Goal: Information Seeking & Learning: Learn about a topic

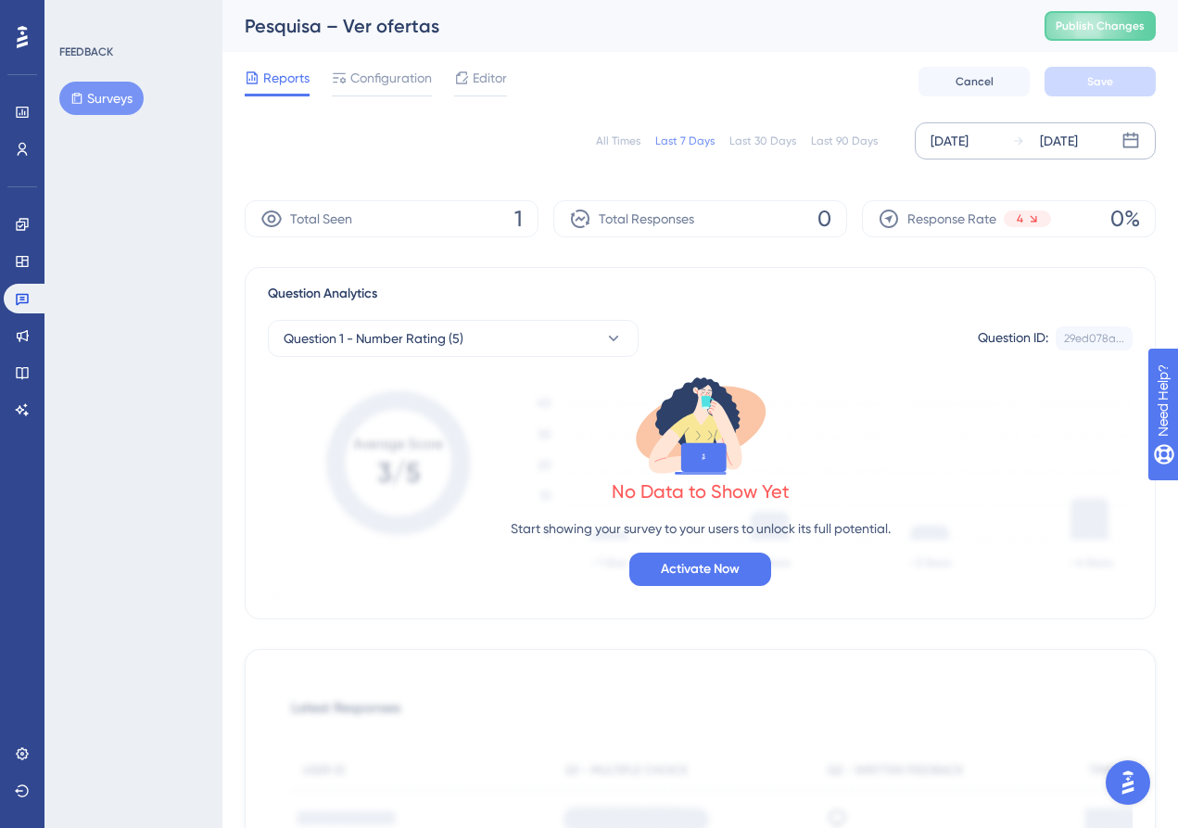
click at [991, 154] on div "Sep 18 2025 Sep 24 2025" at bounding box center [1035, 140] width 241 height 37
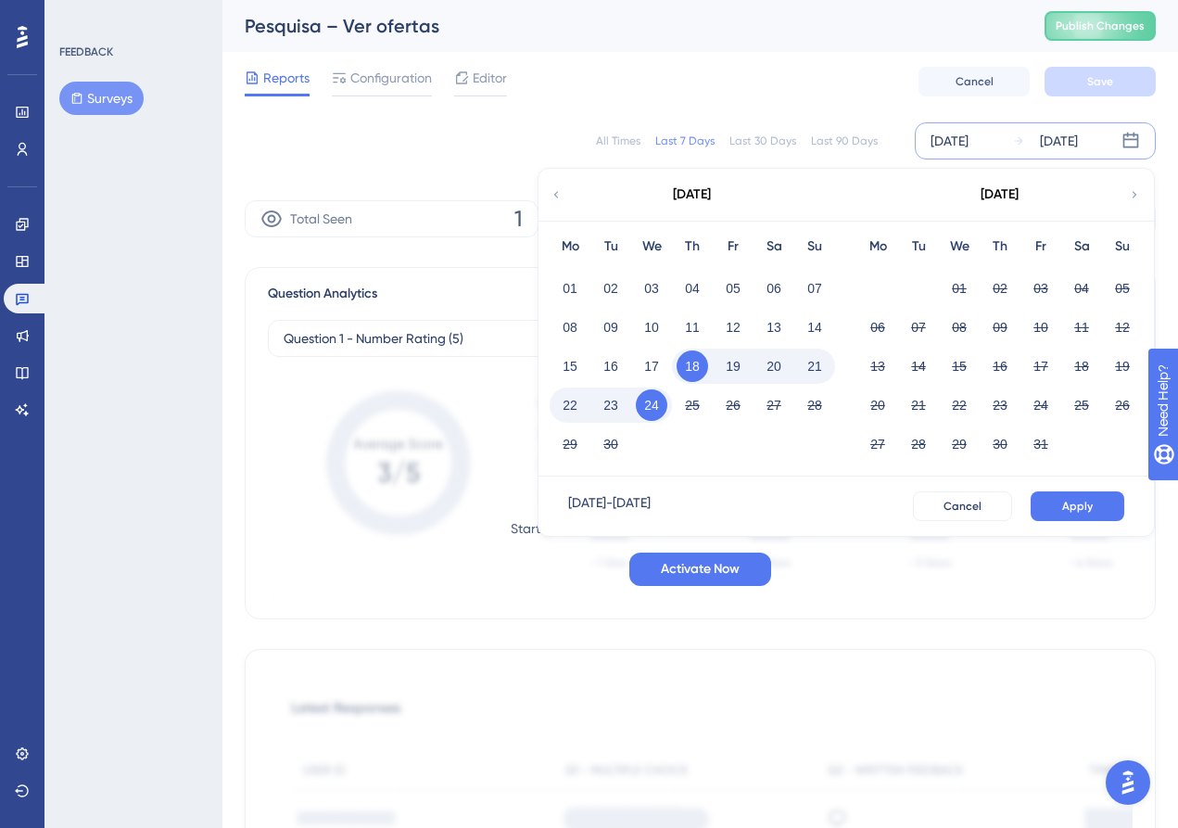
click at [559, 199] on icon at bounding box center [556, 194] width 13 height 17
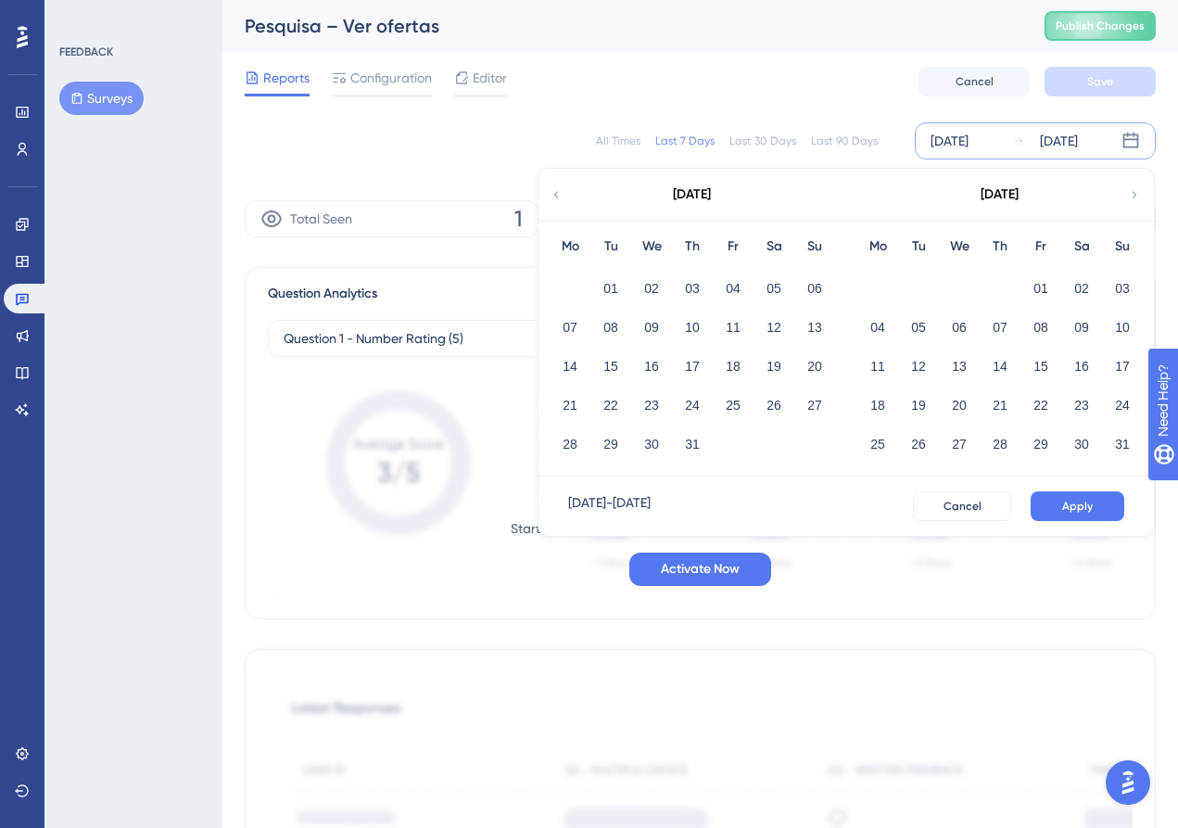
click at [559, 199] on icon at bounding box center [556, 194] width 13 height 17
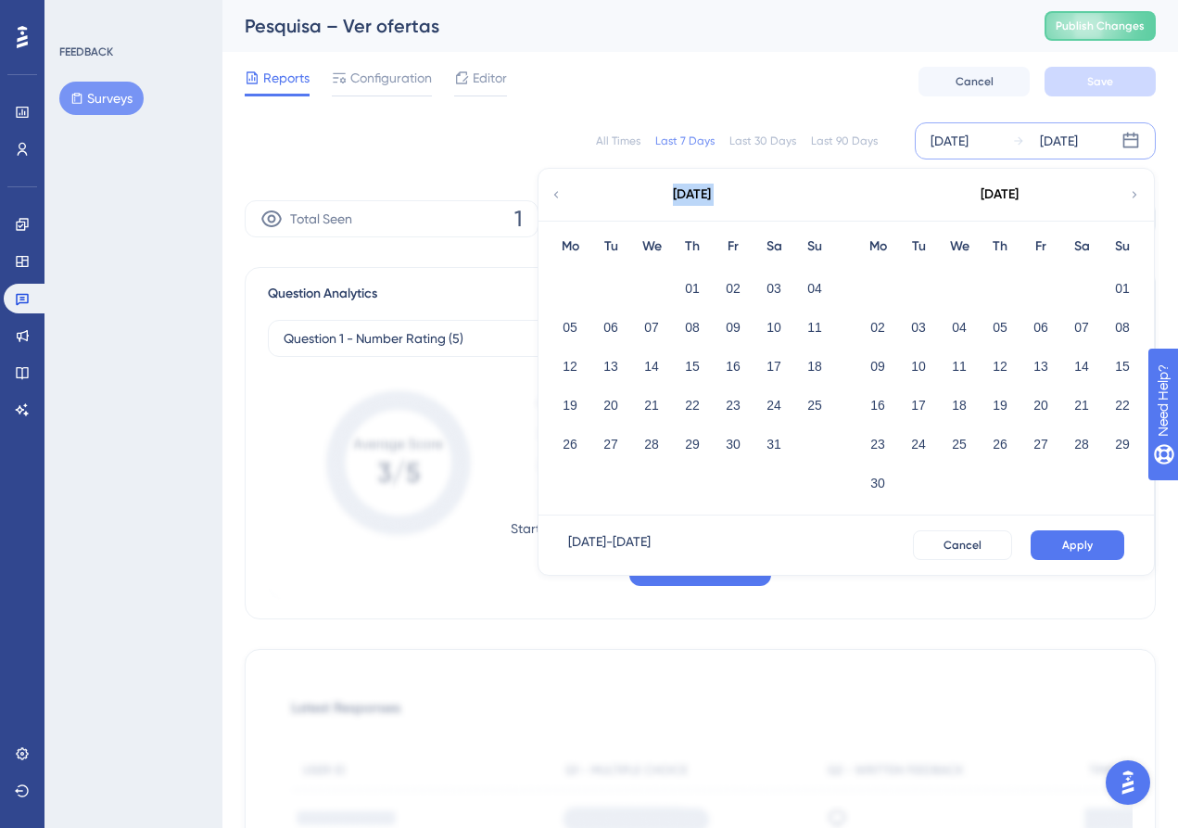
click at [559, 199] on icon at bounding box center [556, 194] width 13 height 17
click at [770, 285] on button "01" at bounding box center [774, 288] width 32 height 32
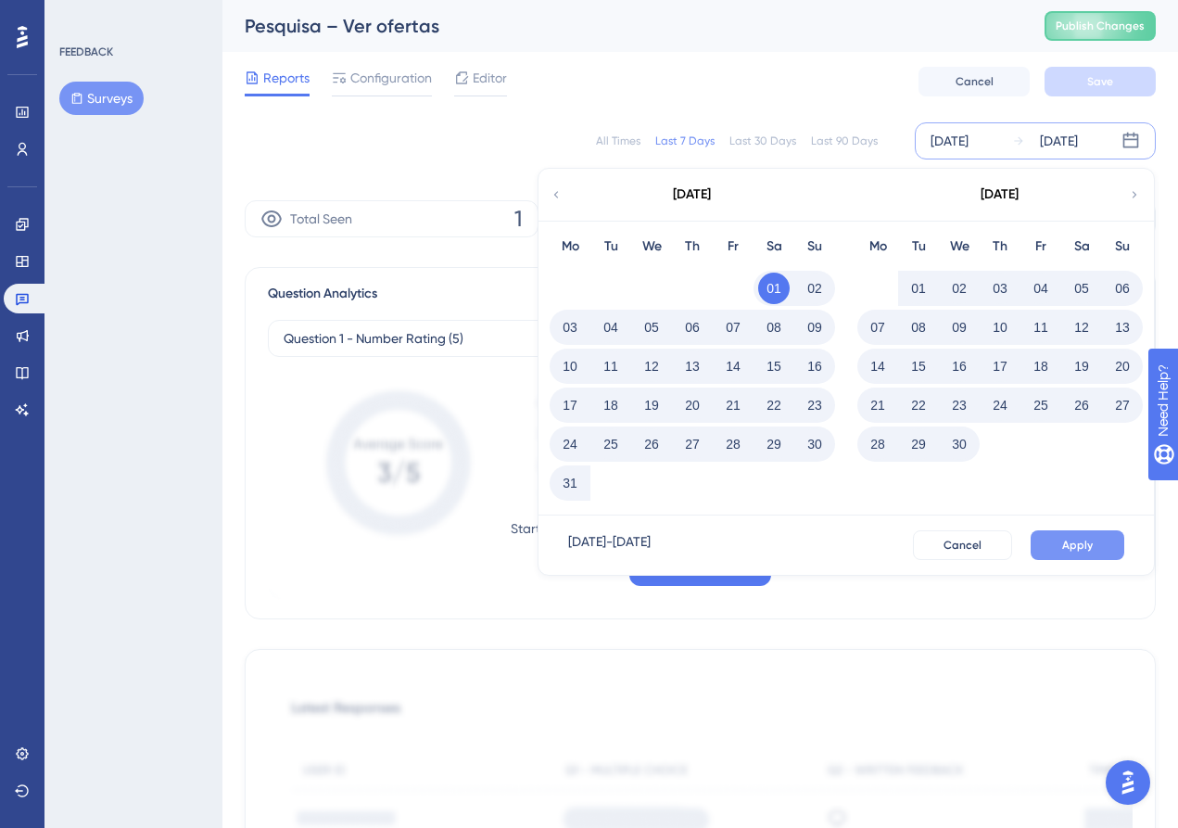
click at [1077, 537] on button "Apply" at bounding box center [1078, 545] width 94 height 30
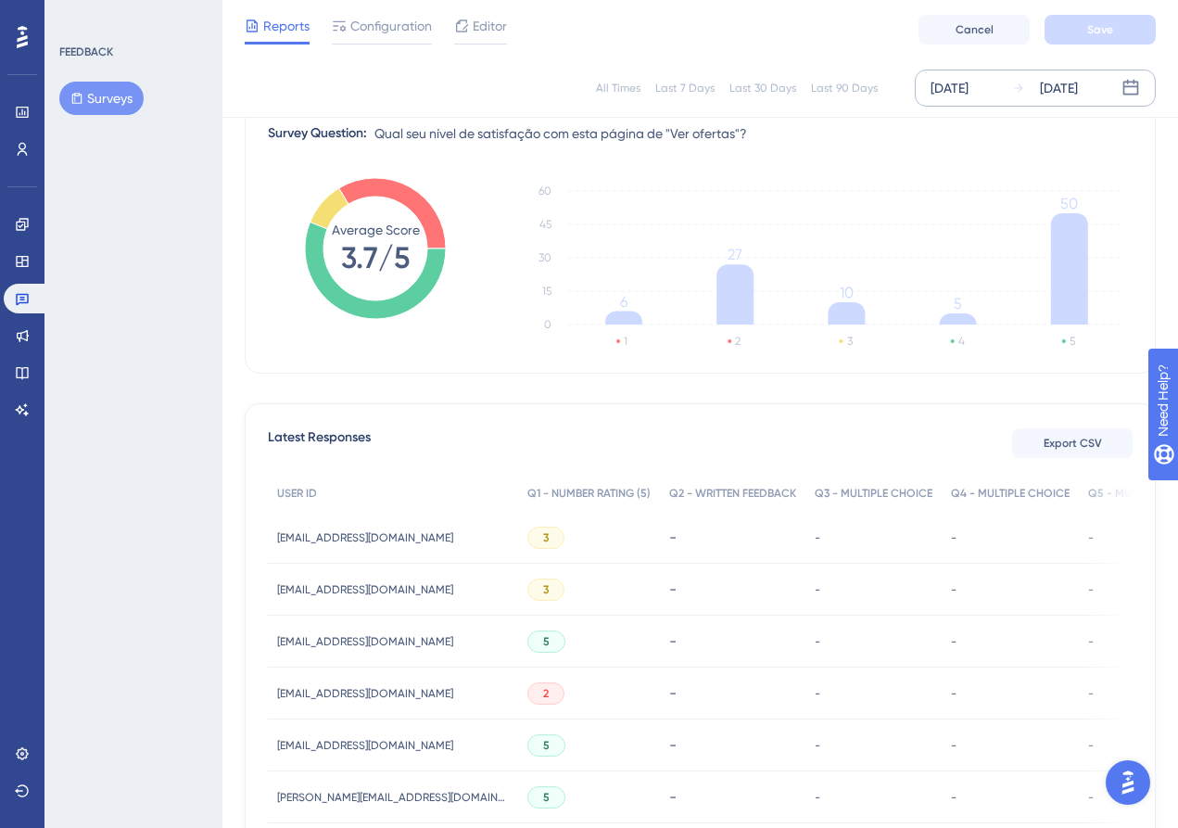
scroll to position [234, 0]
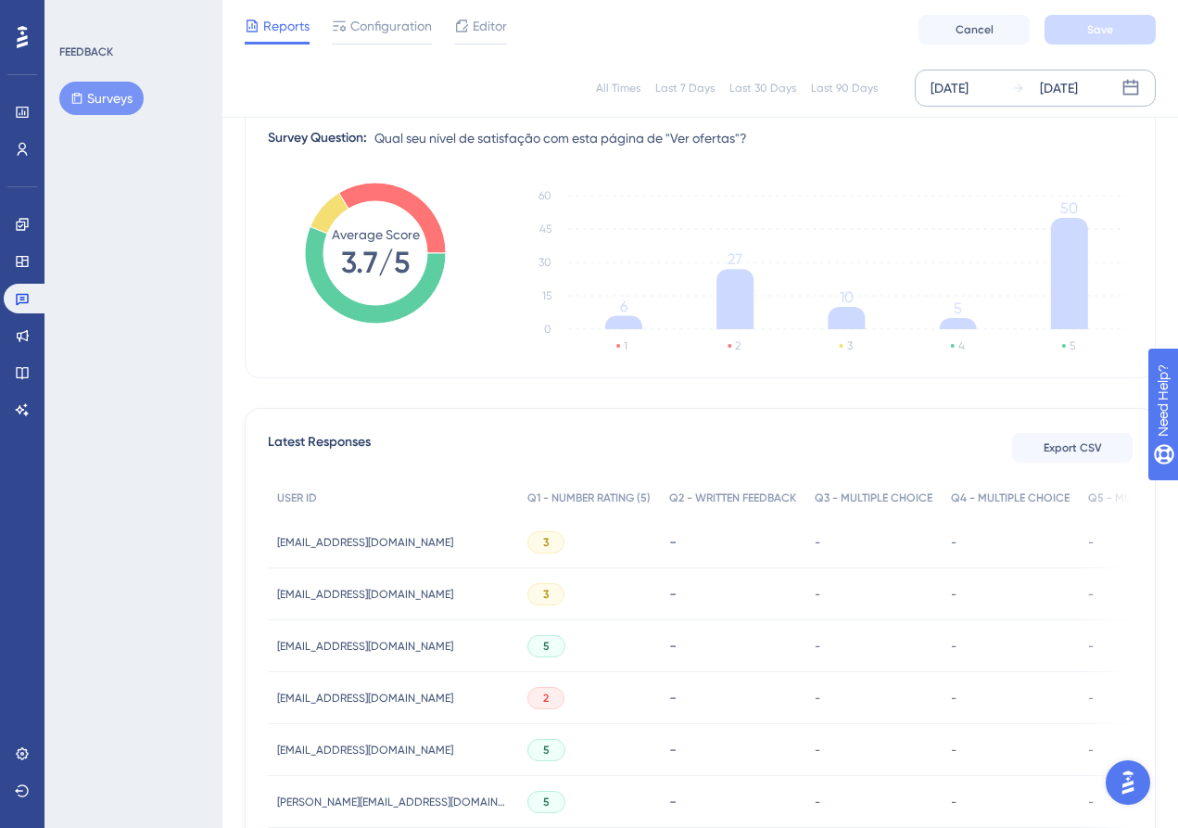
click at [365, 546] on span "aux.vendasmoc@akka.com.br" at bounding box center [365, 542] width 176 height 15
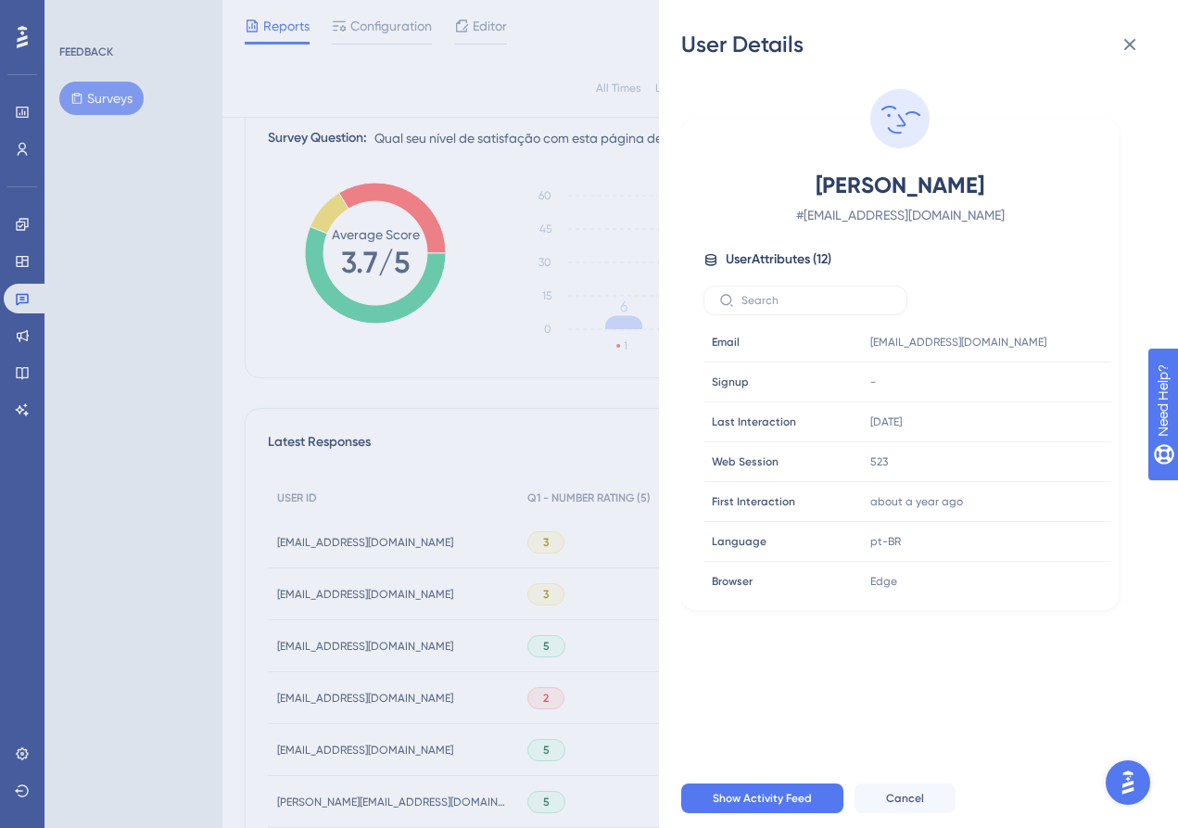
click at [711, 269] on div "User Attributes ( 12 )" at bounding box center [899, 259] width 393 height 22
click at [386, 589] on div "User Details Eduardo Jose Martins # aux.vendasmoc@akka.com.br User Attributes (…" at bounding box center [589, 414] width 1178 height 828
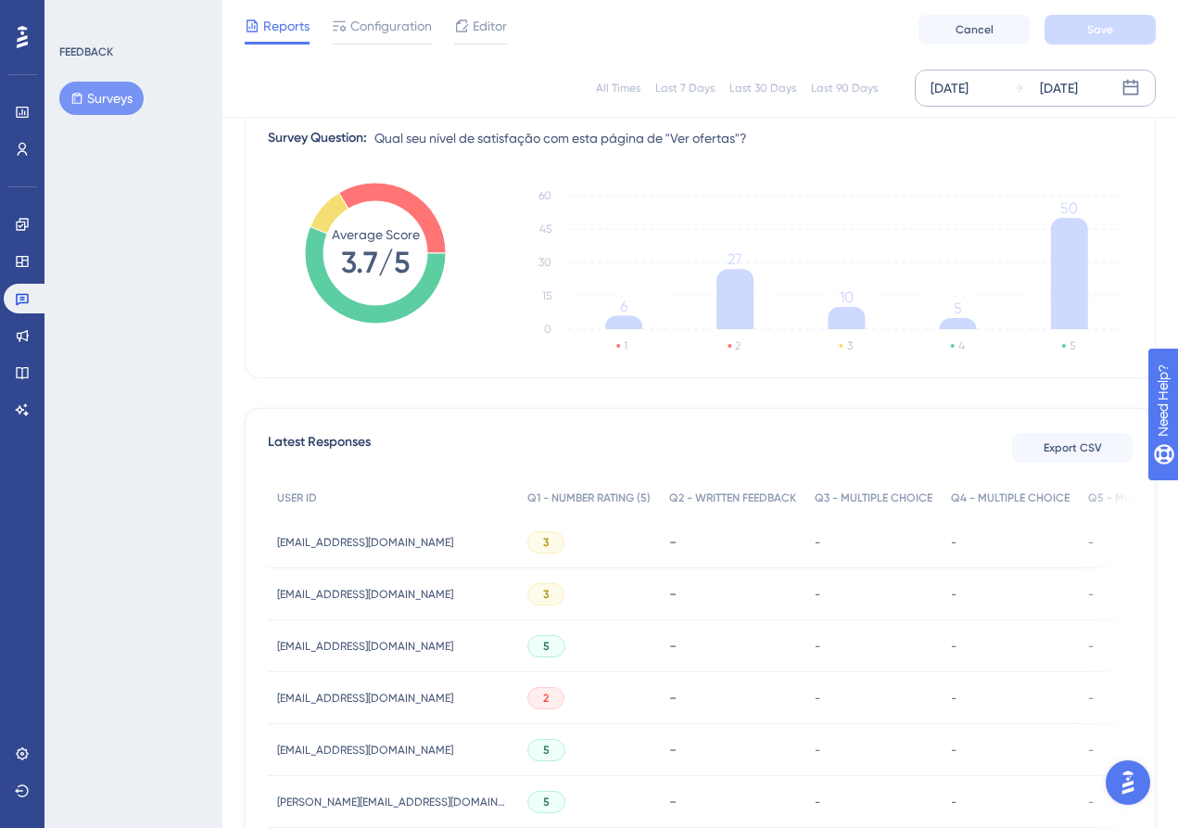
click at [362, 603] on div "comprouveiculos@hotmail.com comprouveiculos@hotmail.com" at bounding box center [365, 594] width 176 height 52
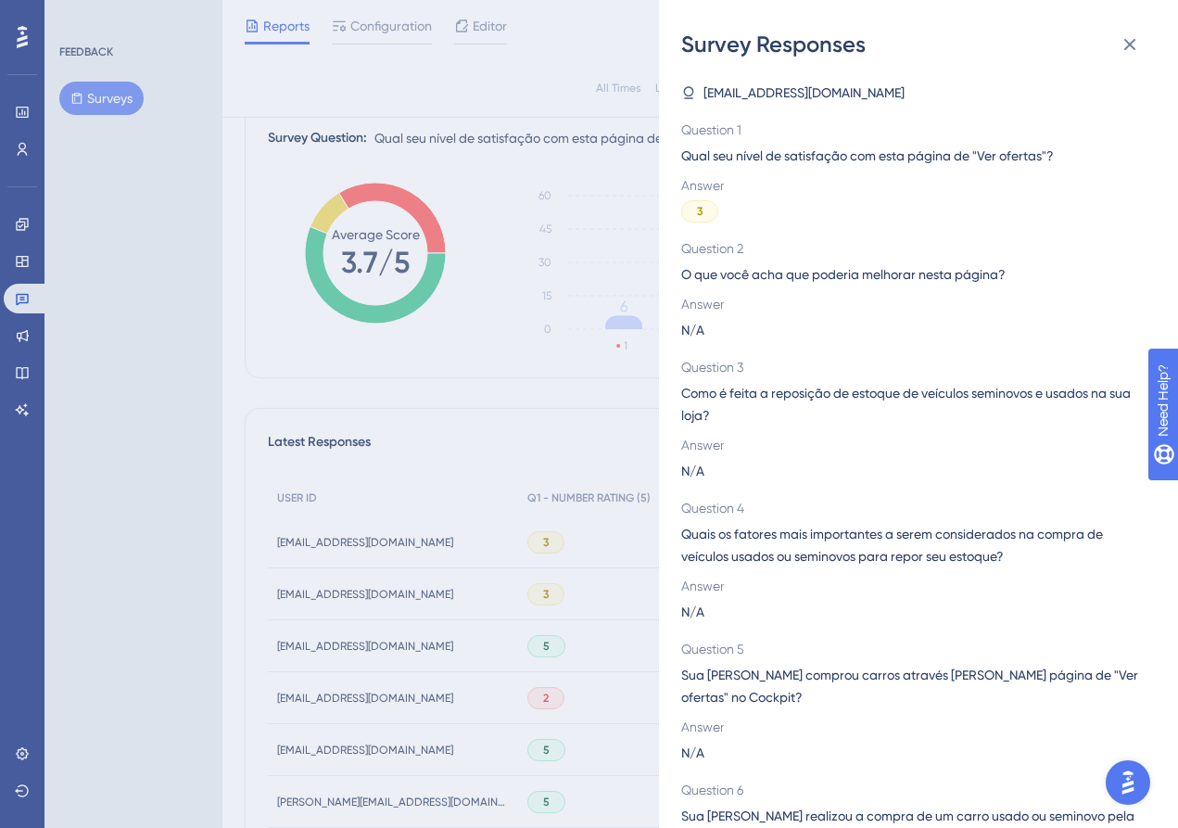
scroll to position [0, 0]
click at [694, 209] on div "3" at bounding box center [699, 211] width 37 height 22
click at [1125, 44] on icon at bounding box center [1130, 44] width 22 height 22
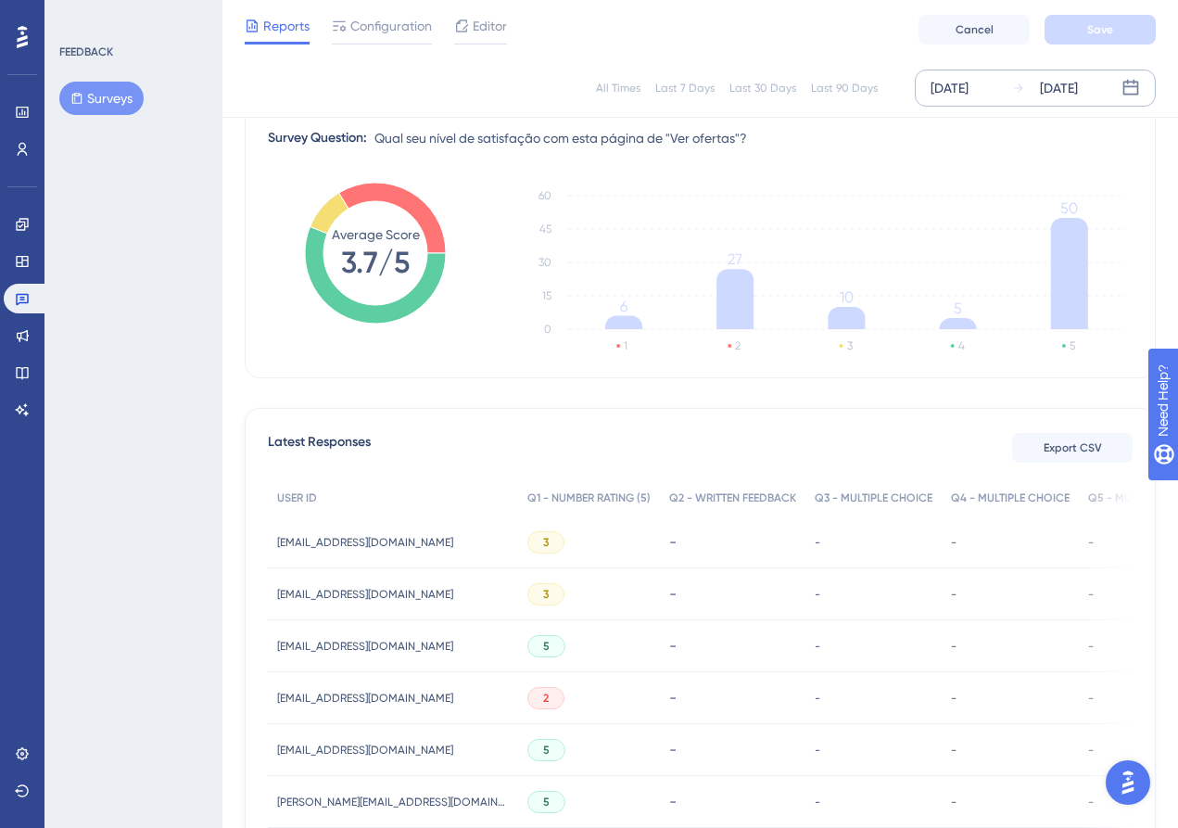
click at [310, 632] on div "monsterveiculoscba@gmail.com monsterveiculoscba@gmail.com" at bounding box center [365, 646] width 176 height 52
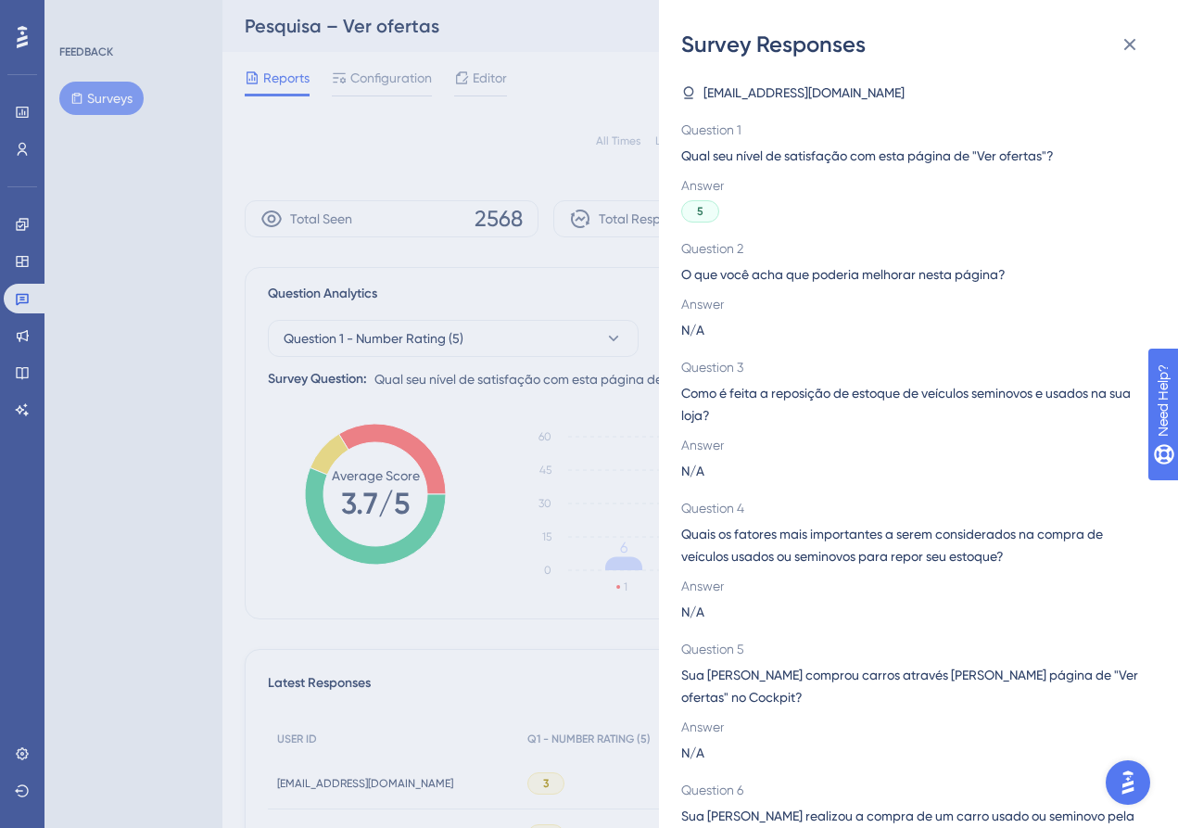
click at [690, 95] on icon at bounding box center [689, 92] width 10 height 12
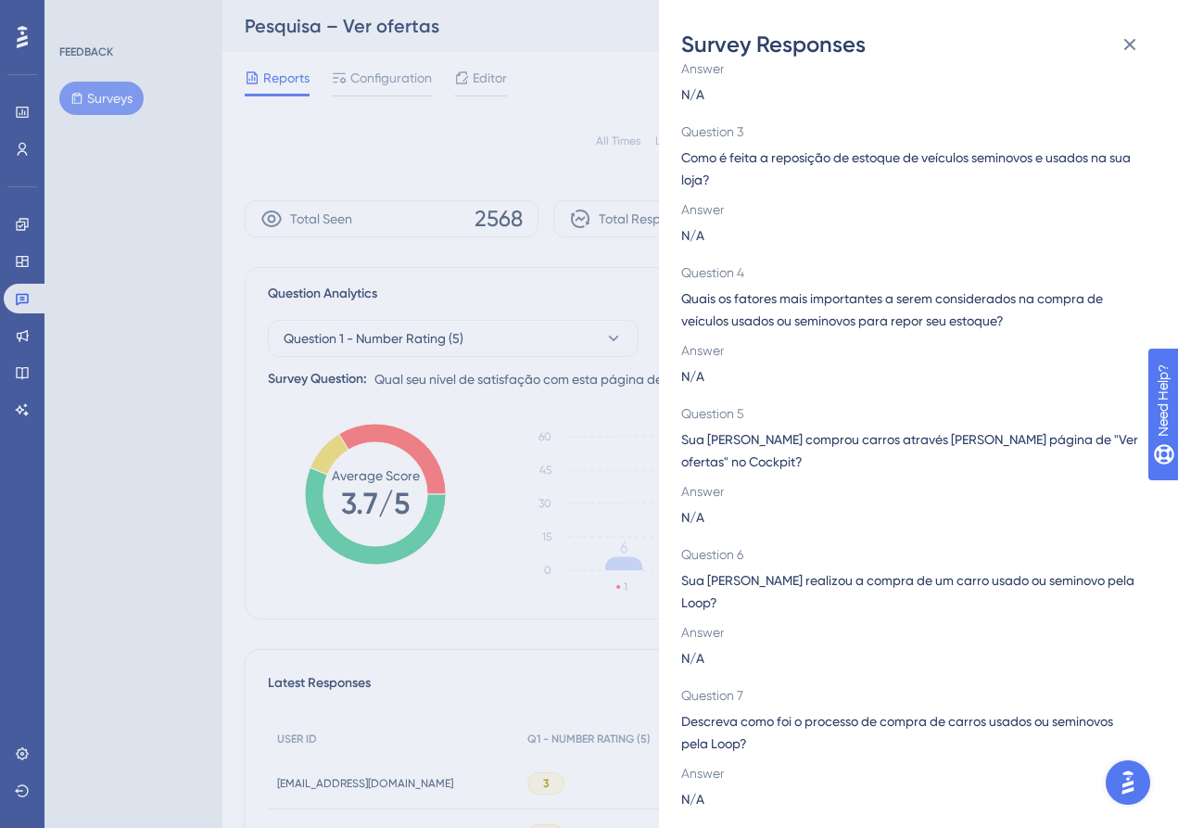
scroll to position [227, 0]
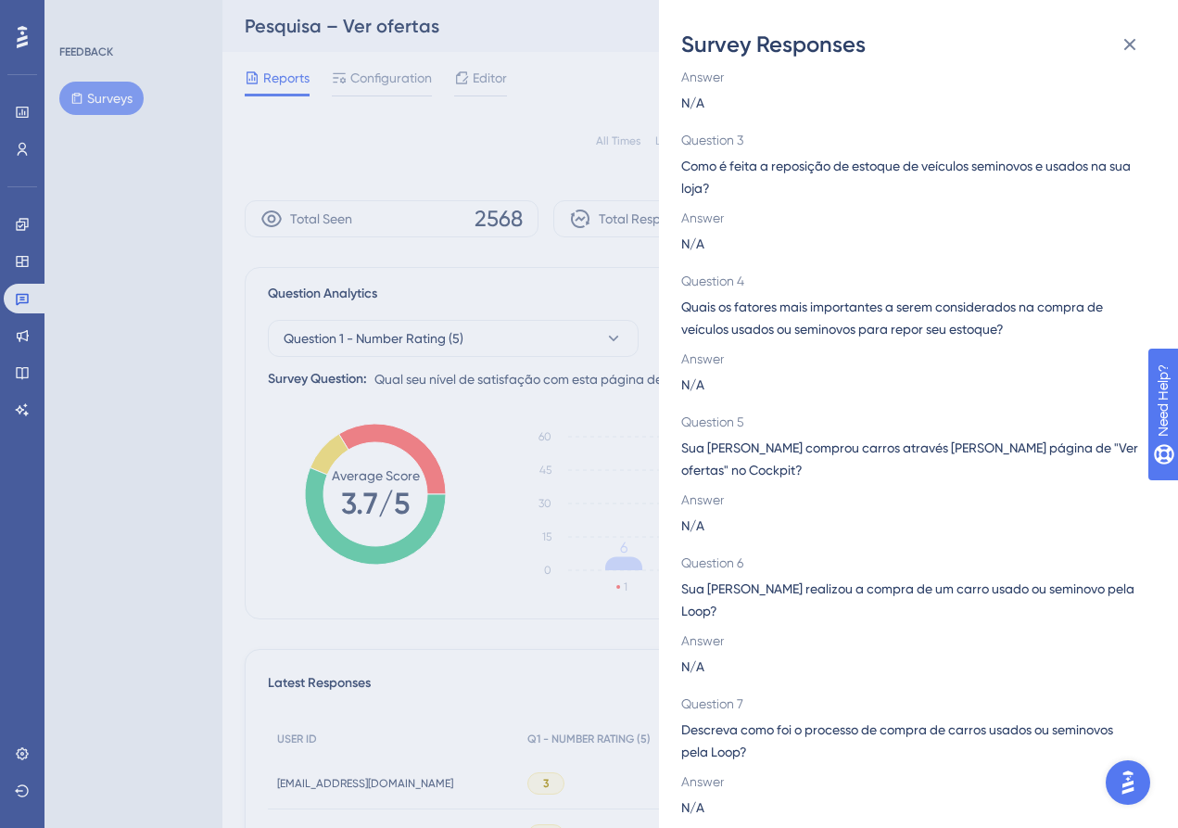
click at [292, 708] on div "Survey Responses monsterveiculoscba@gmail.com Question 1 Qual seu nível de sati…" at bounding box center [589, 414] width 1178 height 828
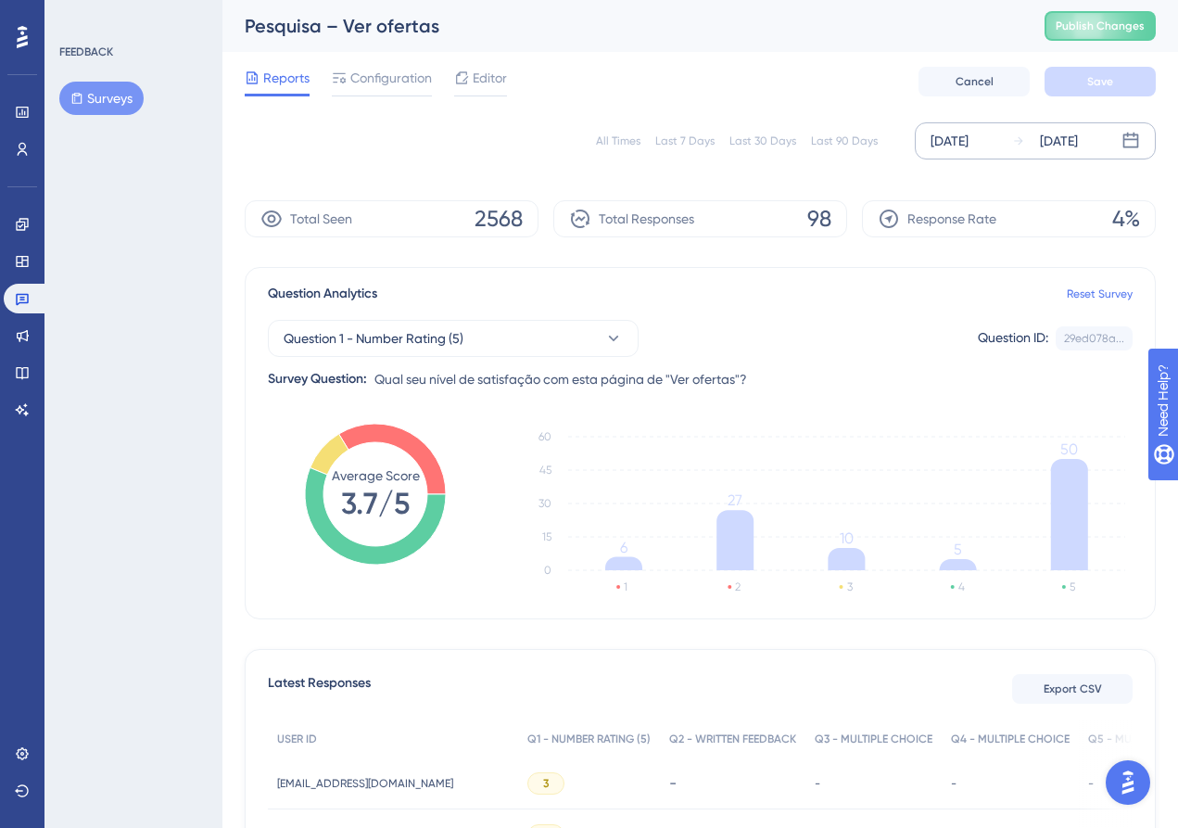
click at [308, 776] on span "aux.vendasmoc@akka.com.br" at bounding box center [365, 783] width 176 height 15
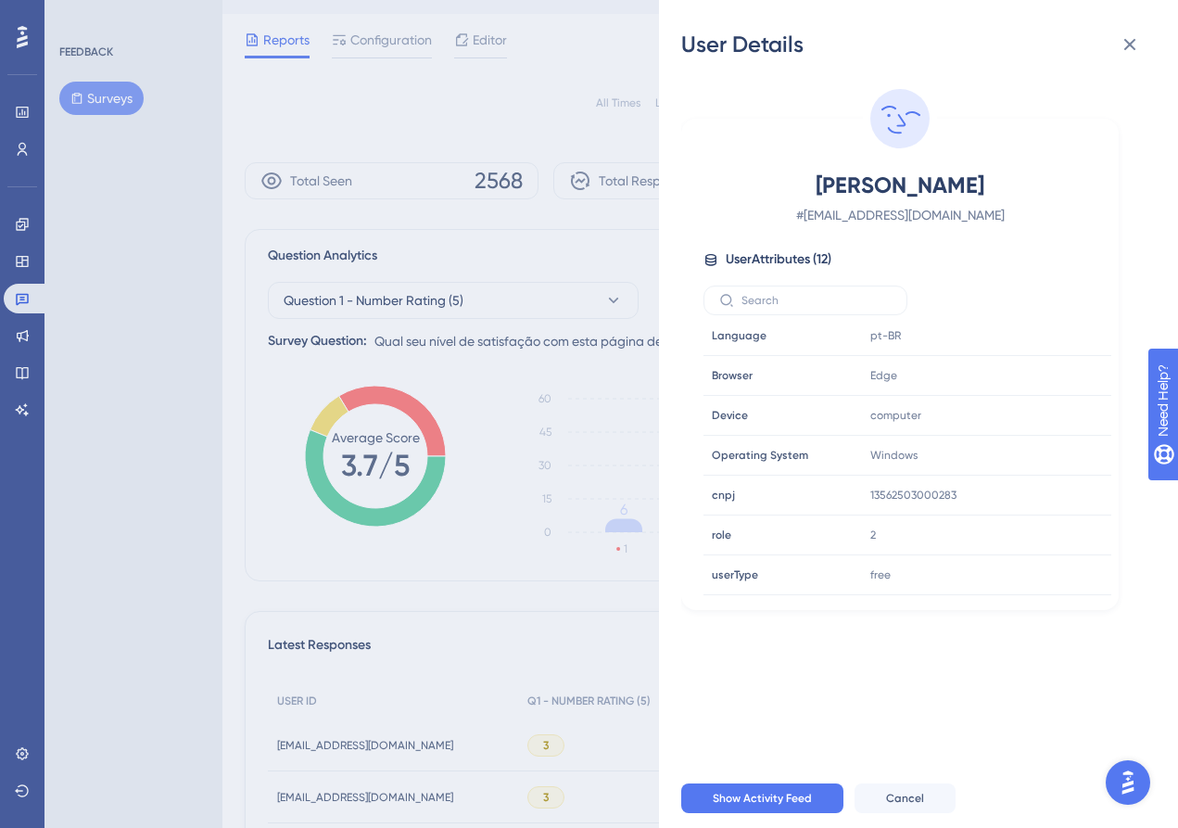
scroll to position [206, 0]
click at [905, 803] on span "Cancel" at bounding box center [905, 798] width 38 height 15
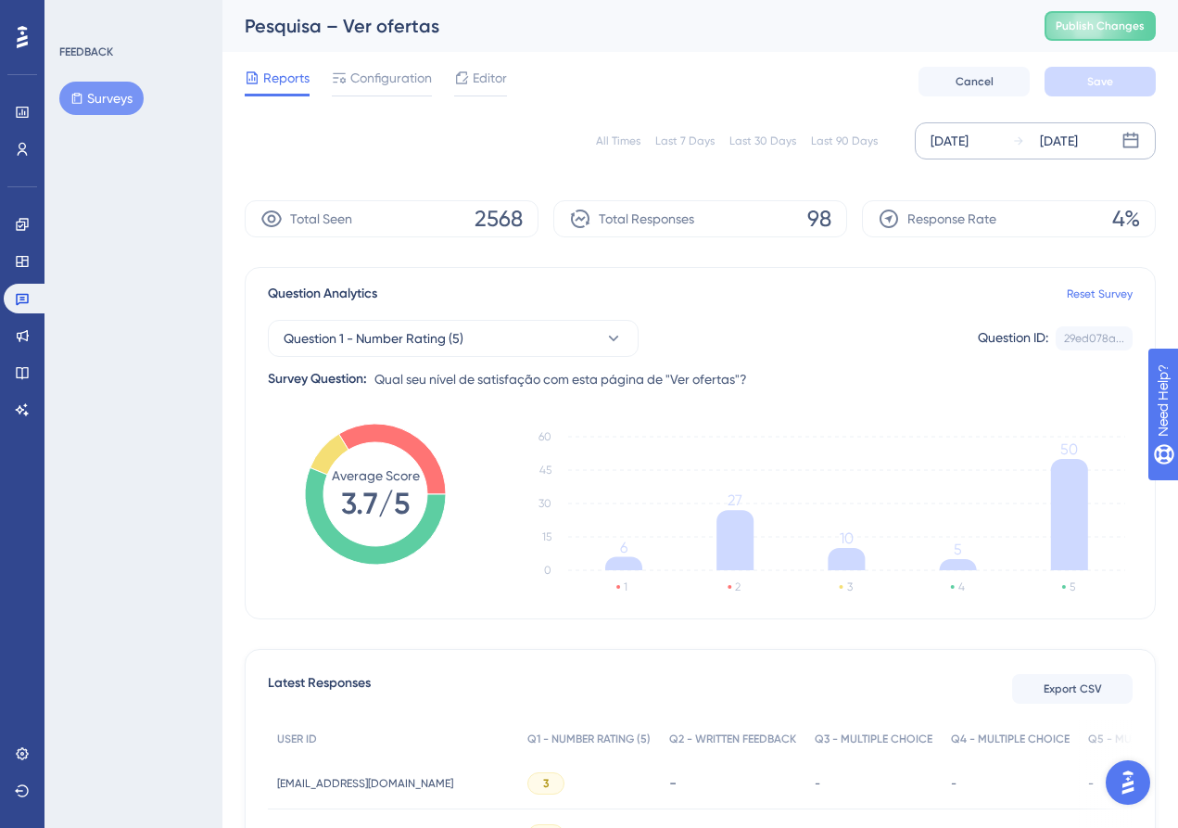
scroll to position [0, 0]
click at [1020, 154] on div "Mar 01 2025 Sep 24 2025" at bounding box center [1035, 140] width 241 height 37
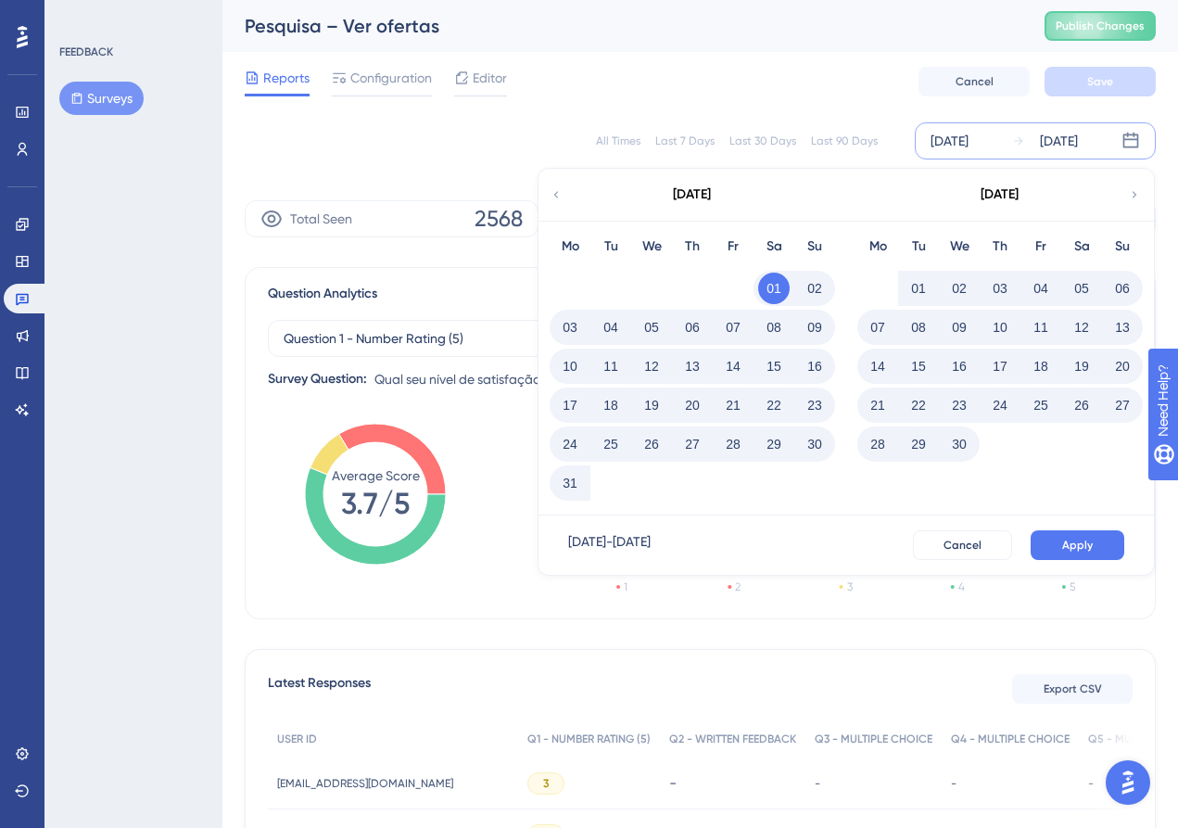
click at [1020, 154] on div "Mar 01 2025 Sep 24 2025 March 2025 Mo Tu We Th Fr Sa Su 01 02 03 04 05 06 07 08…" at bounding box center [1035, 140] width 241 height 37
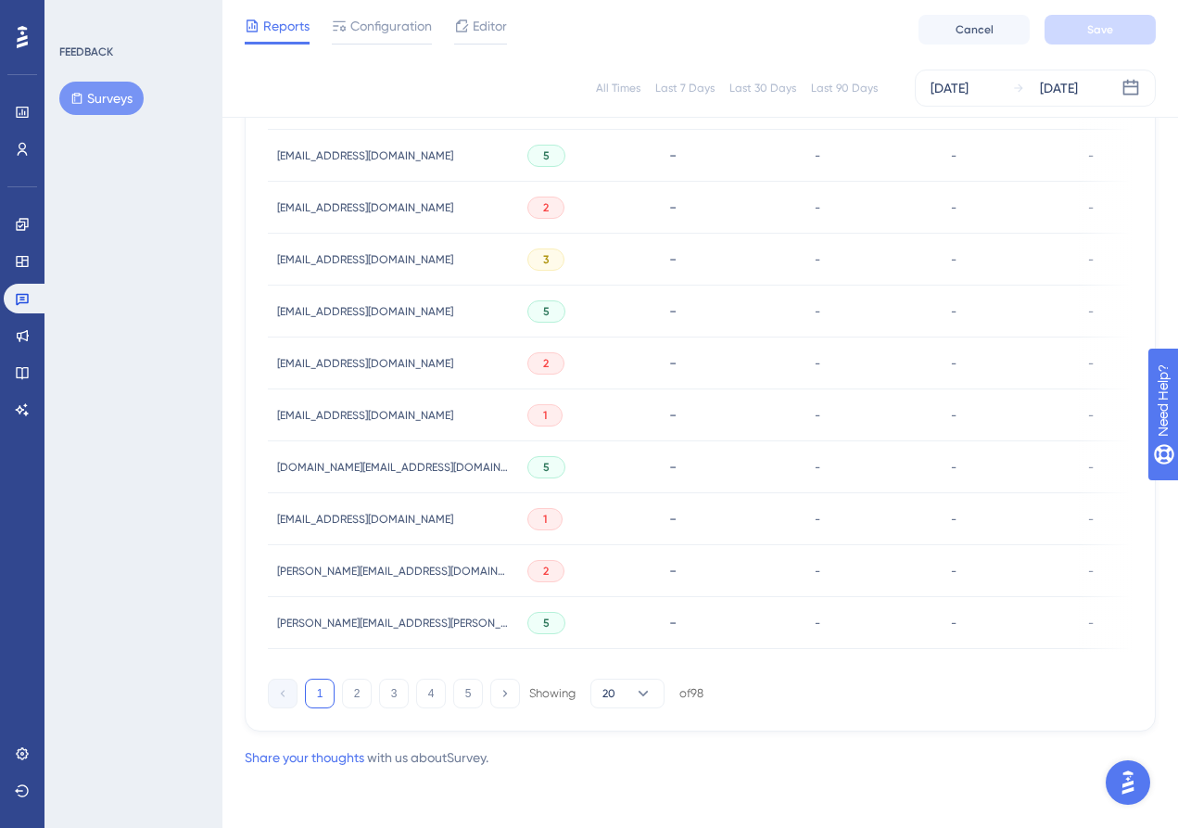
scroll to position [1145, 0]
click at [472, 689] on button "5" at bounding box center [468, 693] width 30 height 30
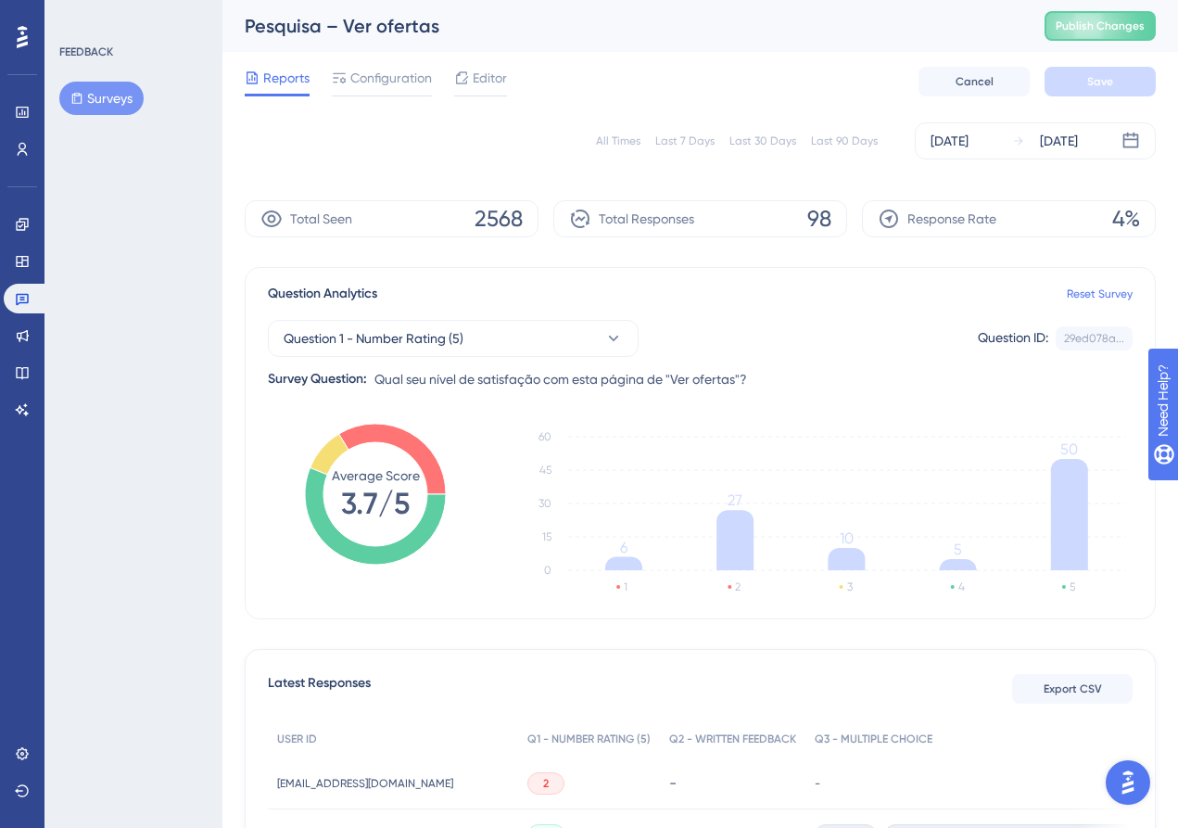
scroll to position [0, 0]
click at [1080, 341] on div "29ed078a..." at bounding box center [1094, 338] width 60 height 15
click at [1030, 341] on div "Question ID:" at bounding box center [1013, 338] width 70 height 24
click at [613, 339] on icon at bounding box center [614, 338] width 10 height 6
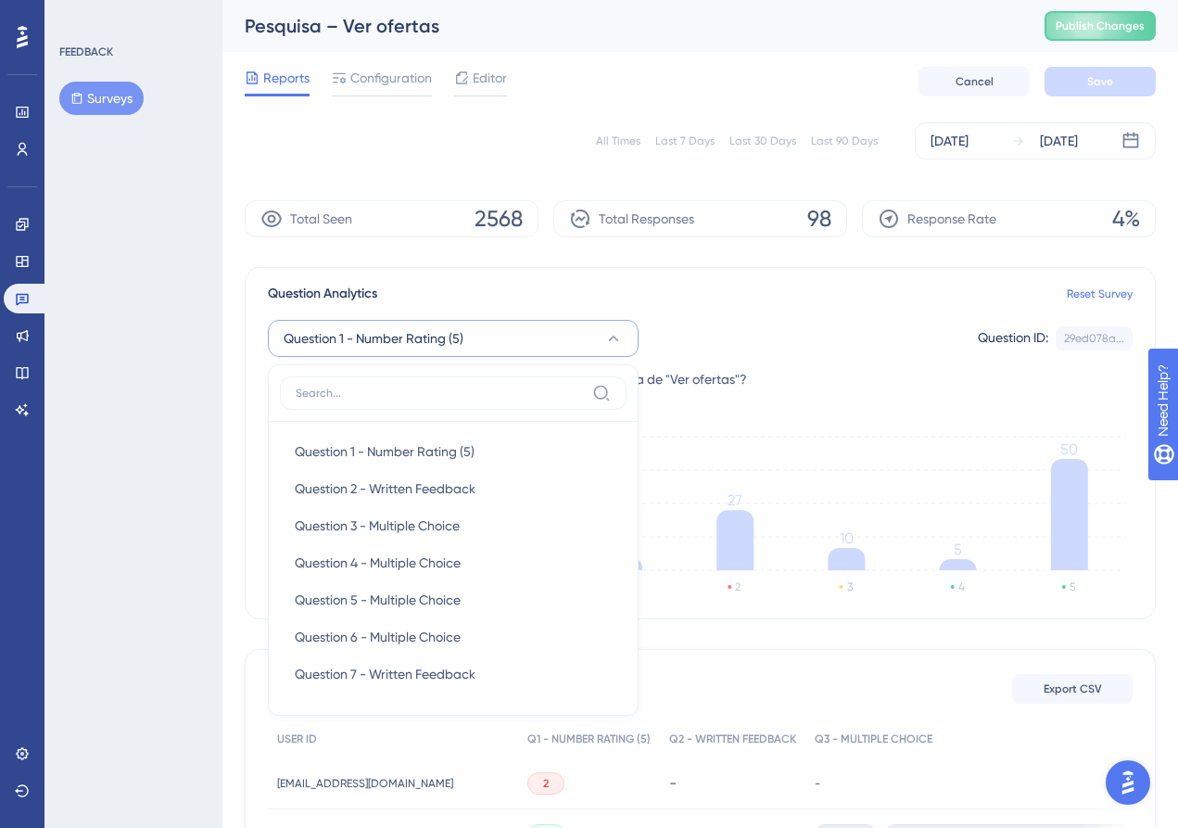
scroll to position [125, 0]
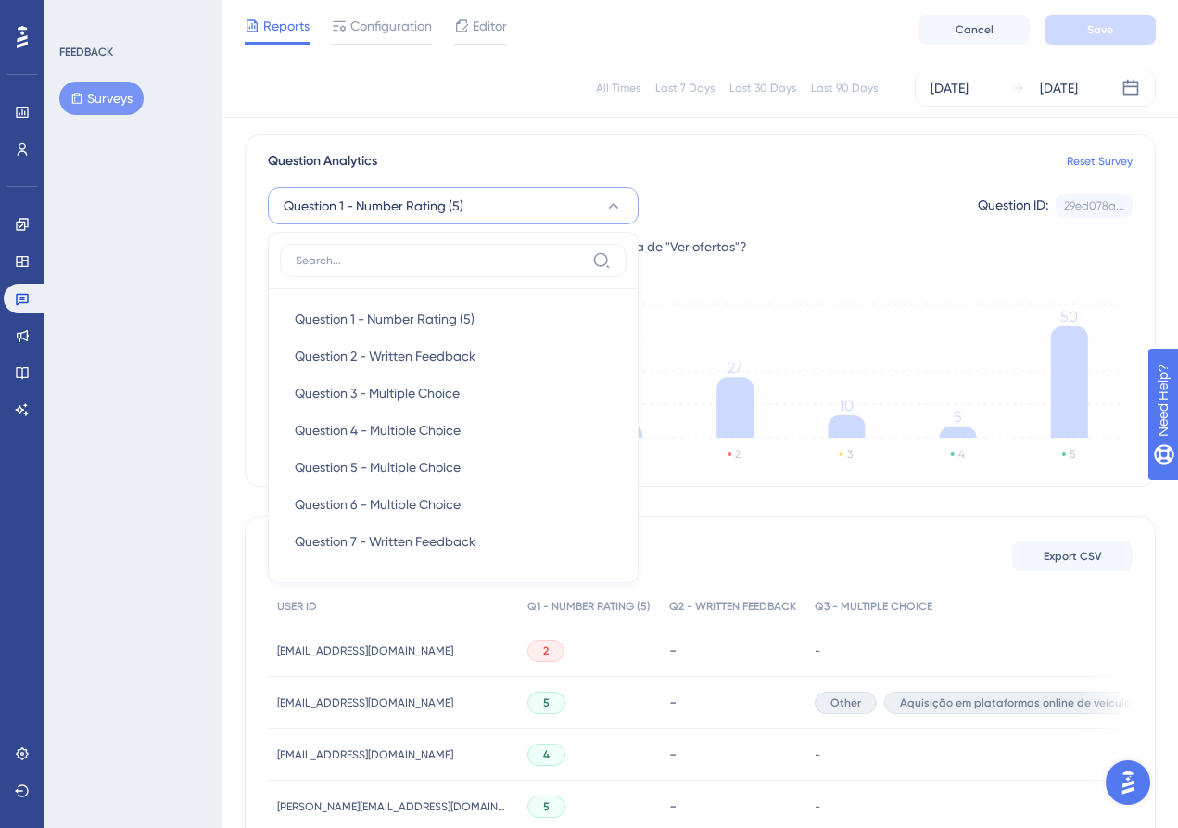
click at [736, 258] on div "Question Analytics Reset Survey Question 1 - Number Rating (5) Question 1 - Num…" at bounding box center [700, 310] width 911 height 352
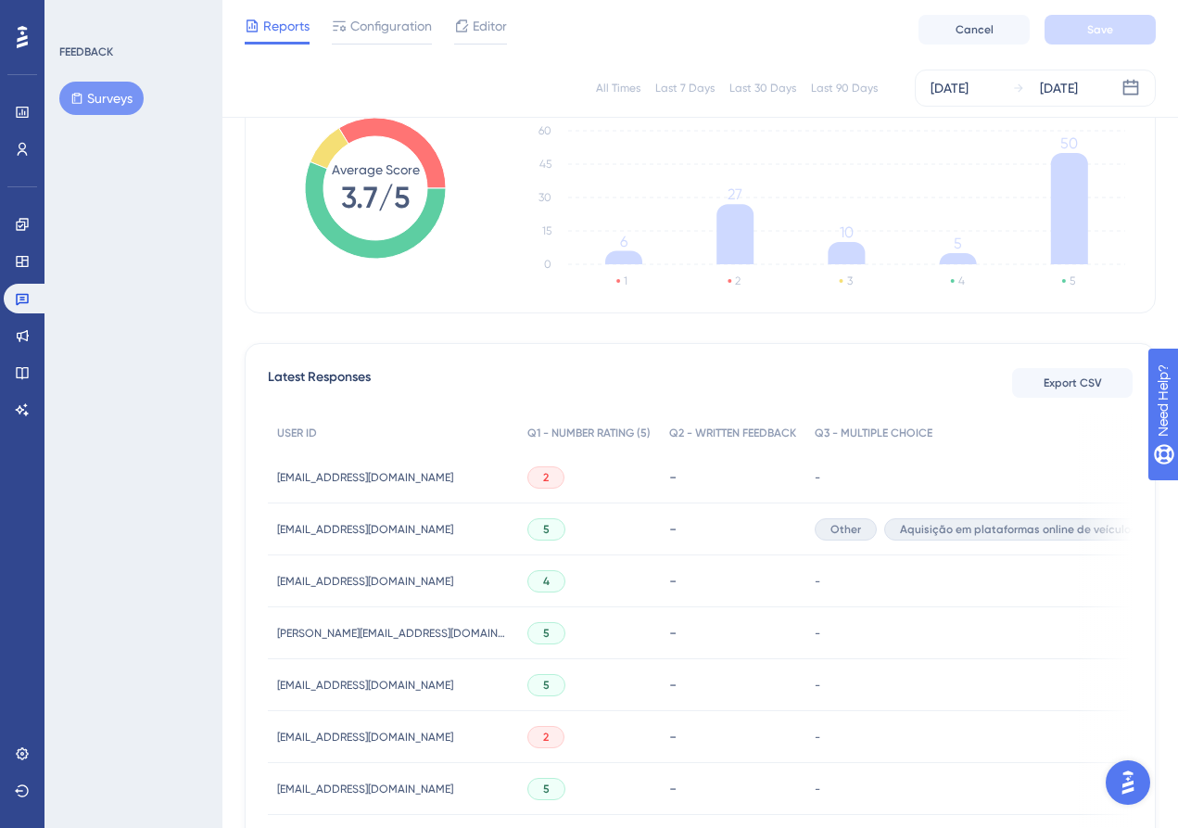
scroll to position [296, 0]
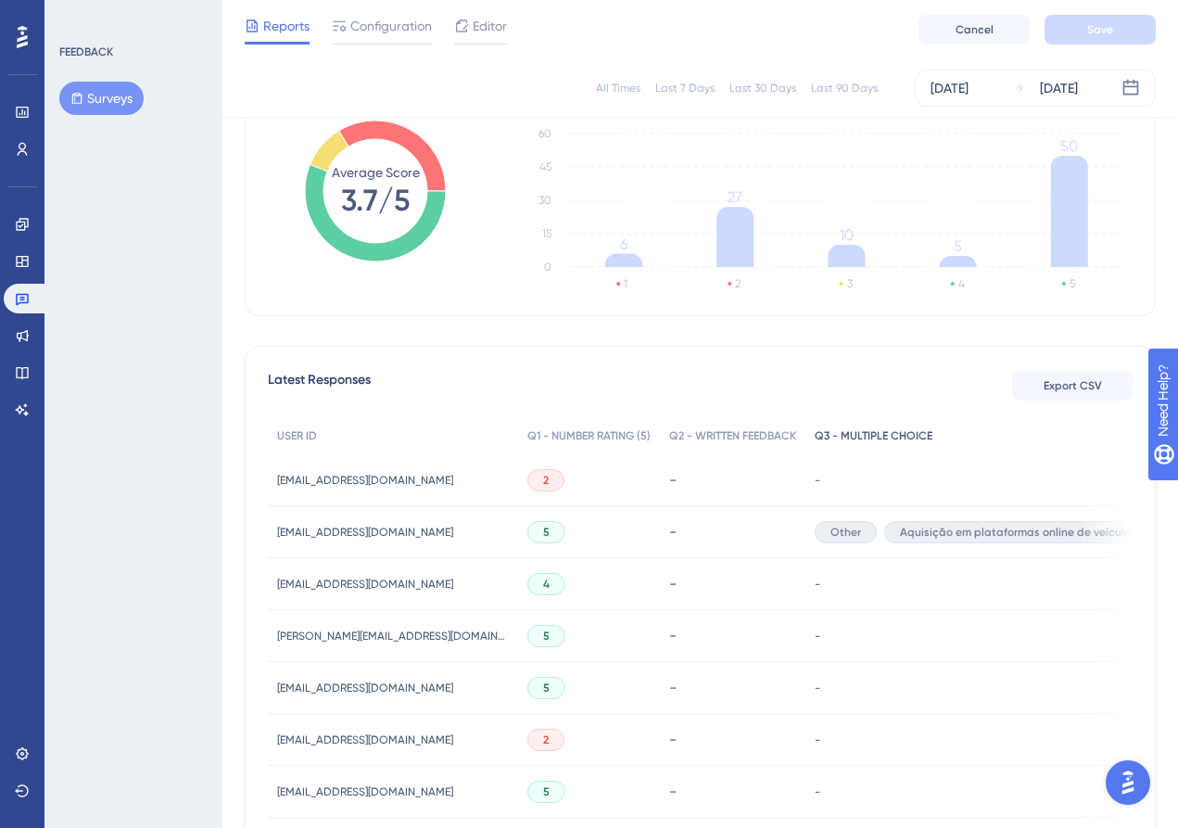
click at [837, 427] on div "Q3 - MULTIPLE CHOICE" at bounding box center [983, 436] width 356 height 38
click at [868, 392] on div "Latest Responses Export CSV" at bounding box center [700, 385] width 865 height 33
click at [1034, 390] on button "Export CSV" at bounding box center [1072, 386] width 120 height 30
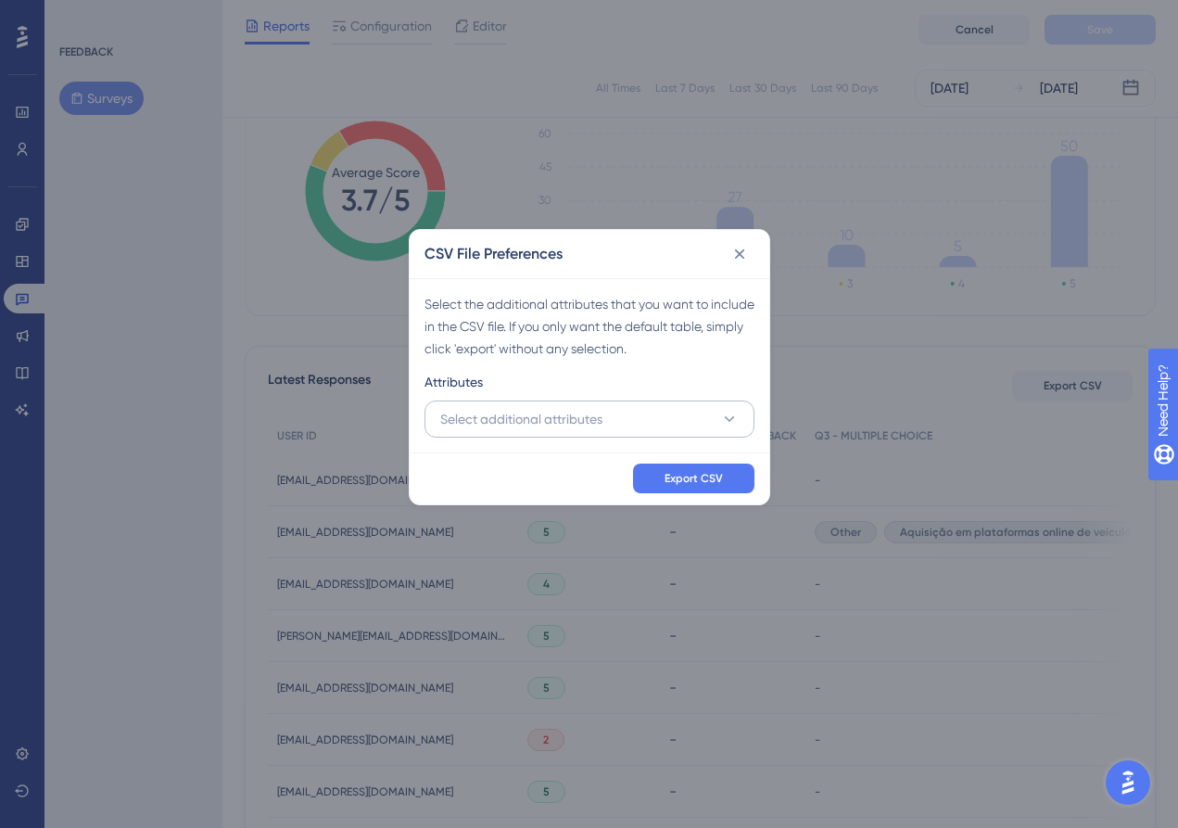
click at [690, 414] on button "Select additional attributes" at bounding box center [589, 418] width 330 height 37
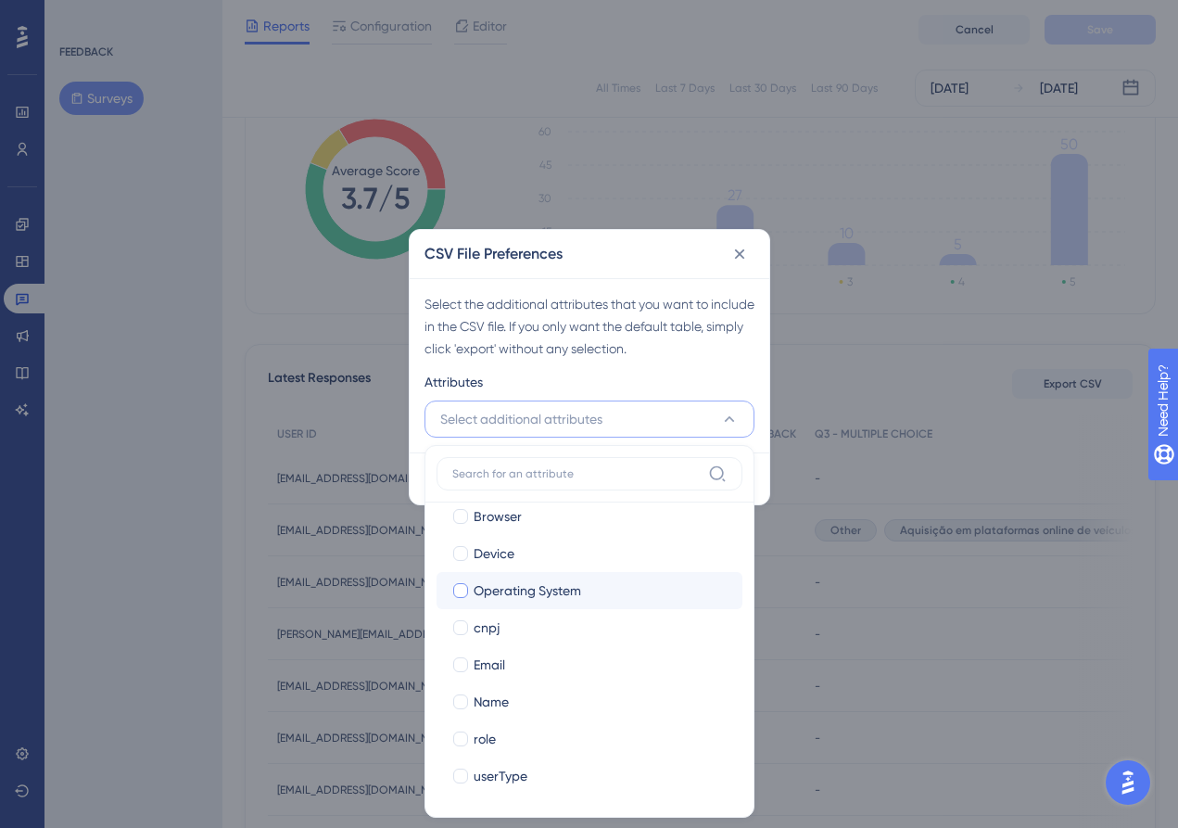
scroll to position [164, 0]
click at [509, 624] on div "cnpj" at bounding box center [601, 627] width 254 height 22
checkbox input "true"
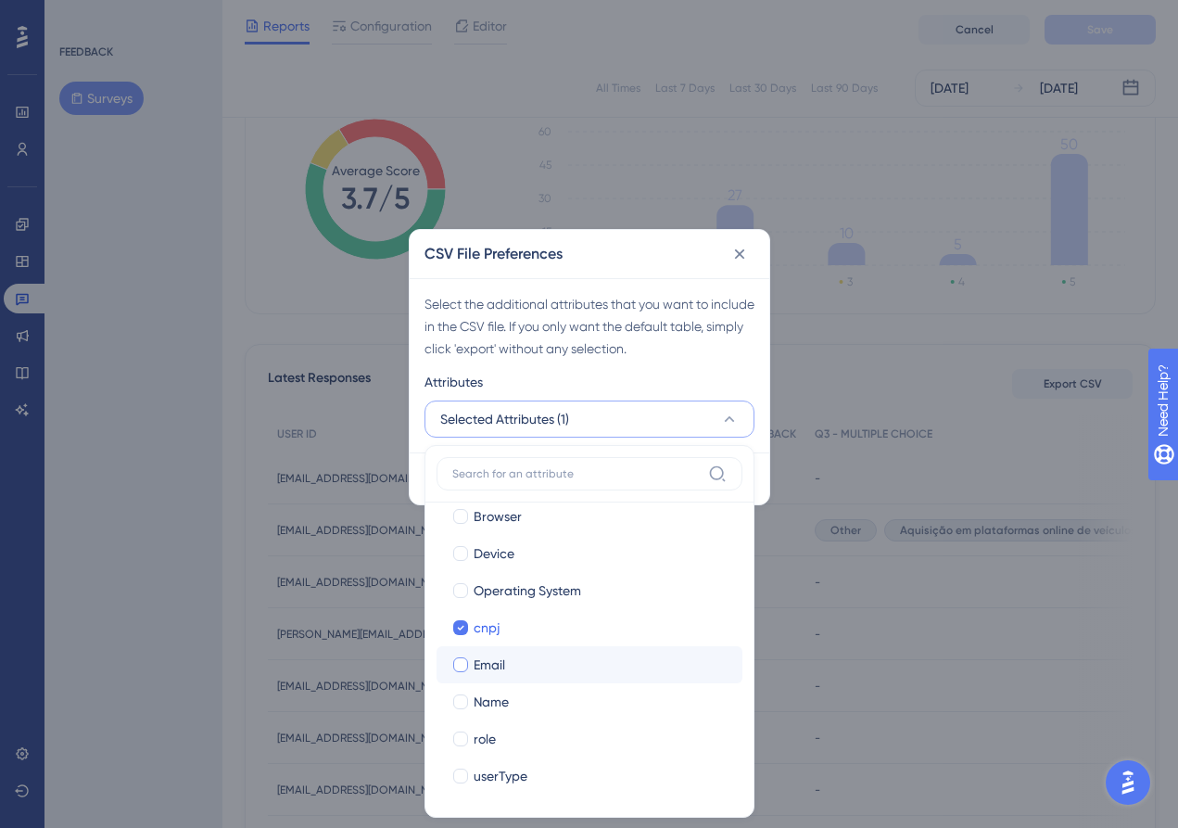
click at [509, 673] on div "Email" at bounding box center [601, 664] width 254 height 22
checkbox input "true"
click at [510, 704] on div "Name" at bounding box center [601, 701] width 254 height 22
checkbox input "true"
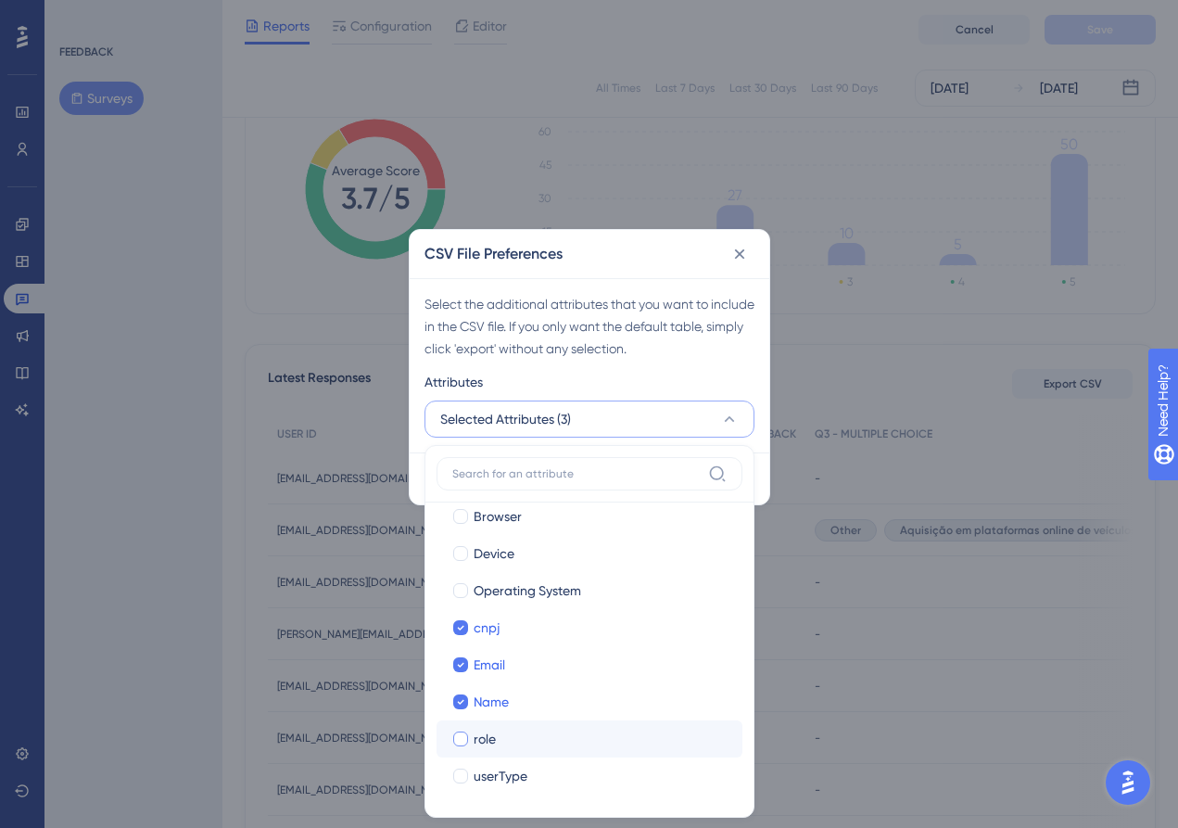
click at [499, 746] on div "role" at bounding box center [601, 739] width 254 height 22
checkbox input "true"
click at [509, 778] on span "userType" at bounding box center [501, 776] width 54 height 22
checkbox input "true"
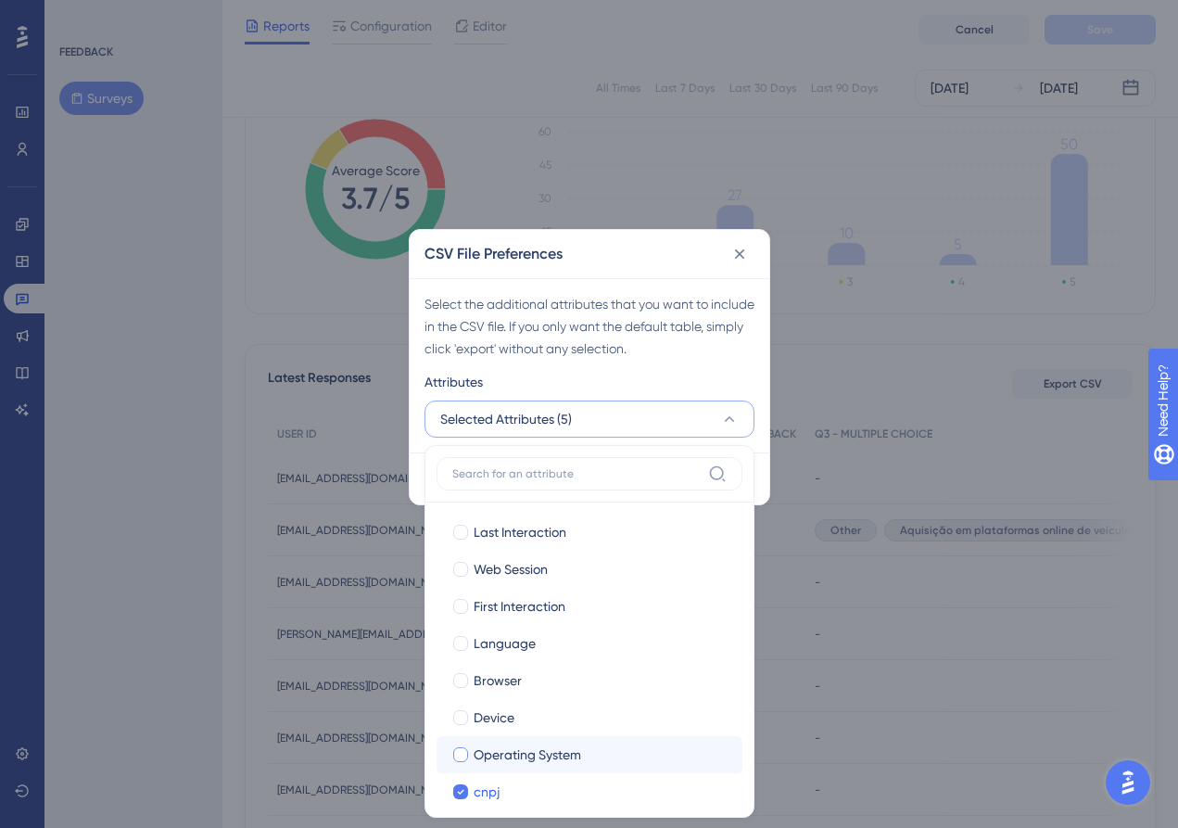
scroll to position [0, 0]
click at [484, 719] on span "Device" at bounding box center [494, 717] width 41 height 22
checkbox input "true"
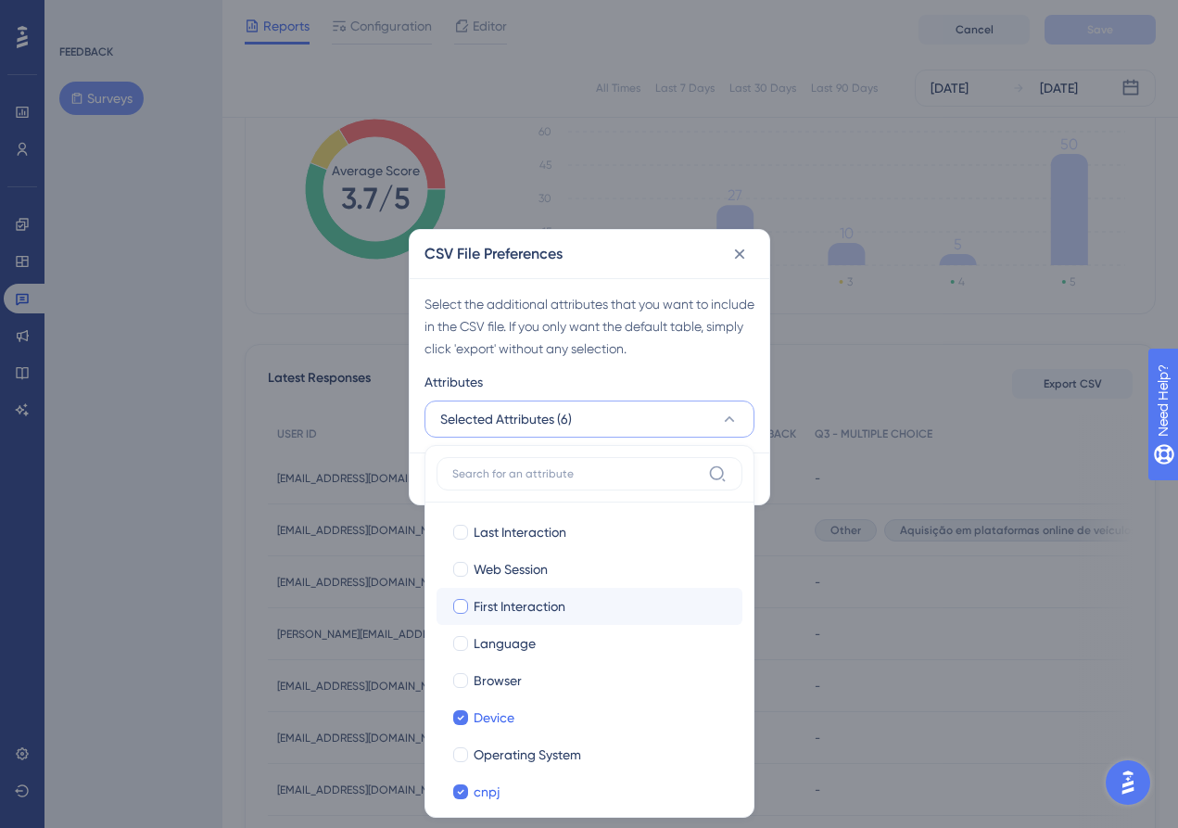
click at [520, 608] on span "First Interaction" at bounding box center [520, 606] width 92 height 22
checkbox input "true"
click at [516, 573] on span "Web Session" at bounding box center [511, 569] width 74 height 22
checkbox input "true"
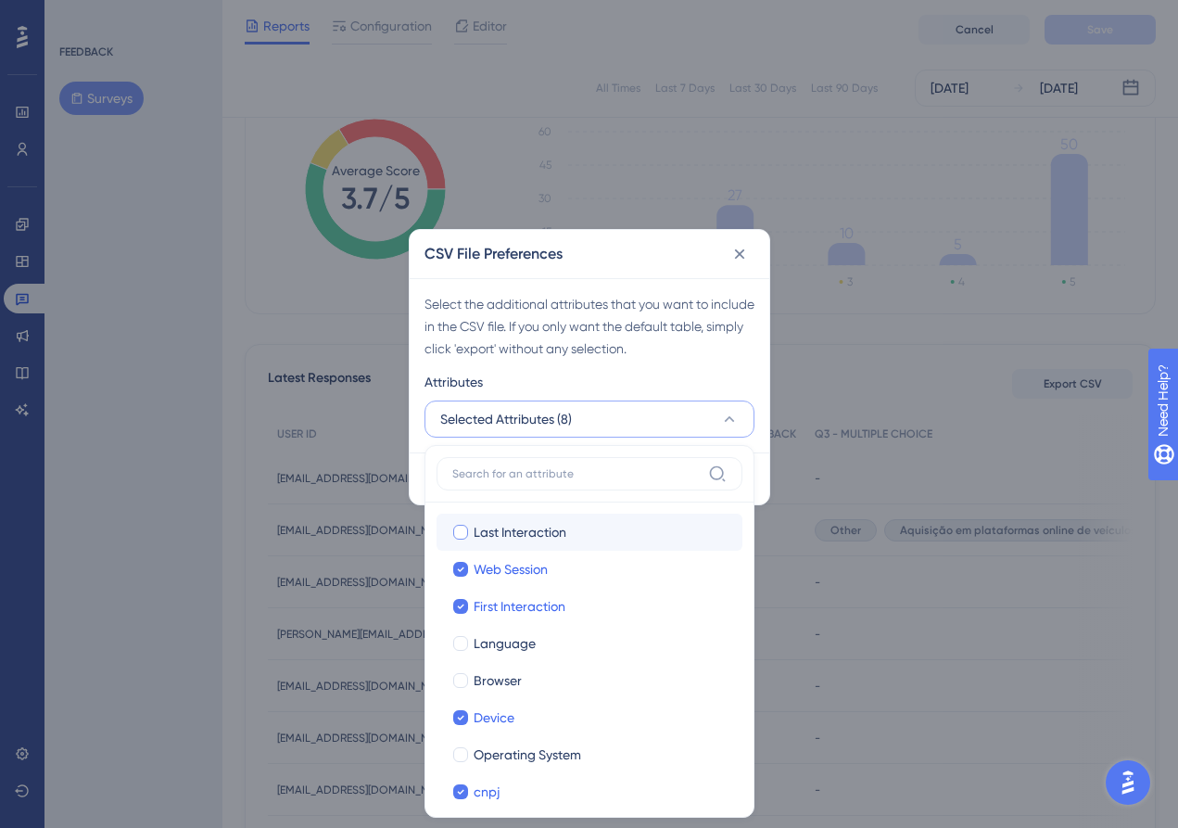
click at [516, 521] on label "Last Interaction Last Interaction" at bounding box center [590, 531] width 306 height 37
click at [461, 531] on input "Last Interaction" at bounding box center [460, 531] width 1 height 1
checkbox input "false"
click at [516, 525] on span "Last Interaction" at bounding box center [520, 532] width 93 height 22
click at [542, 747] on span "Operating System" at bounding box center [528, 754] width 108 height 22
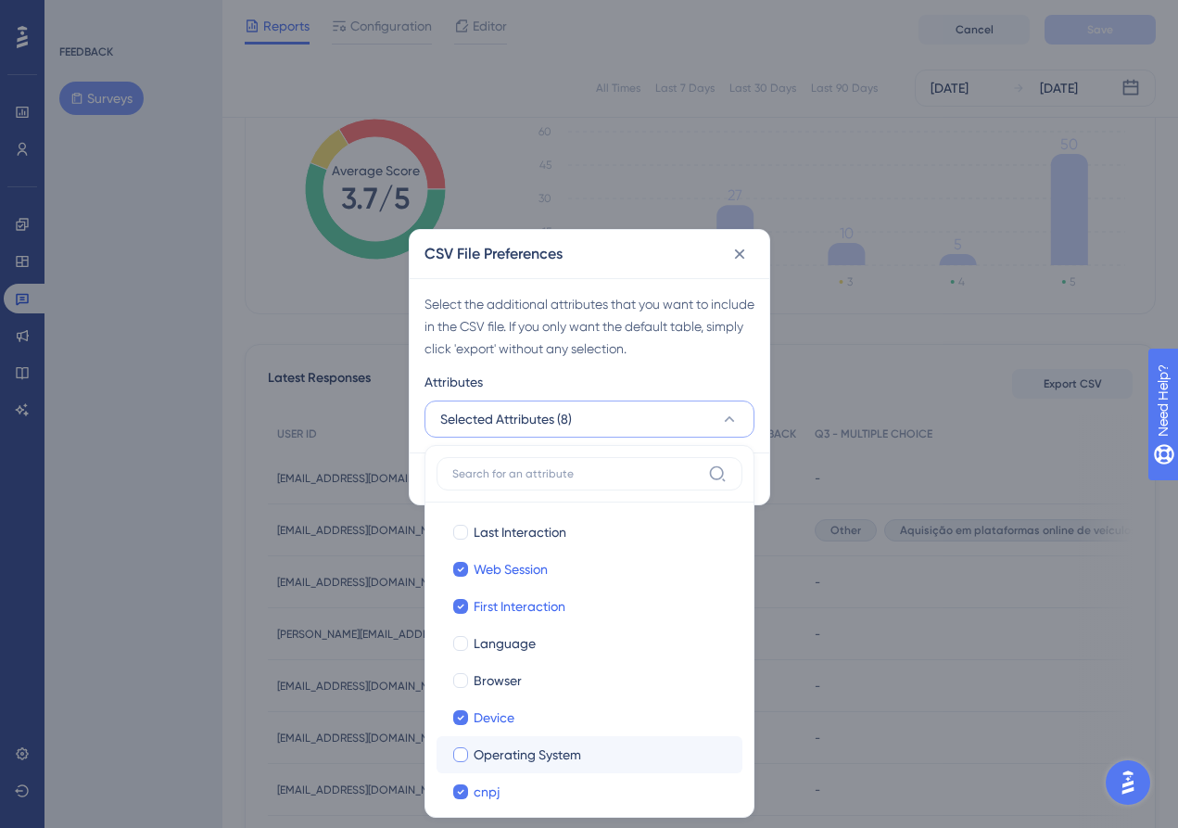
checkbox input "true"
click at [716, 416] on button "Selected Attributes (9)" at bounding box center [589, 418] width 330 height 37
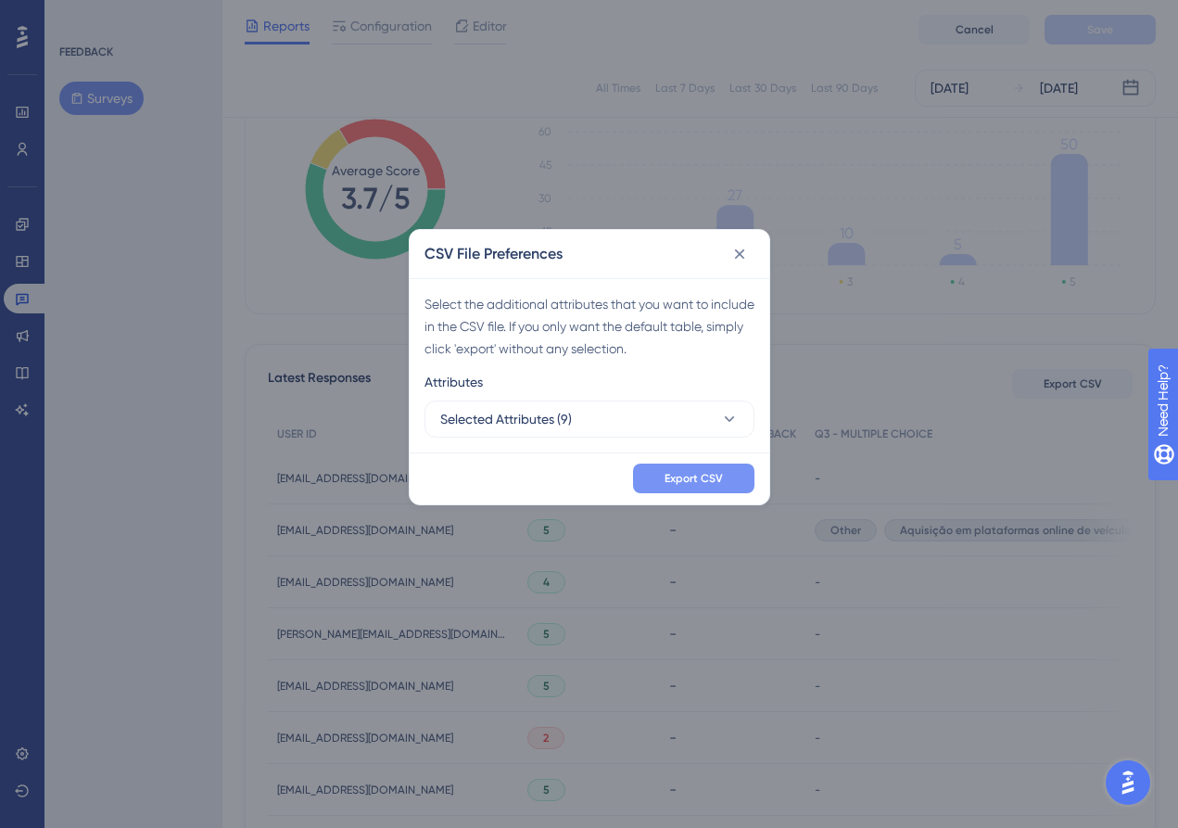
click at [710, 477] on span "Export CSV" at bounding box center [693, 478] width 58 height 15
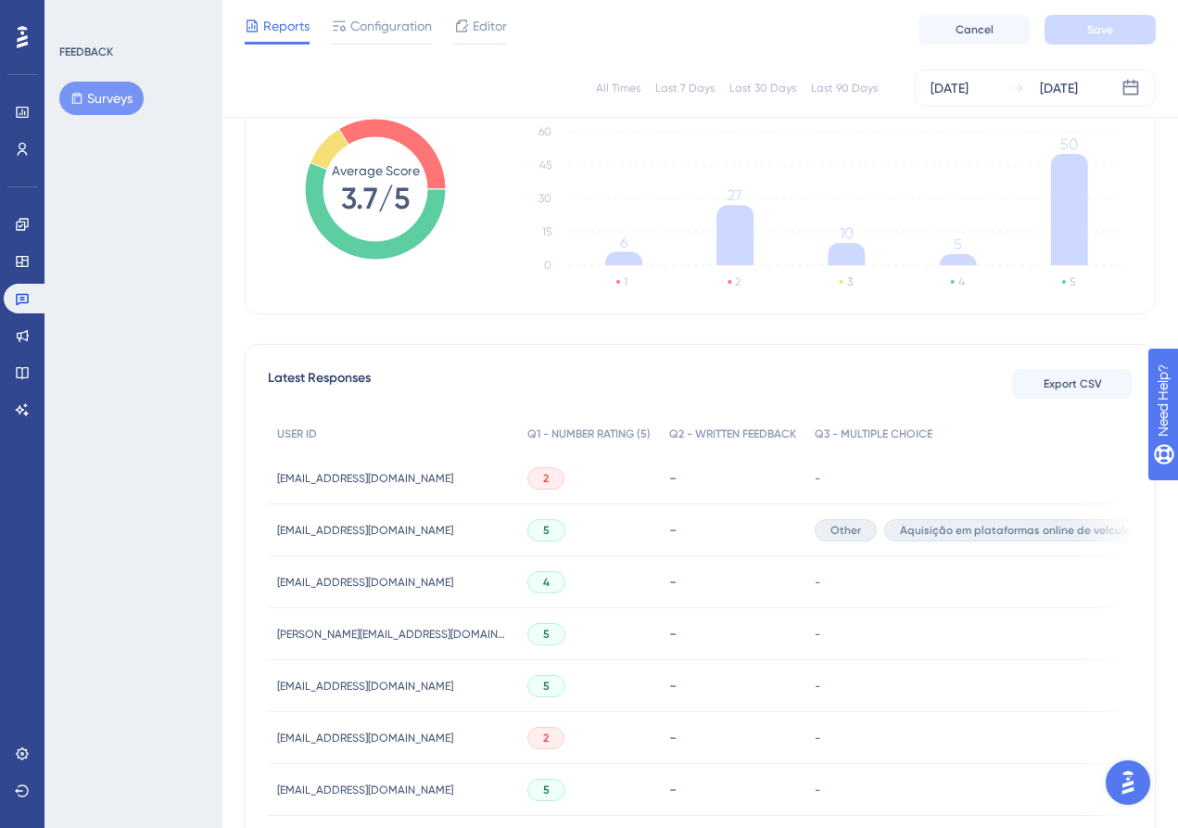
click at [123, 252] on div "FEEDBACK Surveys" at bounding box center [133, 414] width 178 height 828
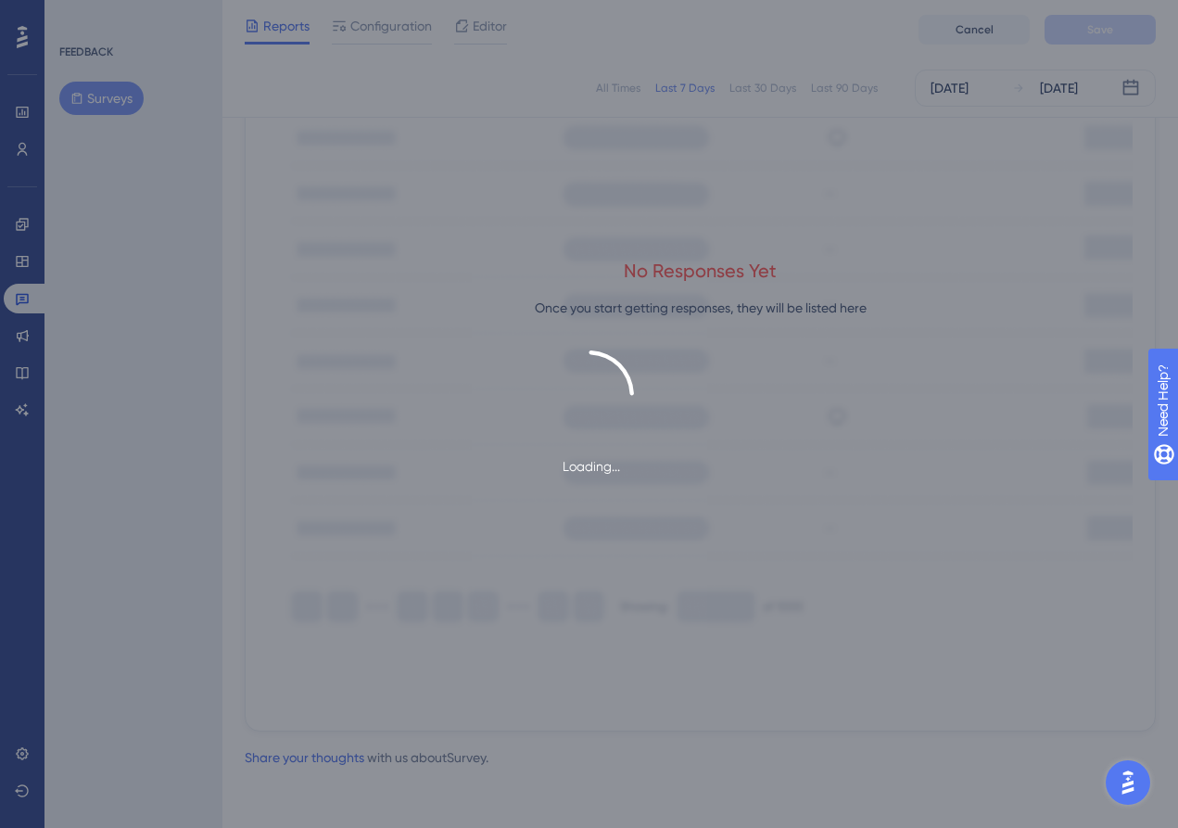
click at [174, 183] on div "Loading..." at bounding box center [589, 414] width 1178 height 828
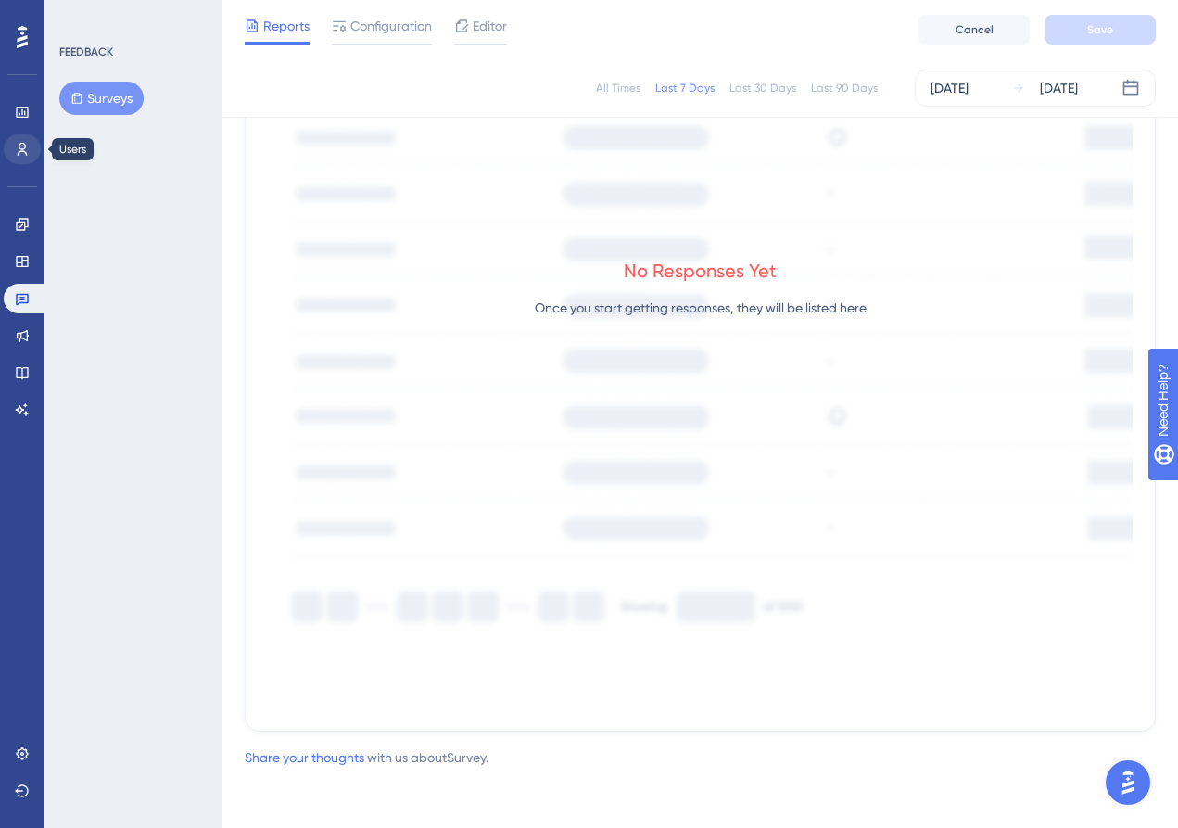
click at [24, 156] on icon at bounding box center [22, 149] width 15 height 15
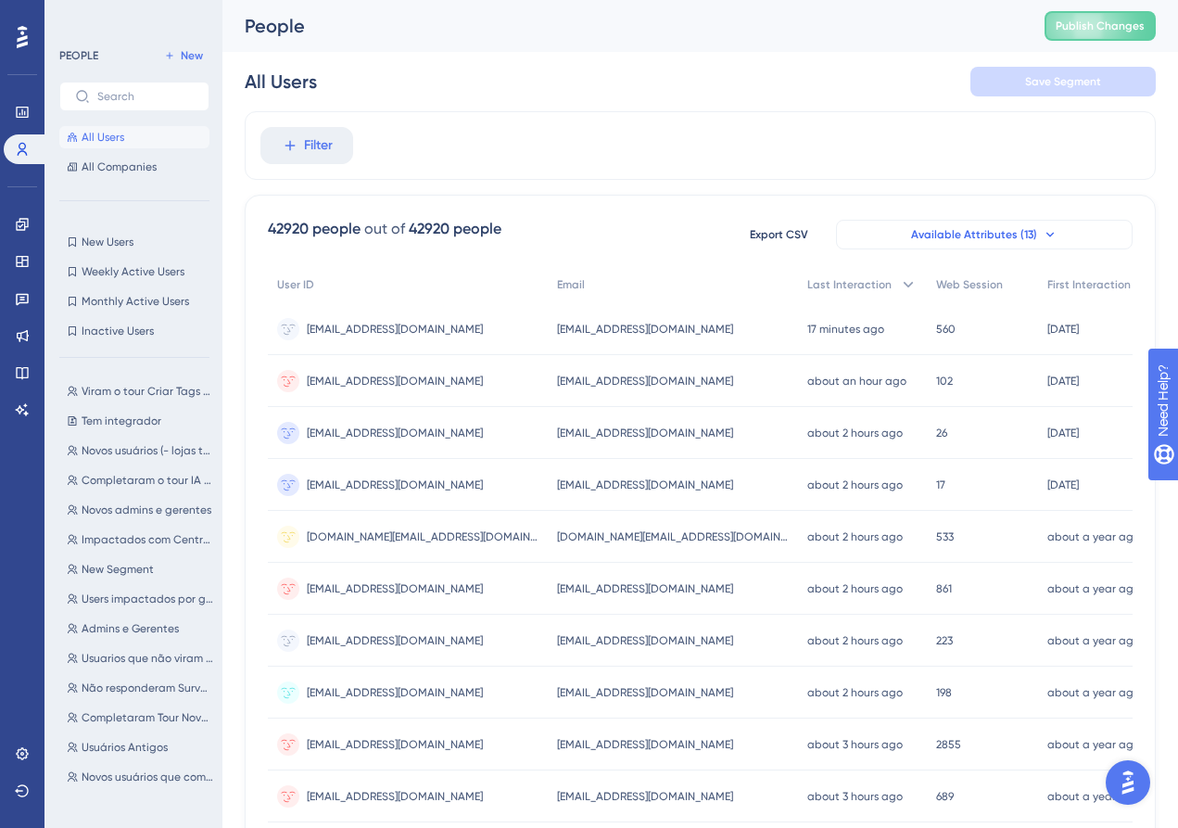
click at [927, 226] on button "Available Attributes (13)" at bounding box center [984, 235] width 297 height 30
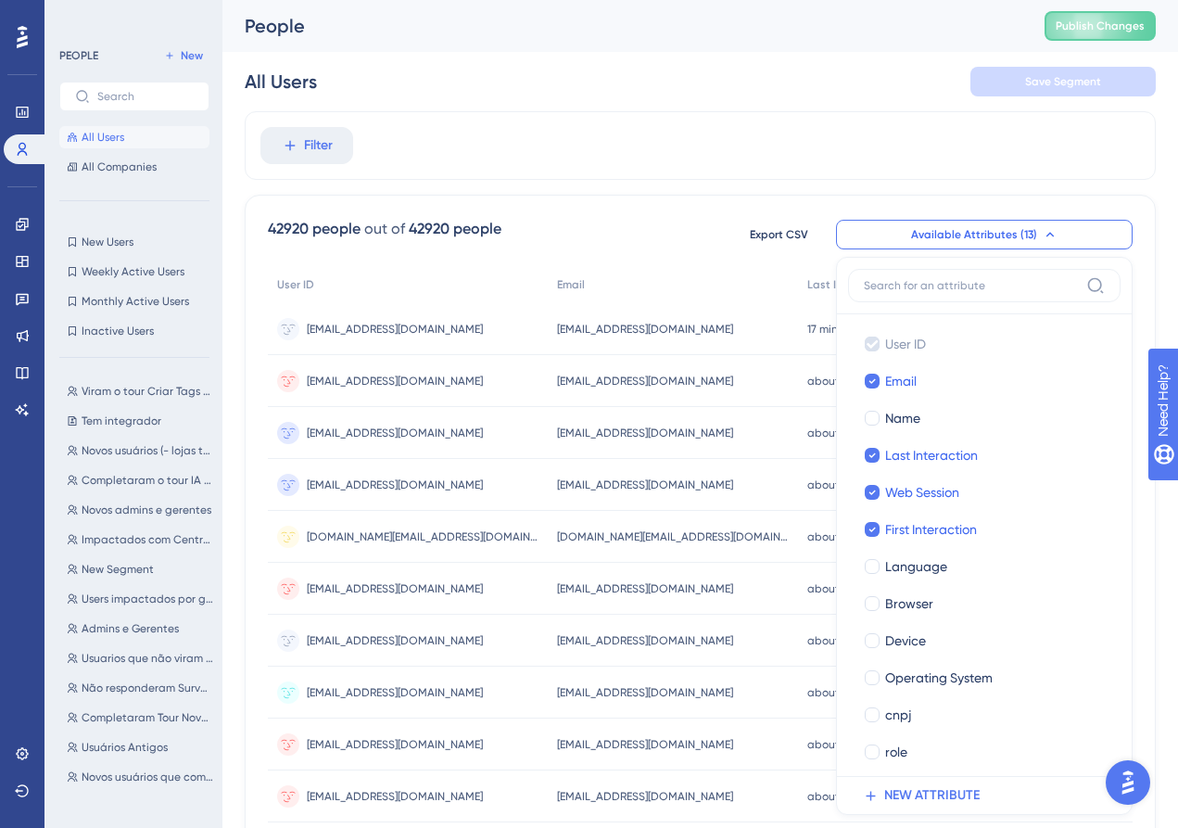
scroll to position [114, 0]
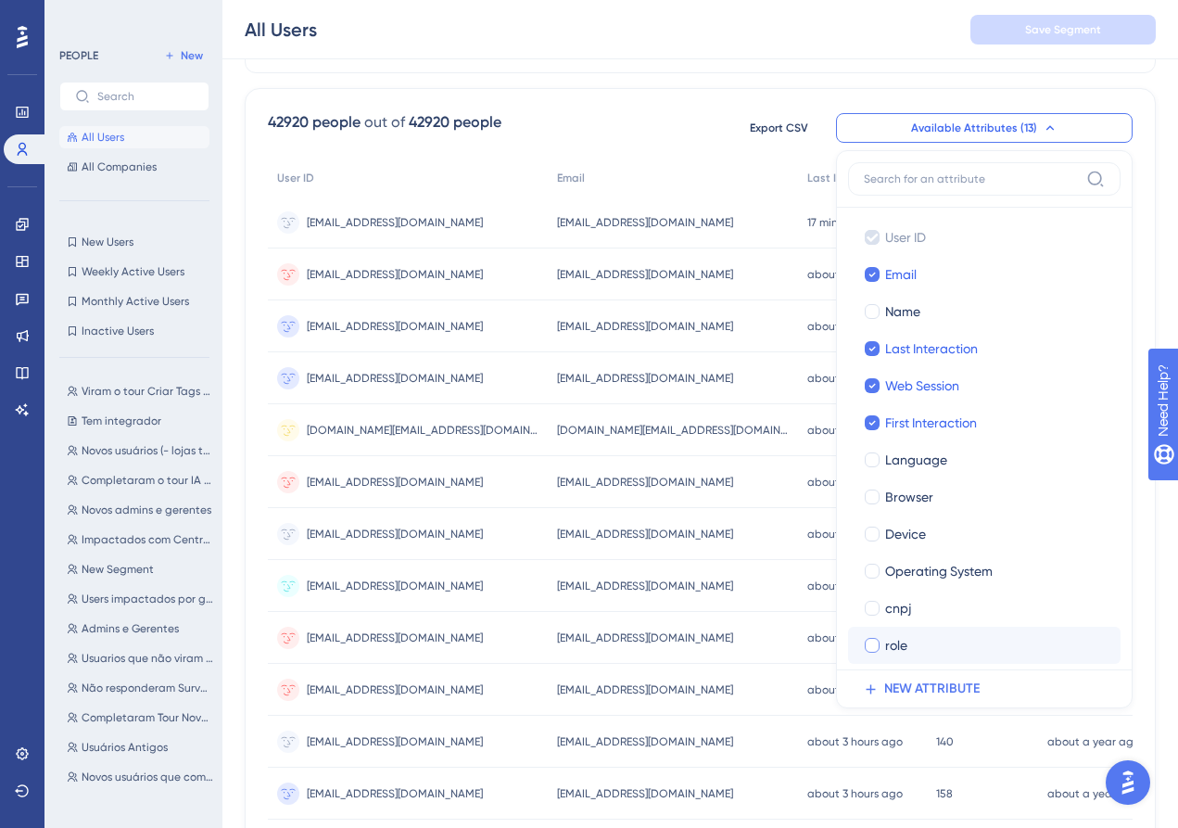
click at [871, 639] on div at bounding box center [872, 645] width 15 height 15
checkbox input "true"
click at [752, 158] on div "42920 people out of 42920 people Export CSV Available Attributes (13) User ID U…" at bounding box center [700, 702] width 911 height 1229
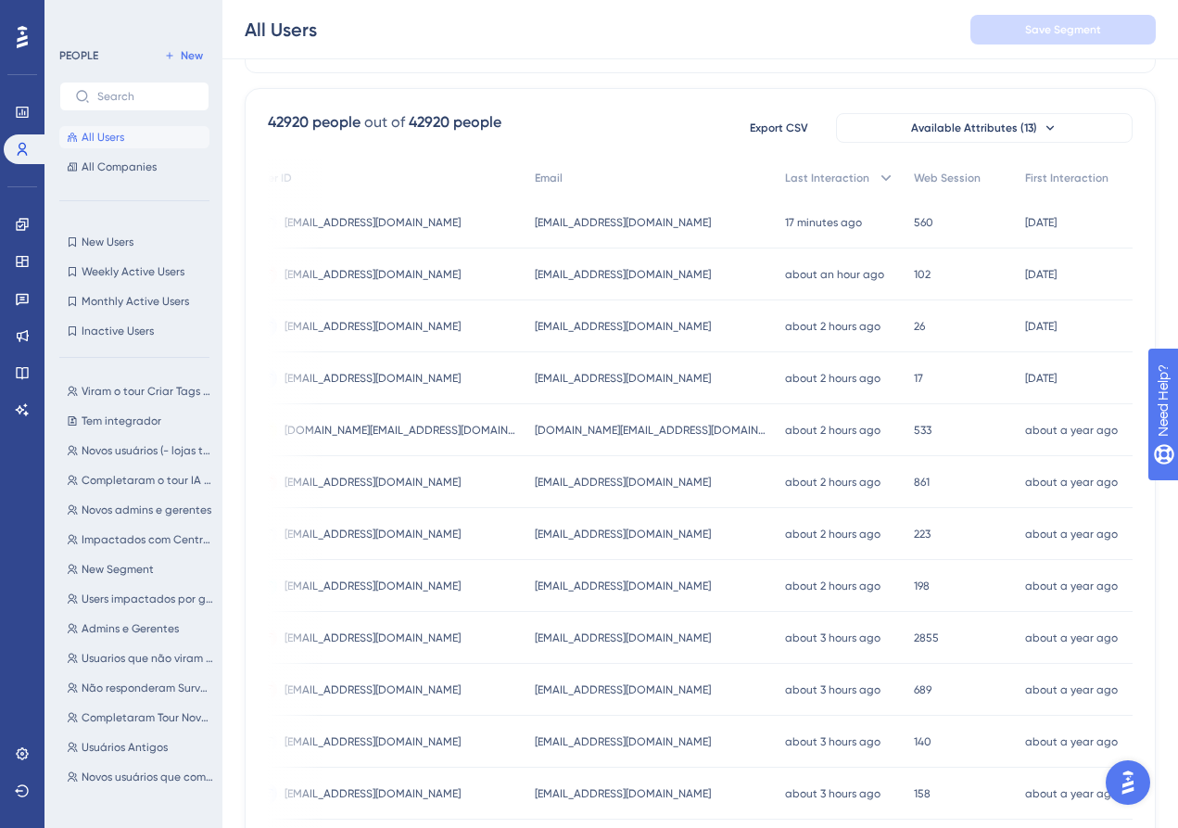
scroll to position [0, 21]
click at [1145, 171] on div "Role" at bounding box center [1178, 178] width 67 height 38
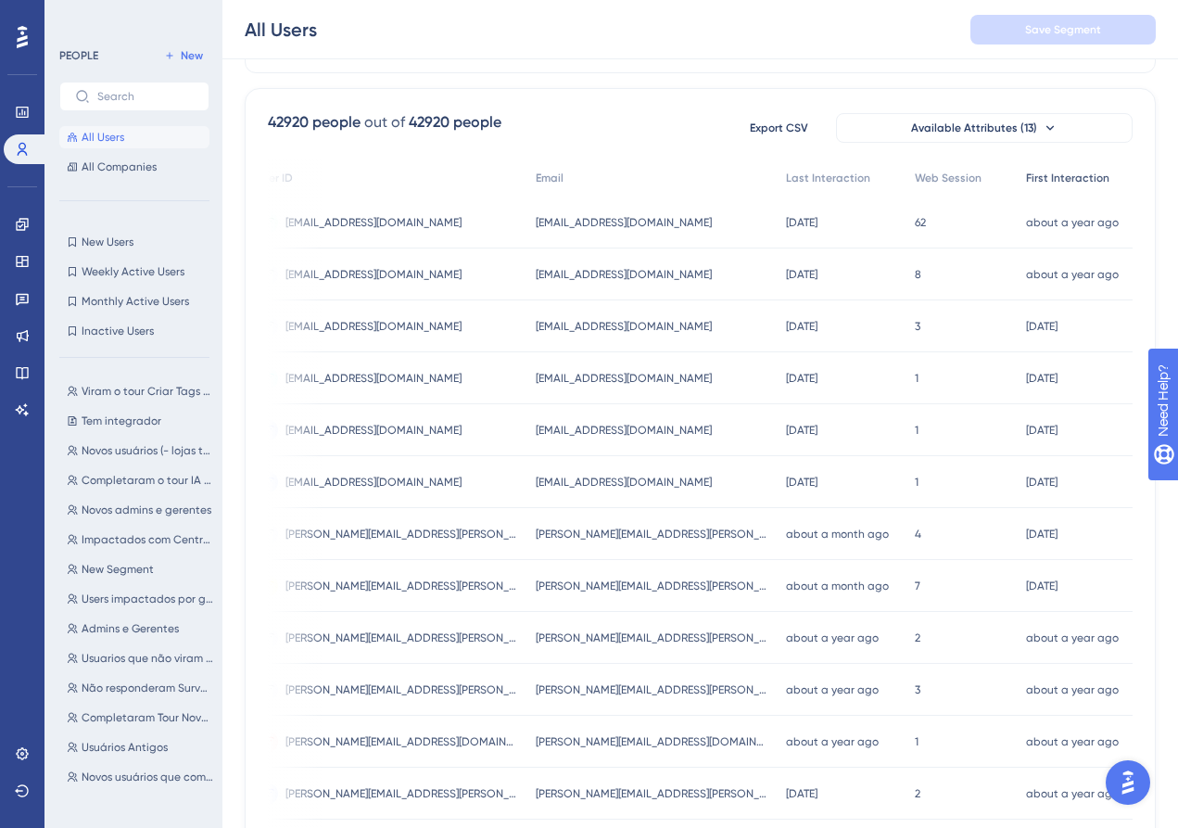
click at [1080, 176] on span "First Interaction" at bounding box center [1067, 178] width 83 height 15
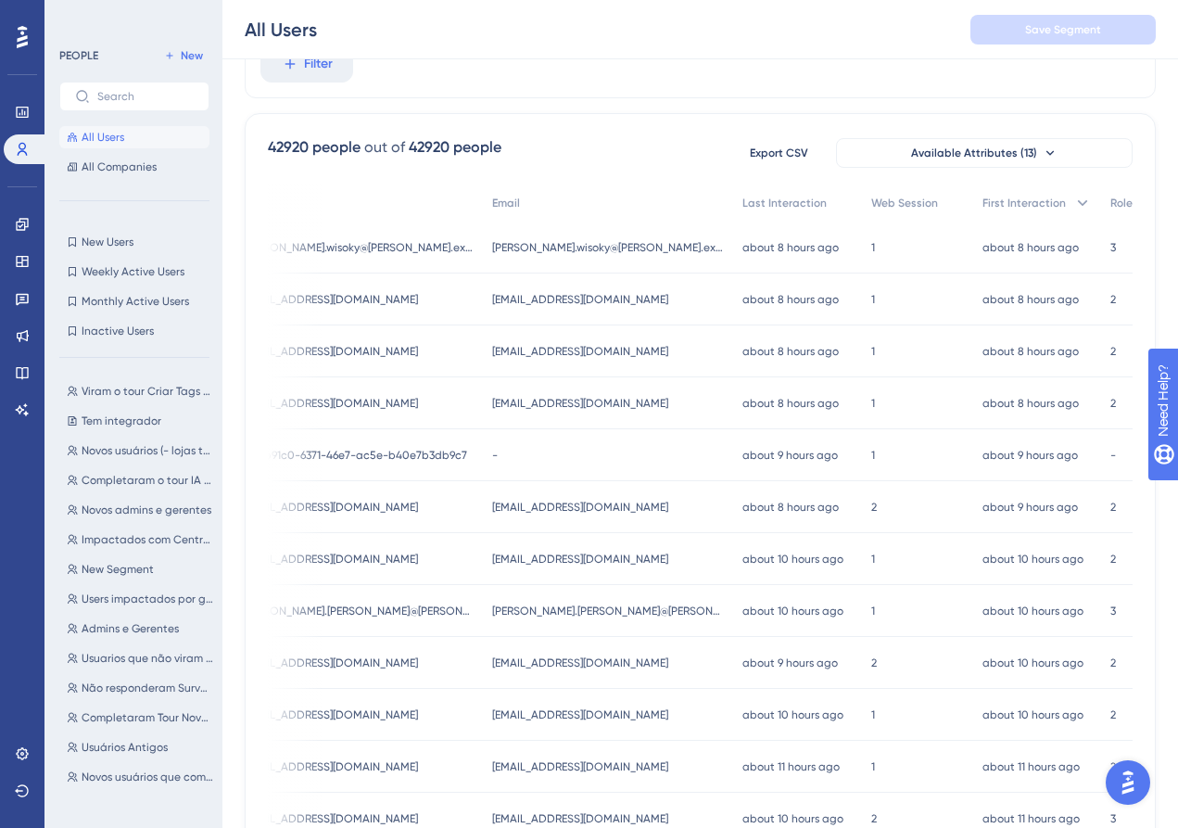
scroll to position [0, 64]
click at [1111, 410] on span "2" at bounding box center [1114, 403] width 6 height 15
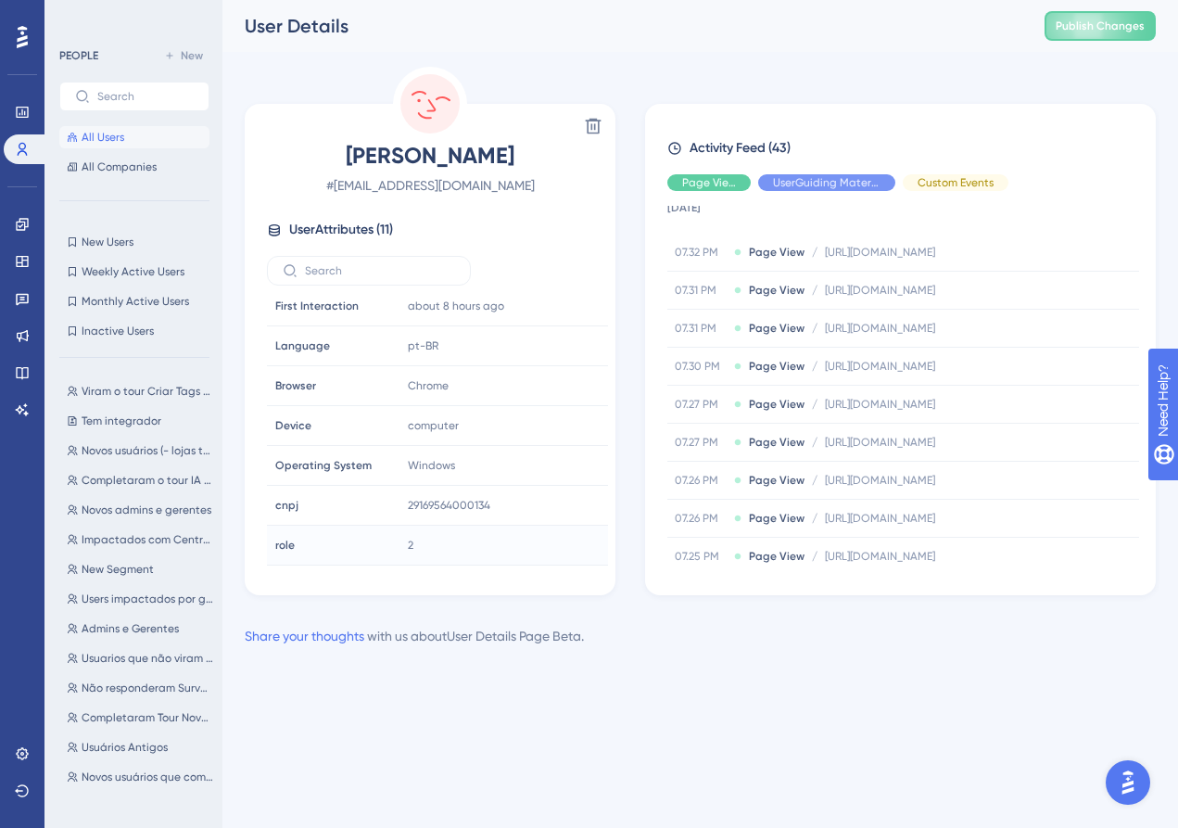
click at [374, 546] on div "role role" at bounding box center [331, 544] width 126 height 37
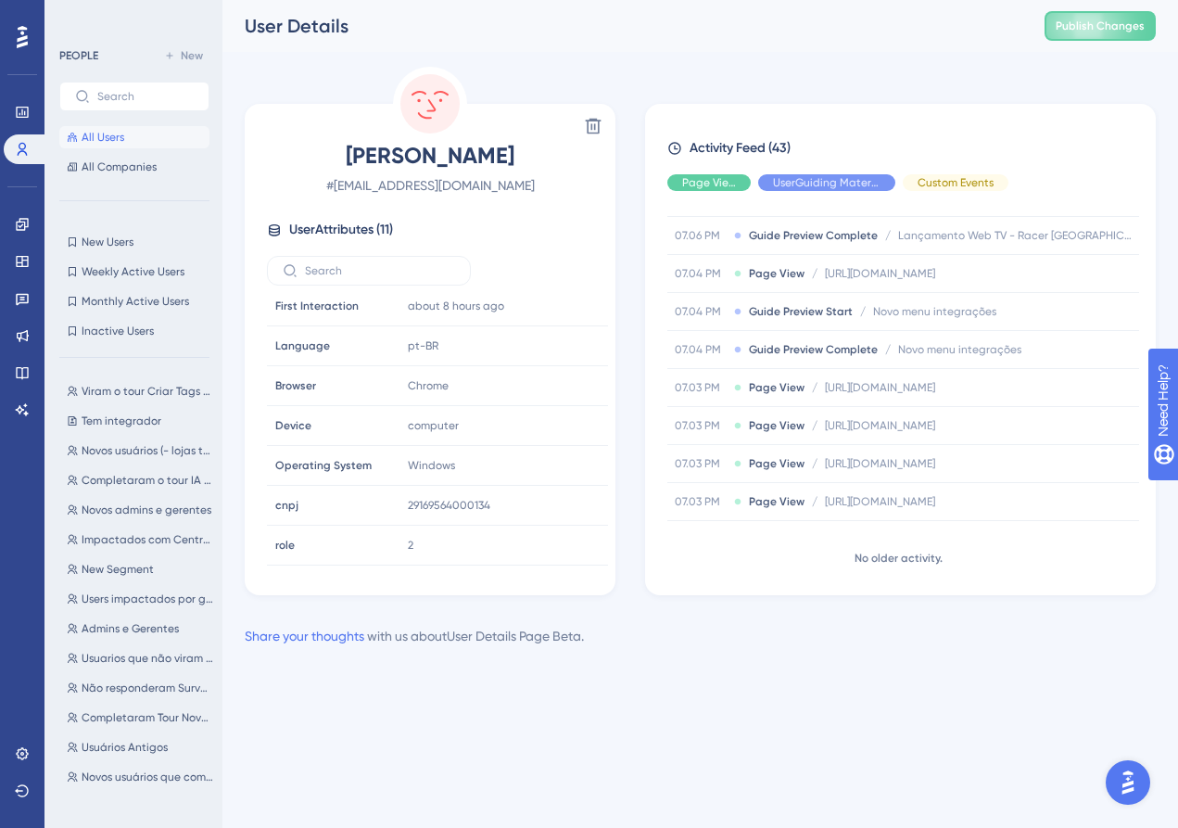
scroll to position [1, 0]
click at [134, 740] on span "Usuários Antigos" at bounding box center [125, 747] width 86 height 15
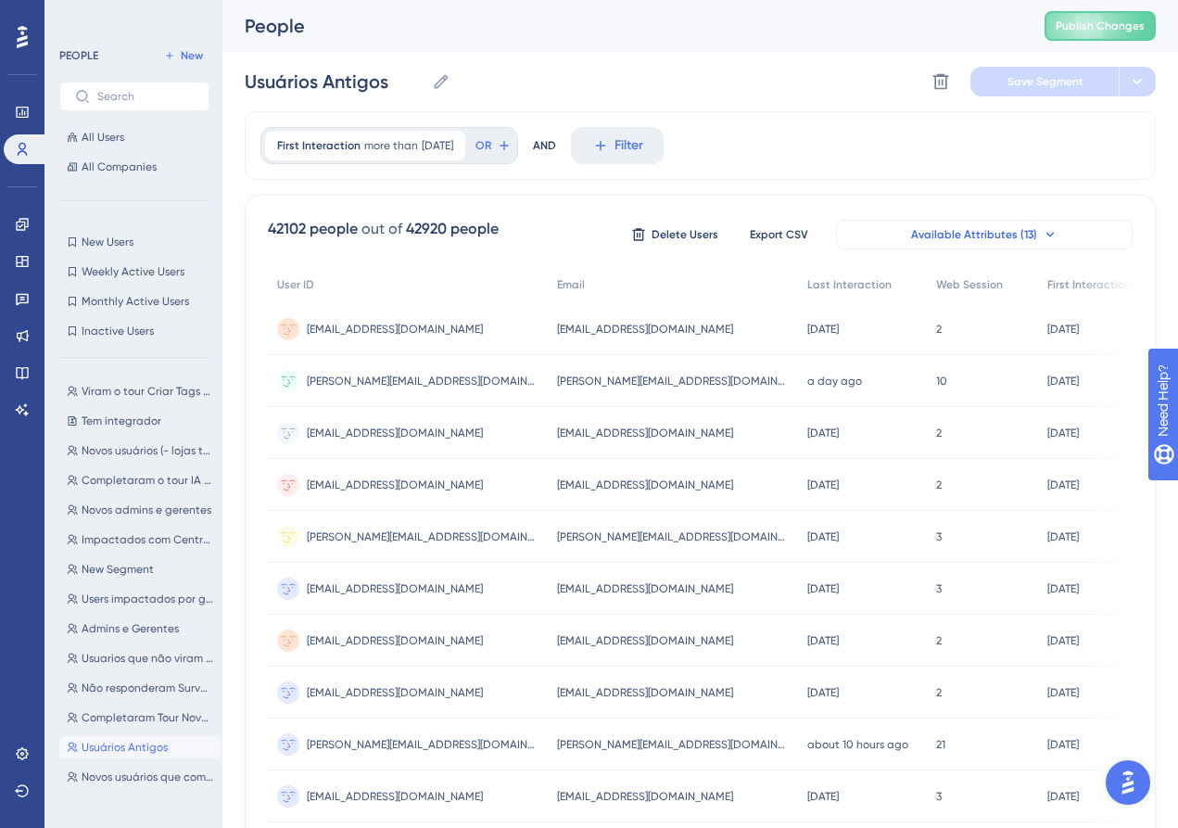
click at [948, 234] on span "Available Attributes (13)" at bounding box center [974, 234] width 126 height 15
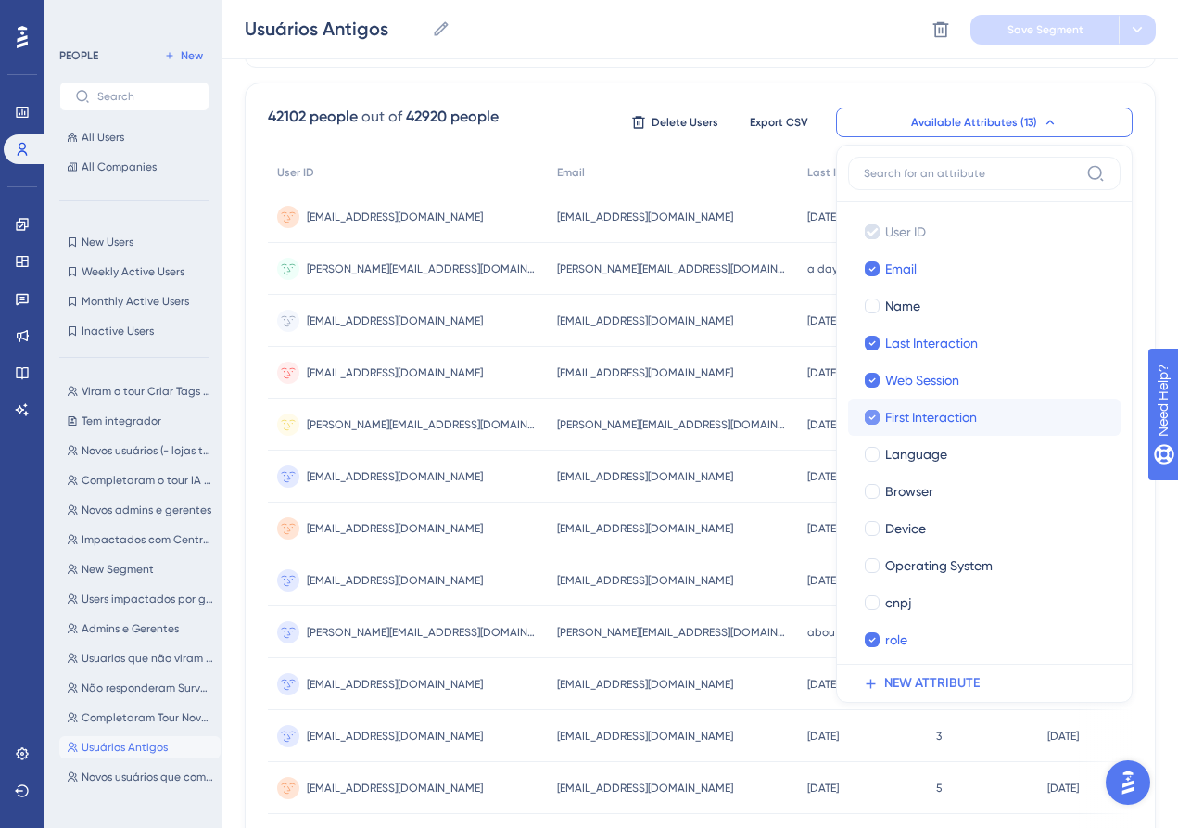
click at [943, 414] on span "First Interaction" at bounding box center [931, 417] width 92 height 22
checkbox input "false"
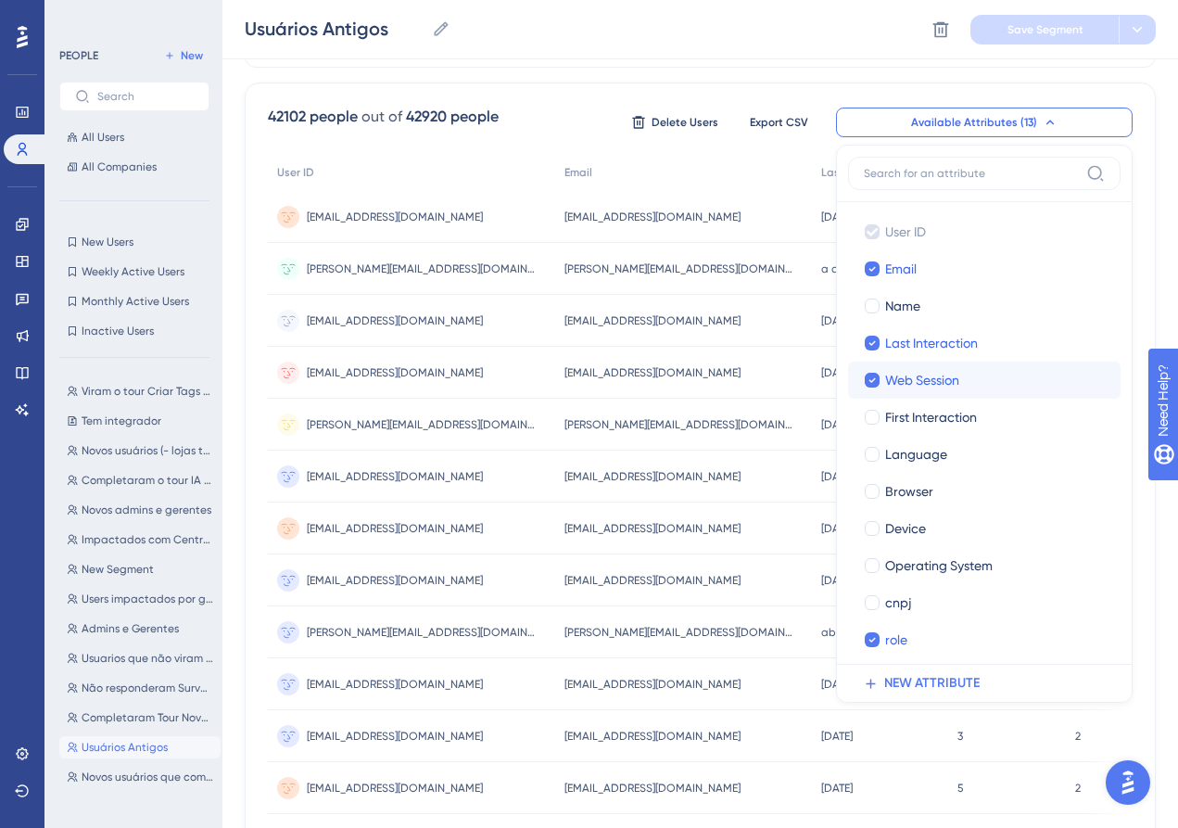
click at [939, 366] on label "Web Session Web Session" at bounding box center [984, 379] width 272 height 37
click at [873, 380] on input "Web Session" at bounding box center [872, 380] width 1 height 1
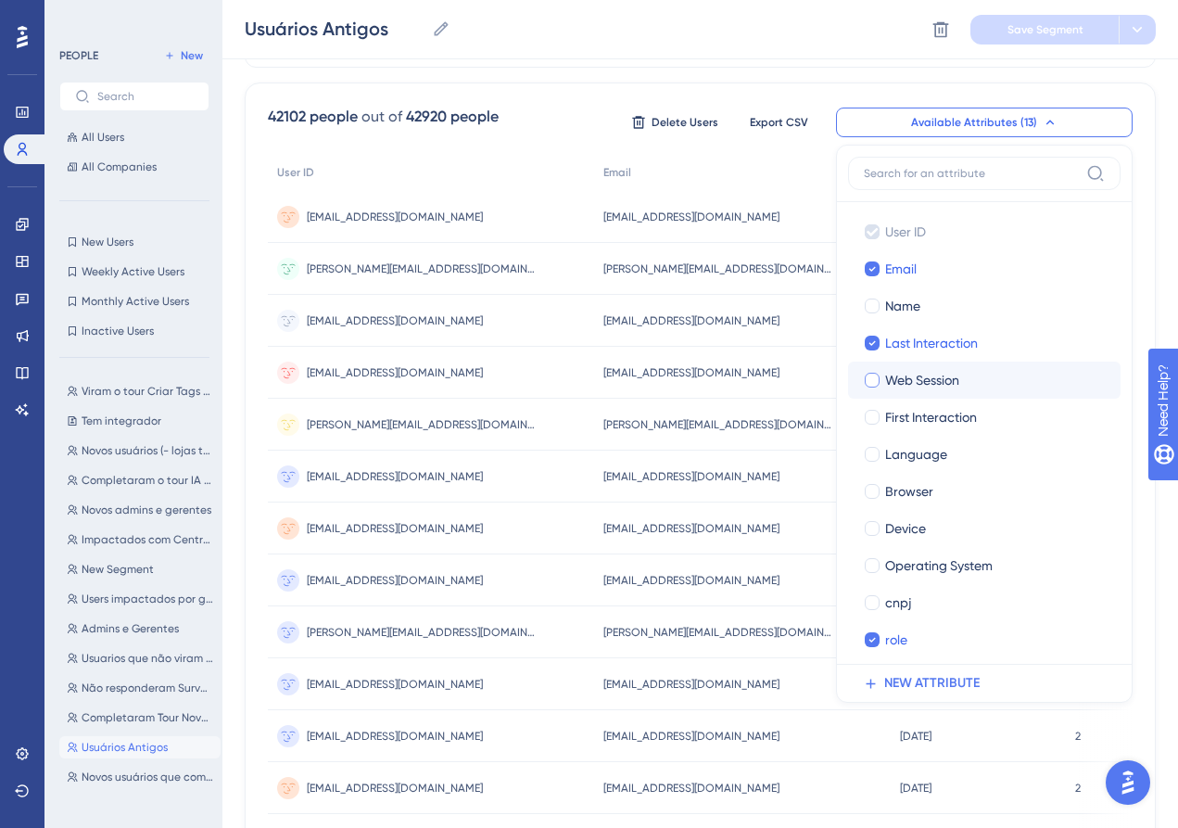
checkbox input "true"
click at [939, 340] on span "Last Interaction" at bounding box center [931, 343] width 93 height 22
checkbox input "false"
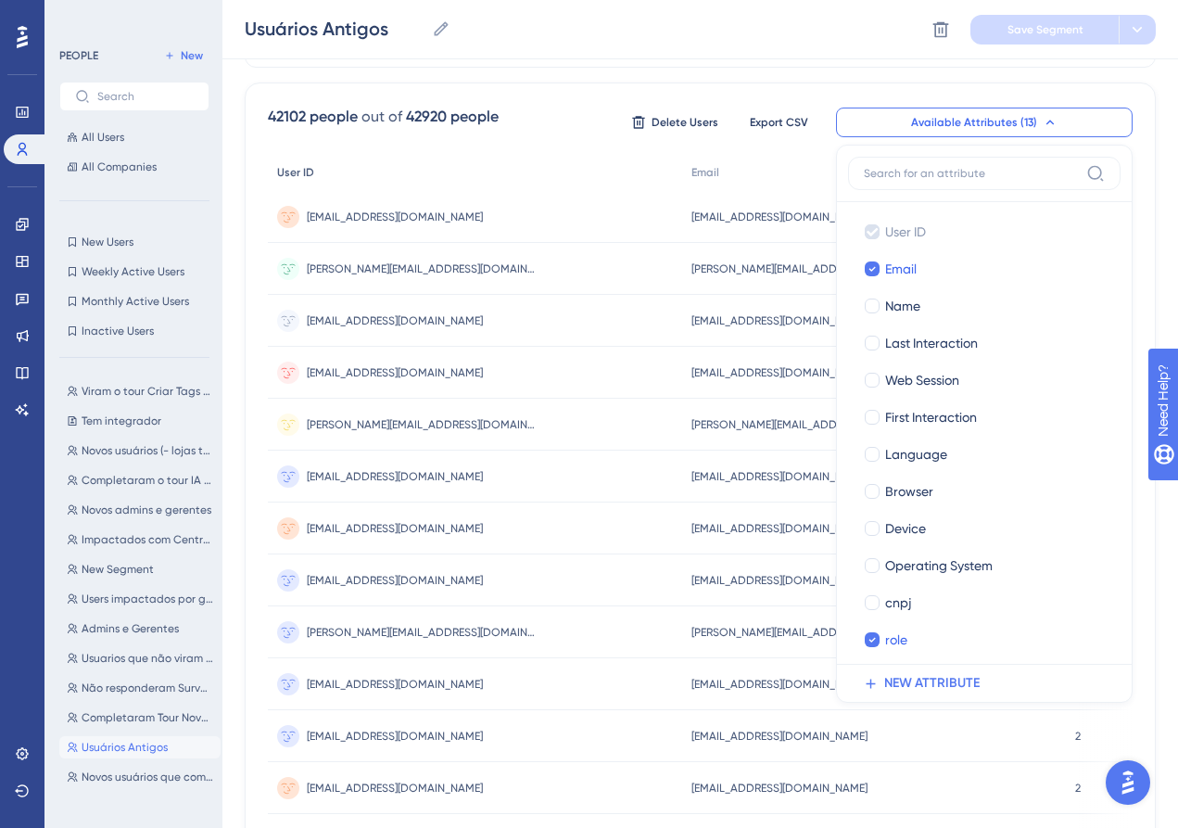
click at [573, 178] on div "User ID" at bounding box center [475, 173] width 414 height 38
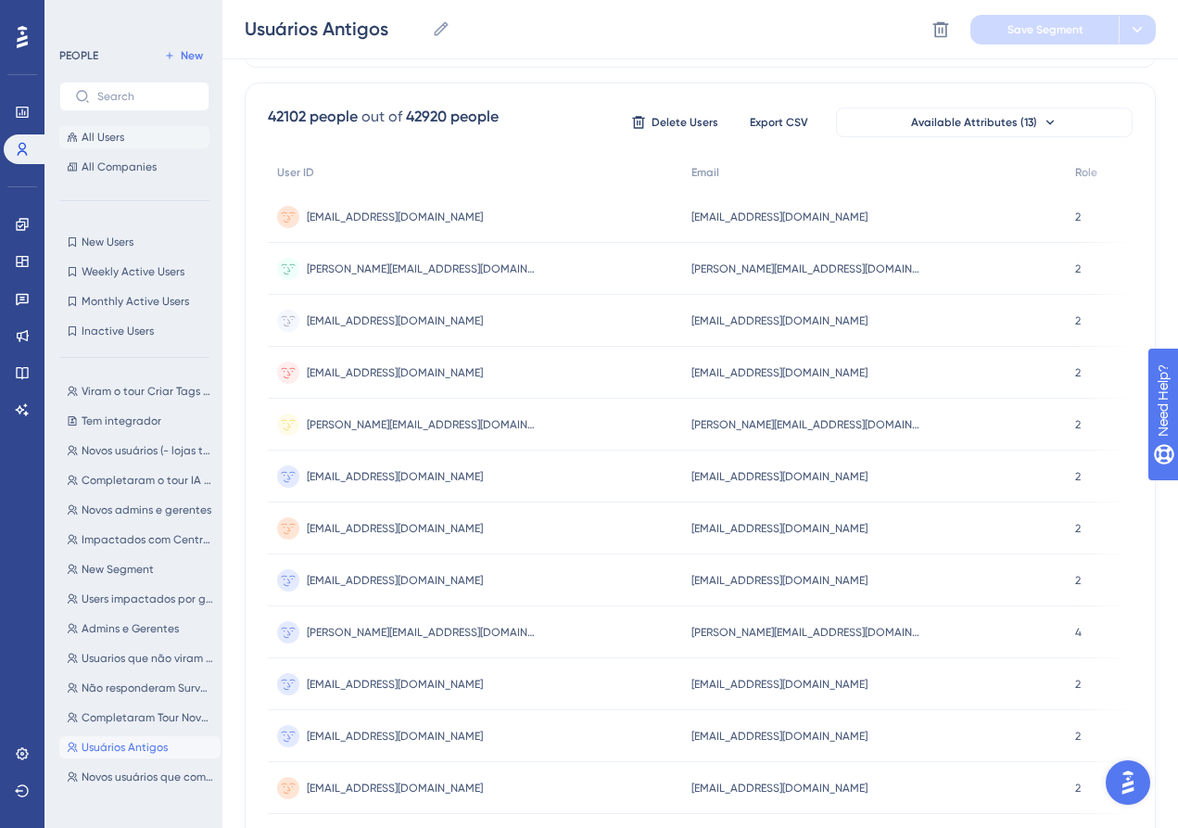
click at [130, 137] on button "All Users" at bounding box center [134, 137] width 150 height 22
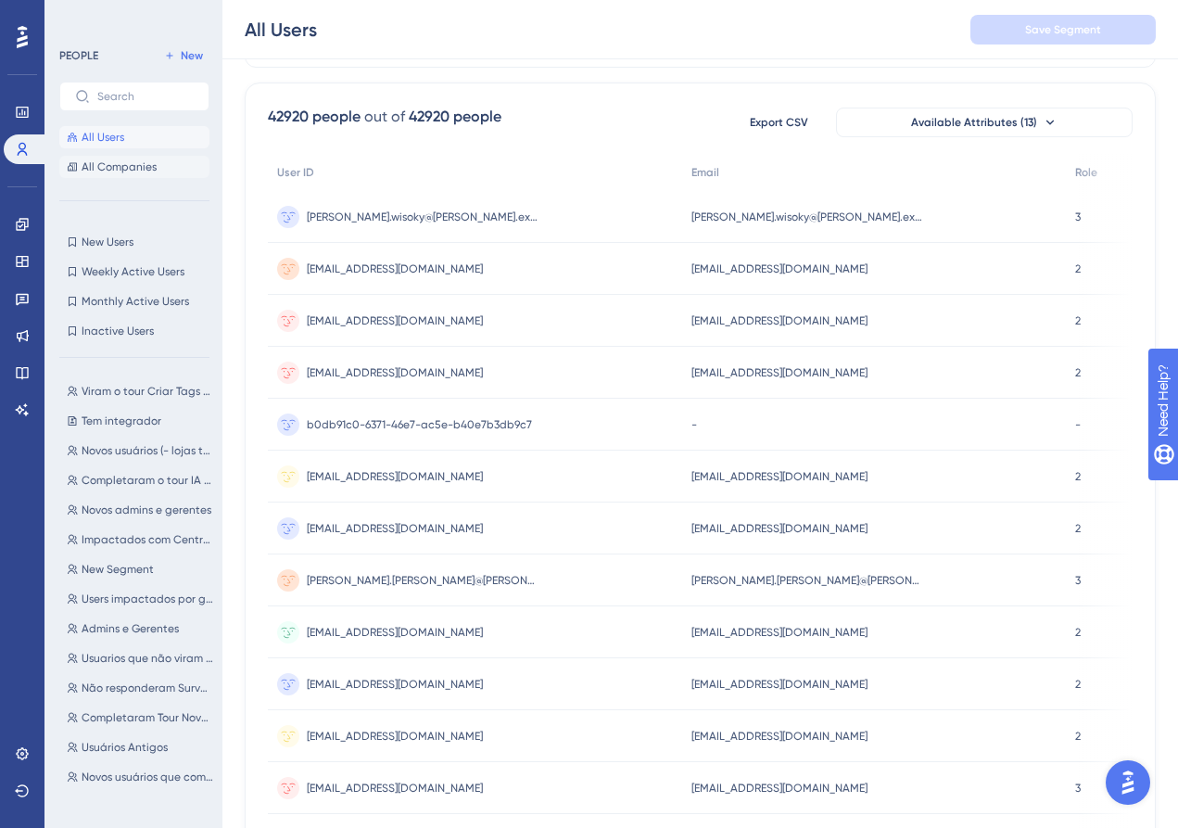
click at [125, 163] on span "All Companies" at bounding box center [119, 166] width 75 height 15
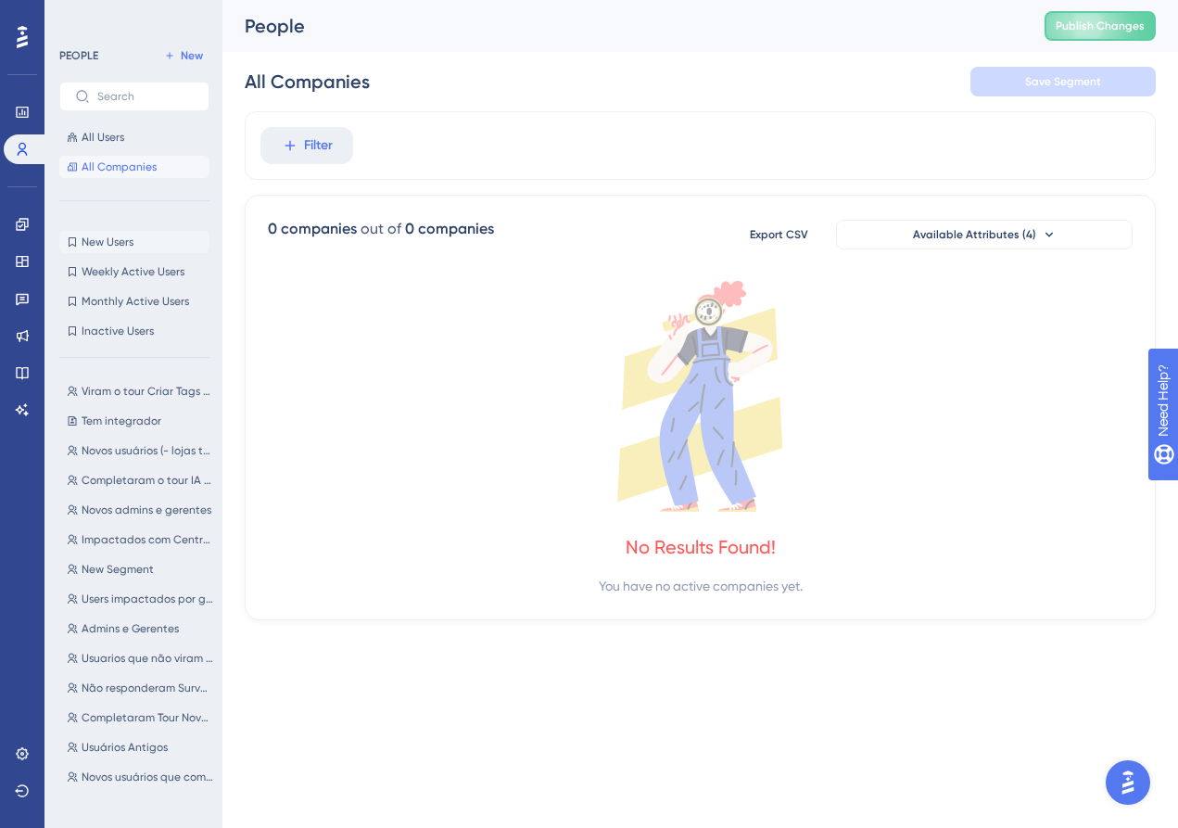
click at [125, 250] on button "New Users New Users" at bounding box center [134, 242] width 150 height 22
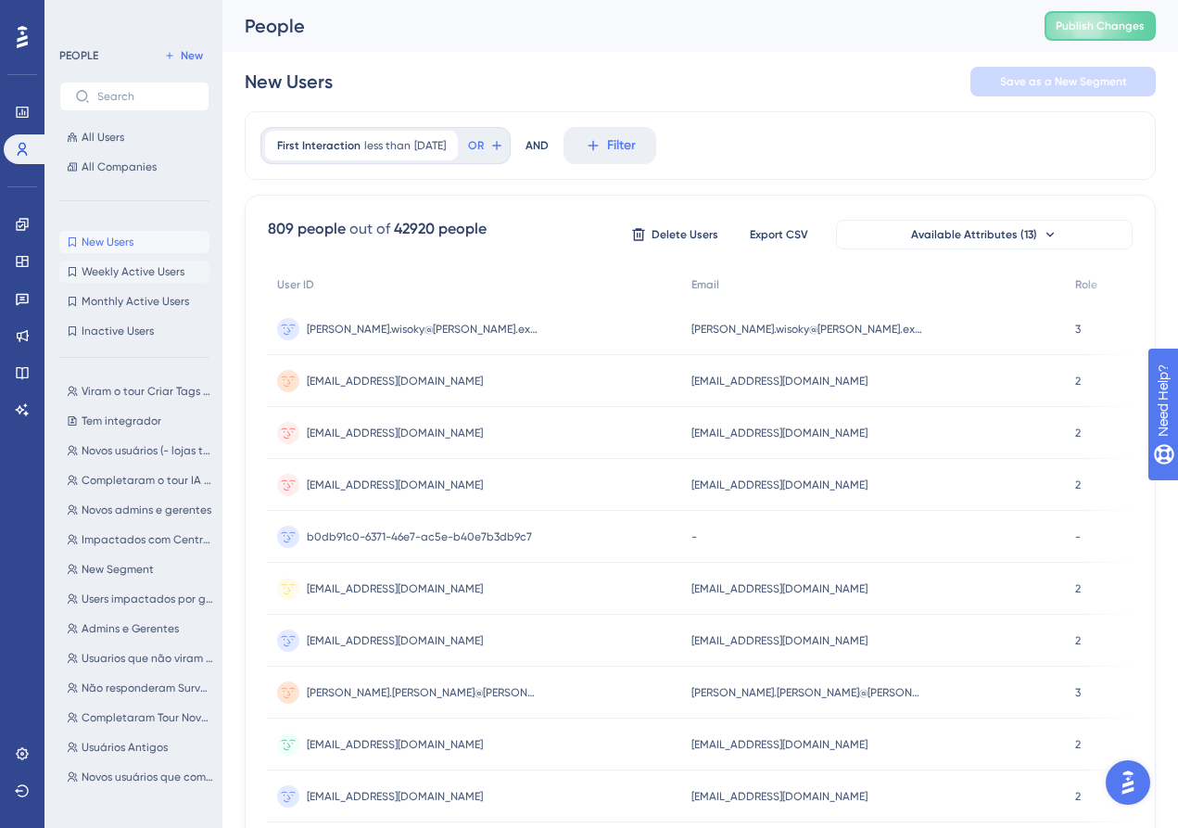
click at [135, 270] on span "Weekly Active Users" at bounding box center [133, 271] width 103 height 15
click at [145, 238] on button "New Users New Users" at bounding box center [134, 242] width 150 height 22
click at [147, 302] on span "Monthly Active Users" at bounding box center [136, 301] width 108 height 15
click at [146, 332] on span "Inactive Users" at bounding box center [118, 330] width 72 height 15
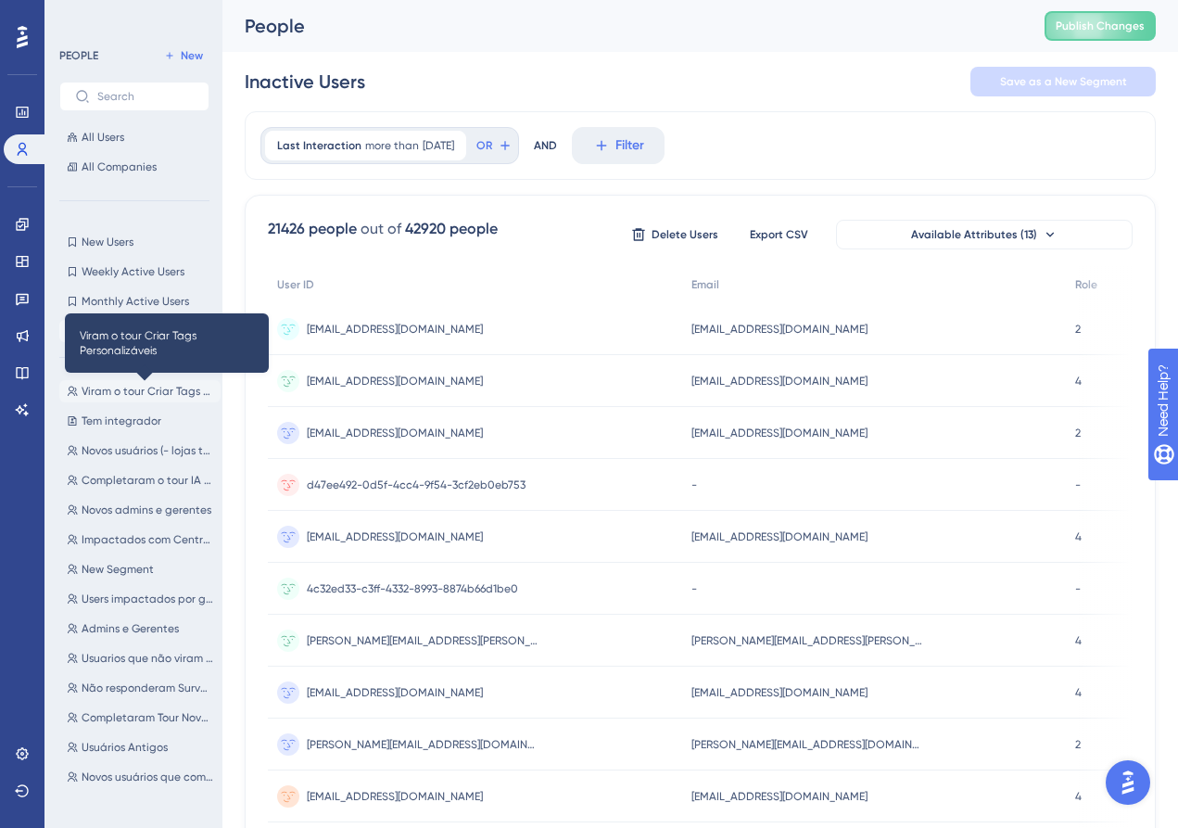
click at [171, 391] on span "Viram o tour Criar Tags Personalizáveis" at bounding box center [148, 391] width 132 height 15
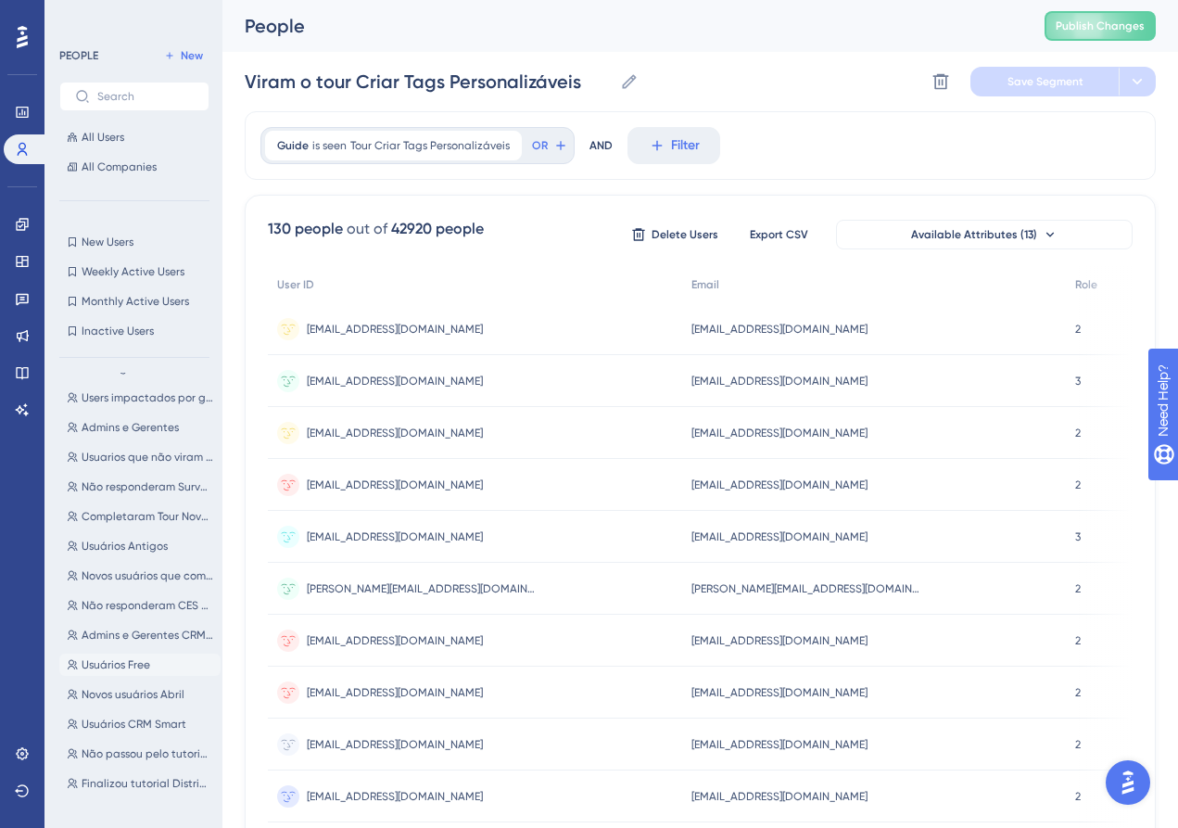
click at [158, 660] on button "Usuários Free Usuários Free" at bounding box center [139, 664] width 161 height 22
type input "Usuários Free"
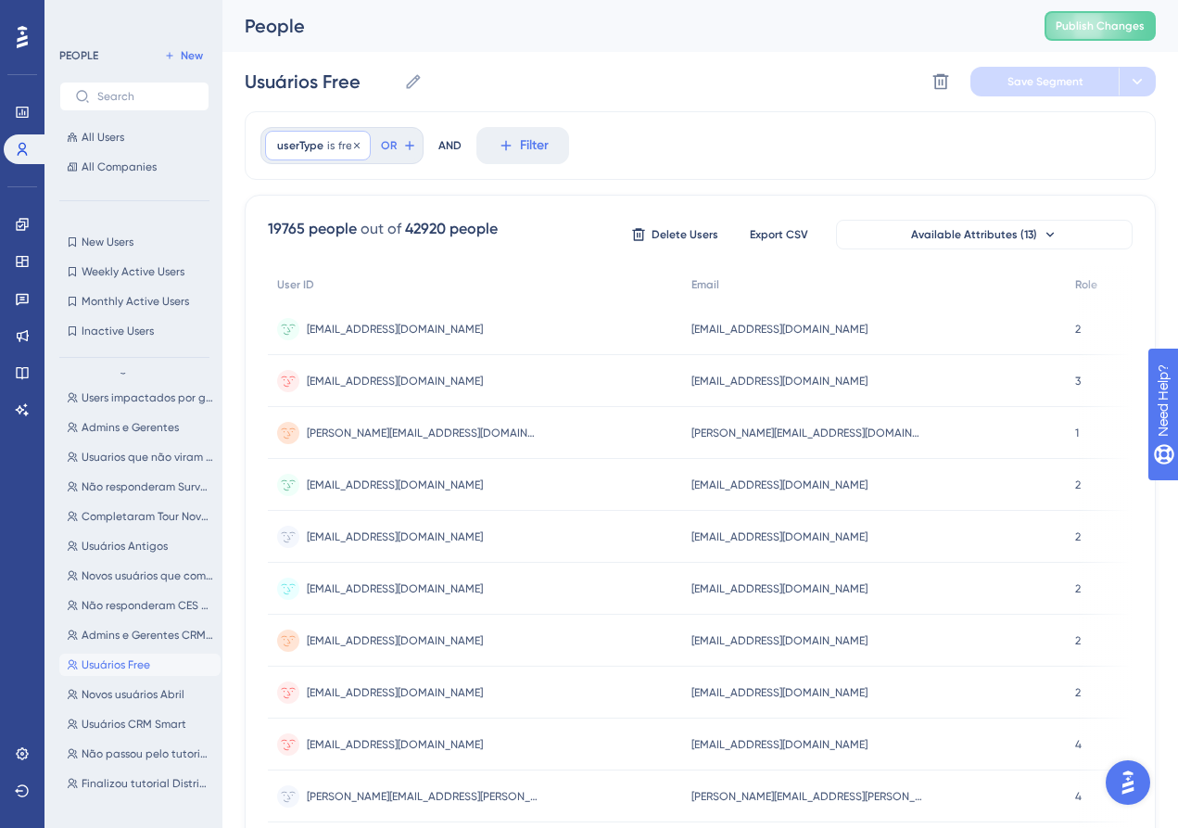
click at [338, 143] on span "free" at bounding box center [348, 145] width 20 height 15
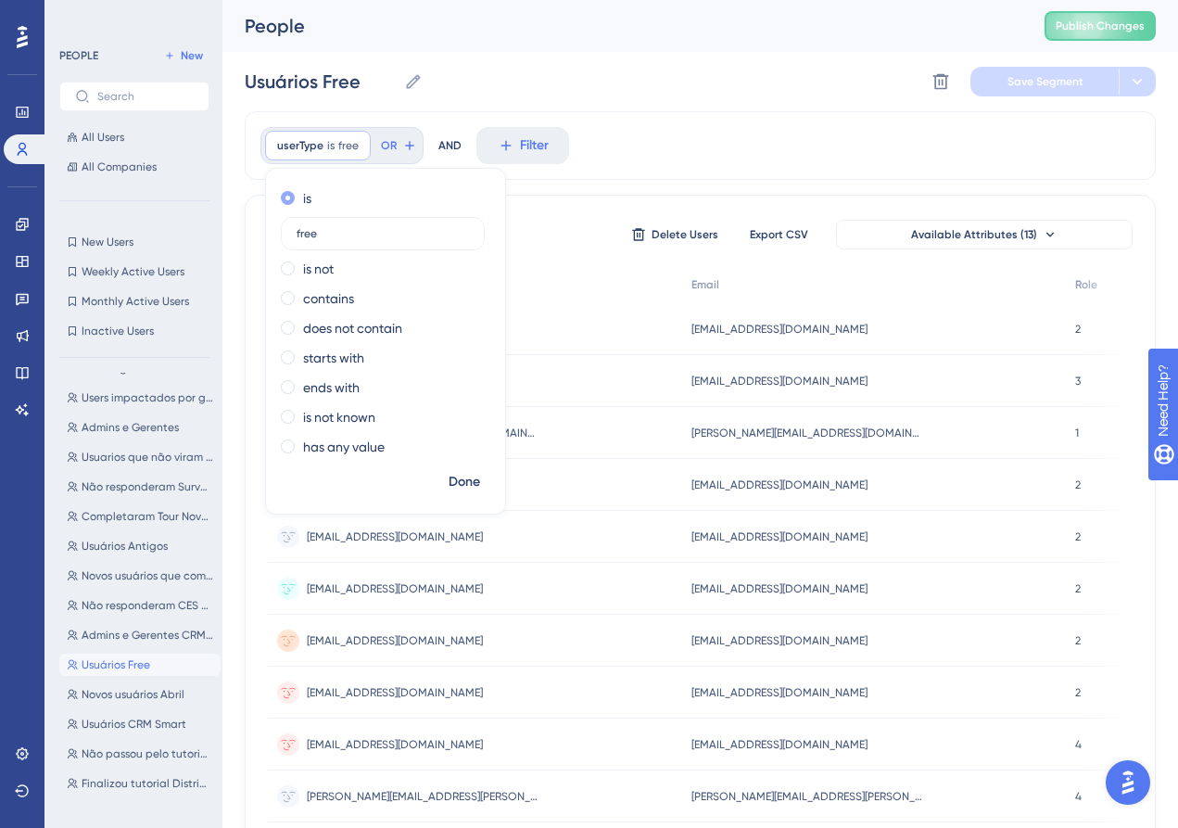
click at [296, 201] on div "is" at bounding box center [382, 198] width 202 height 22
click at [133, 166] on span "All Companies" at bounding box center [119, 166] width 75 height 15
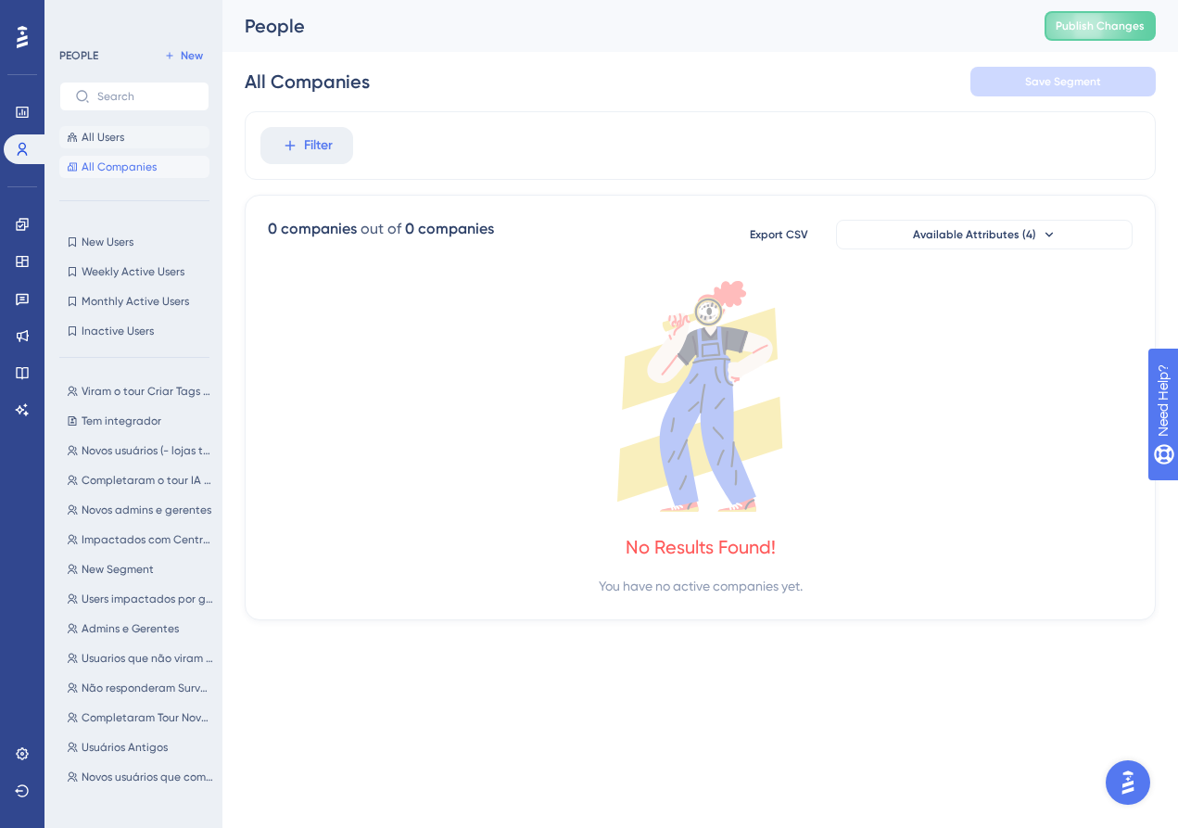
click at [144, 134] on button "All Users" at bounding box center [134, 137] width 150 height 22
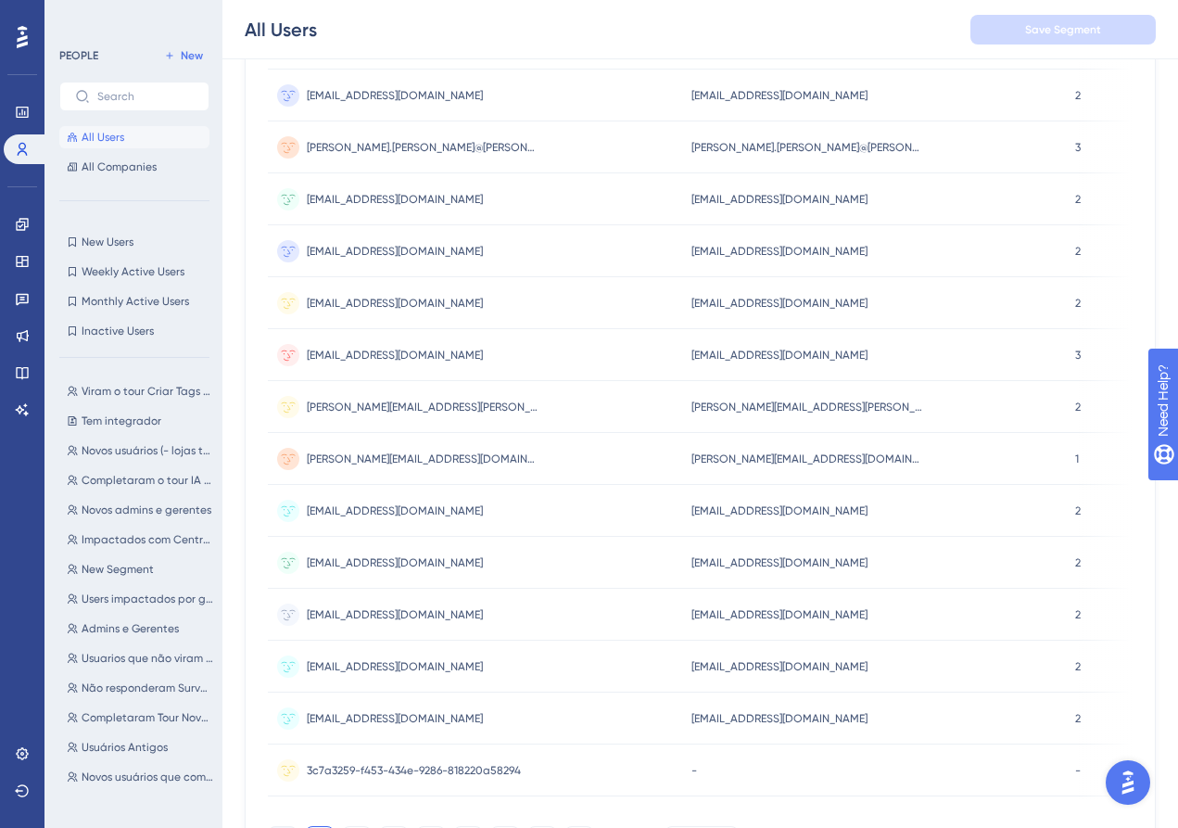
scroll to position [493, 0]
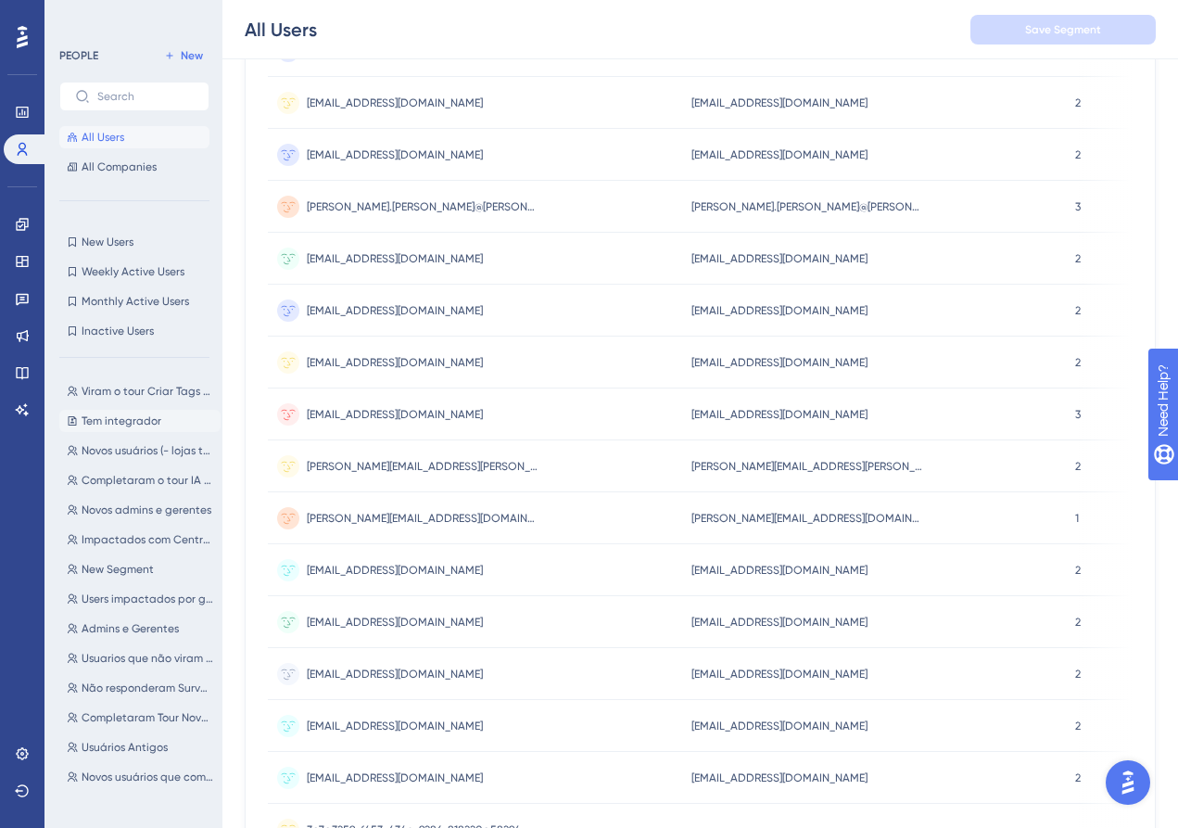
click at [147, 417] on span "Tem integrador" at bounding box center [122, 420] width 80 height 15
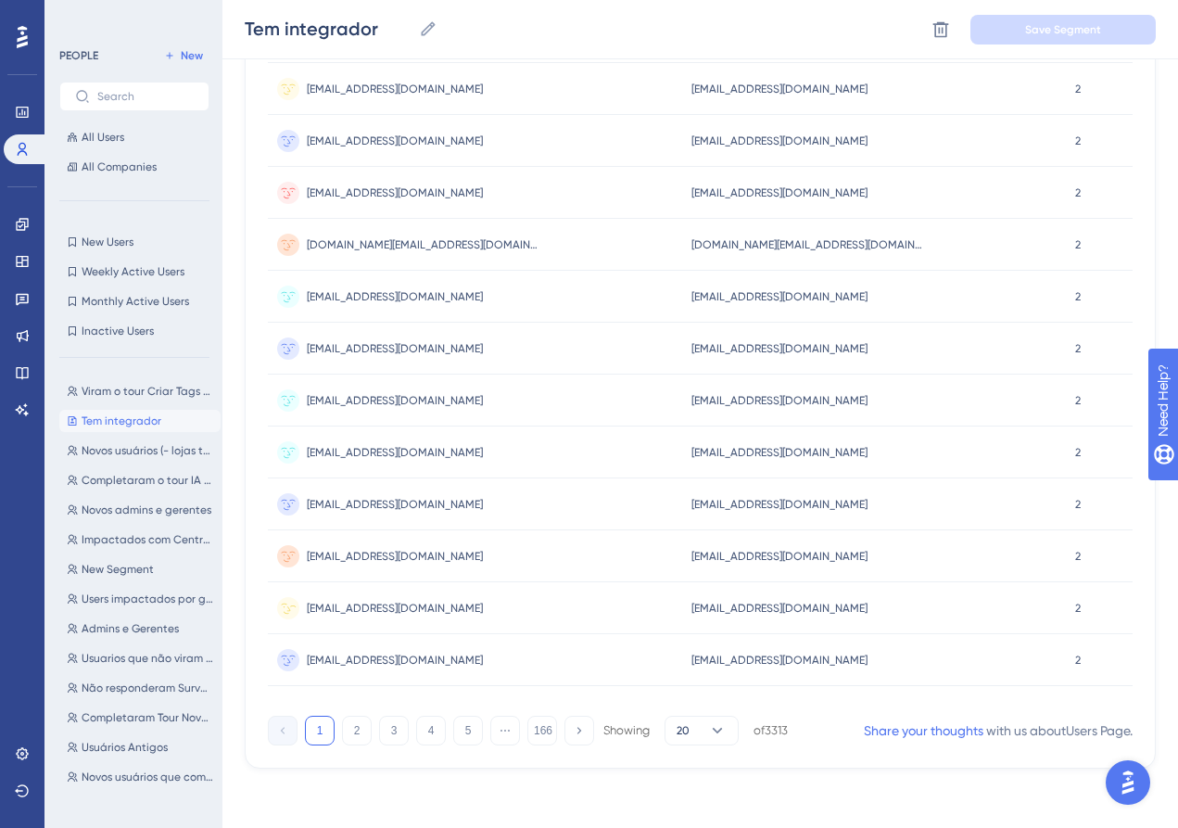
scroll to position [663, 0]
click at [462, 732] on button "5" at bounding box center [468, 730] width 30 height 30
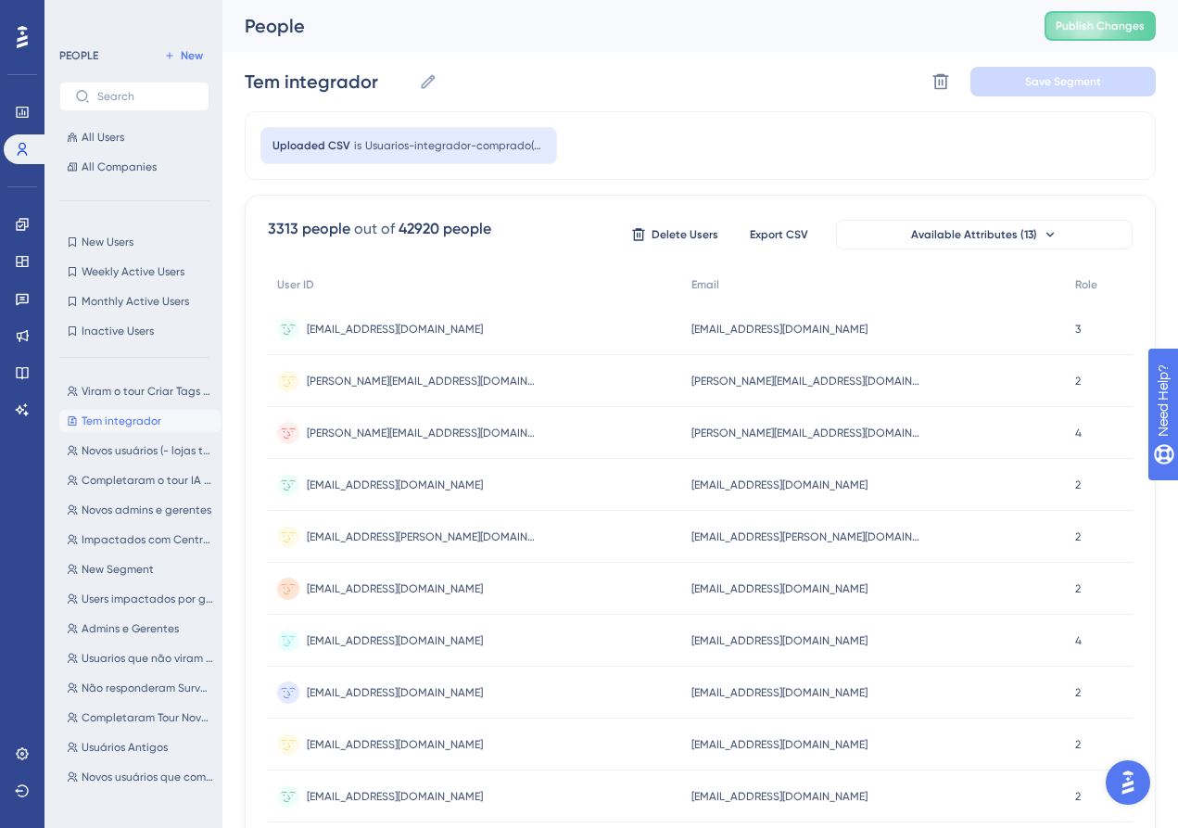
scroll to position [0, 0]
click at [1091, 283] on span "Role" at bounding box center [1086, 284] width 22 height 15
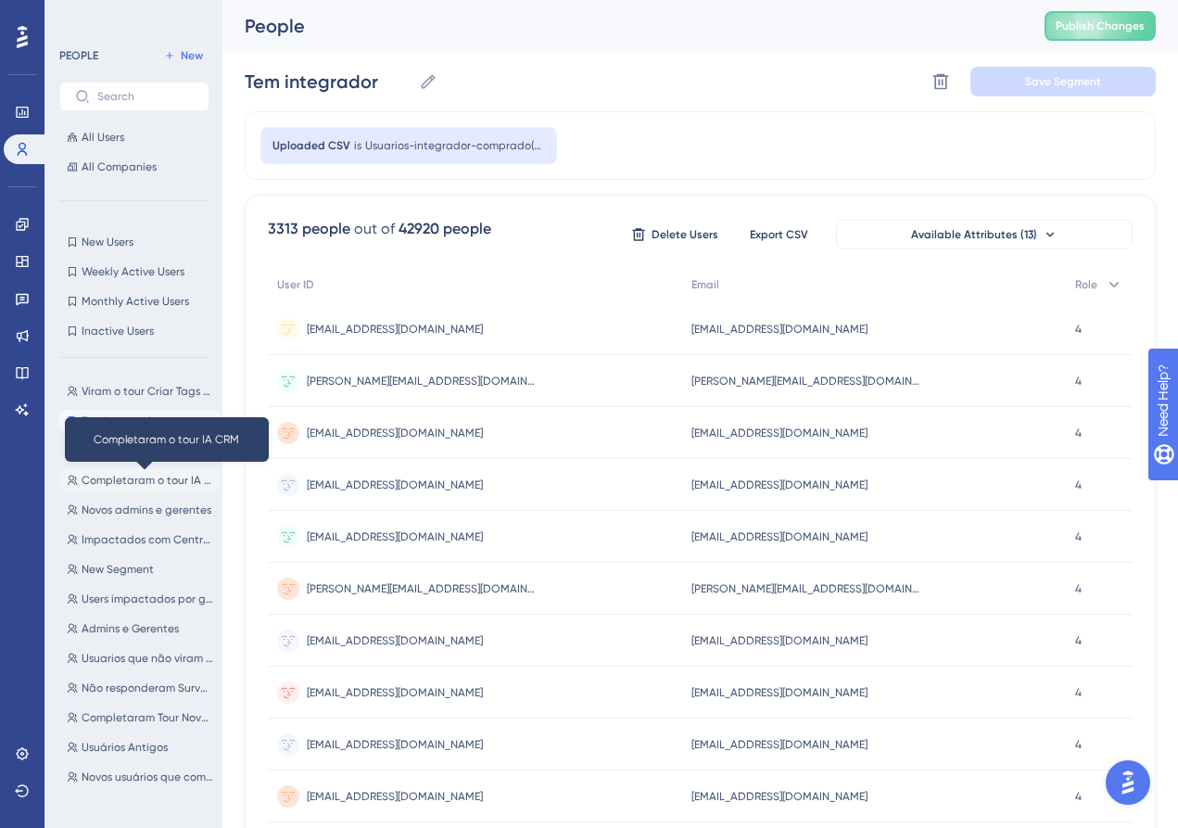
click at [135, 478] on span "Completaram o tour IA CRM" at bounding box center [148, 480] width 132 height 15
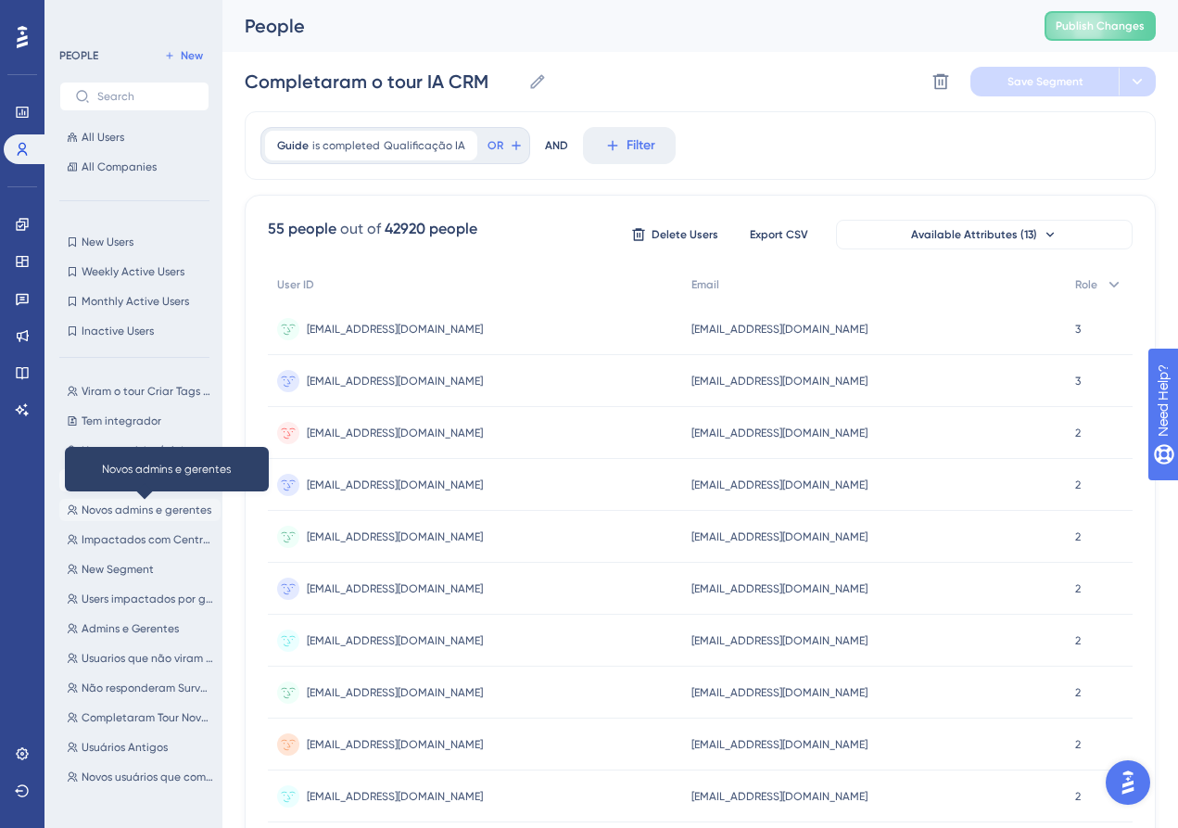
click at [133, 507] on span "Novos admins e gerentes" at bounding box center [147, 509] width 130 height 15
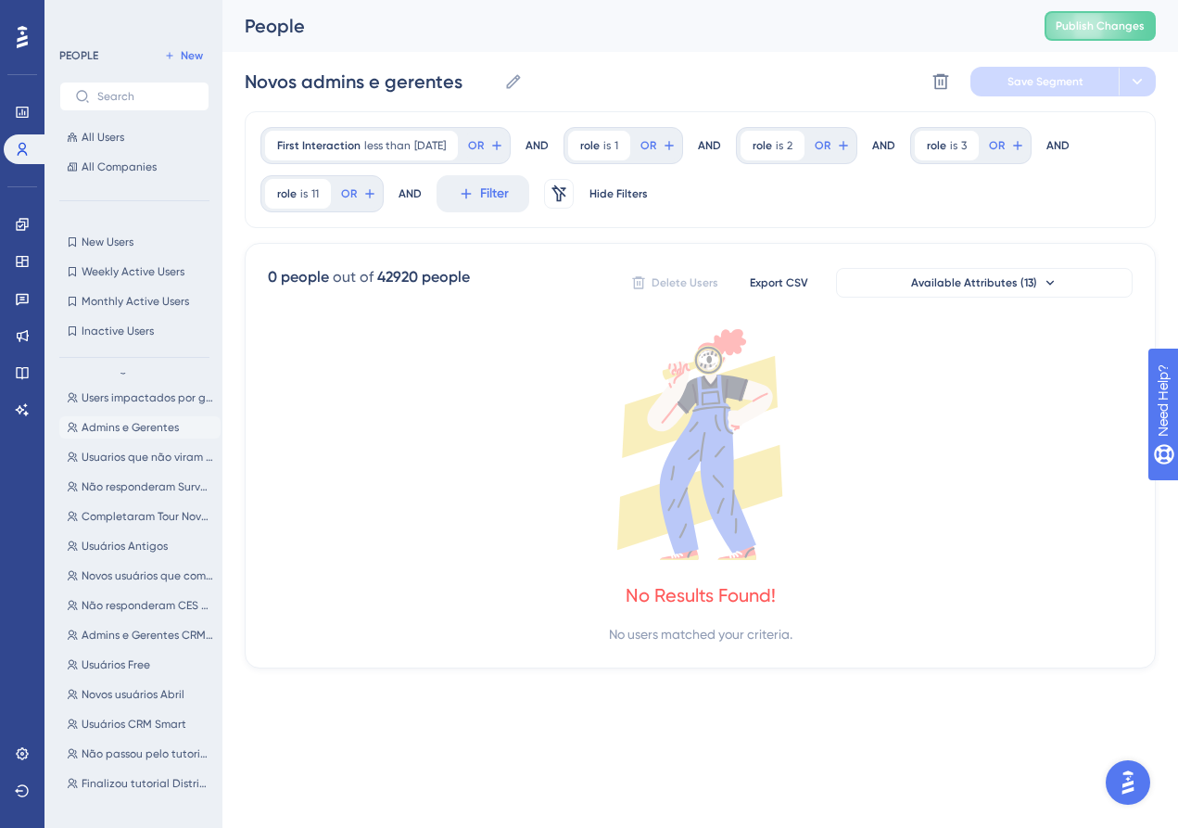
click at [144, 436] on button "Admins e Gerentes Admins e Gerentes" at bounding box center [139, 427] width 161 height 22
type input "Admins e Gerentes"
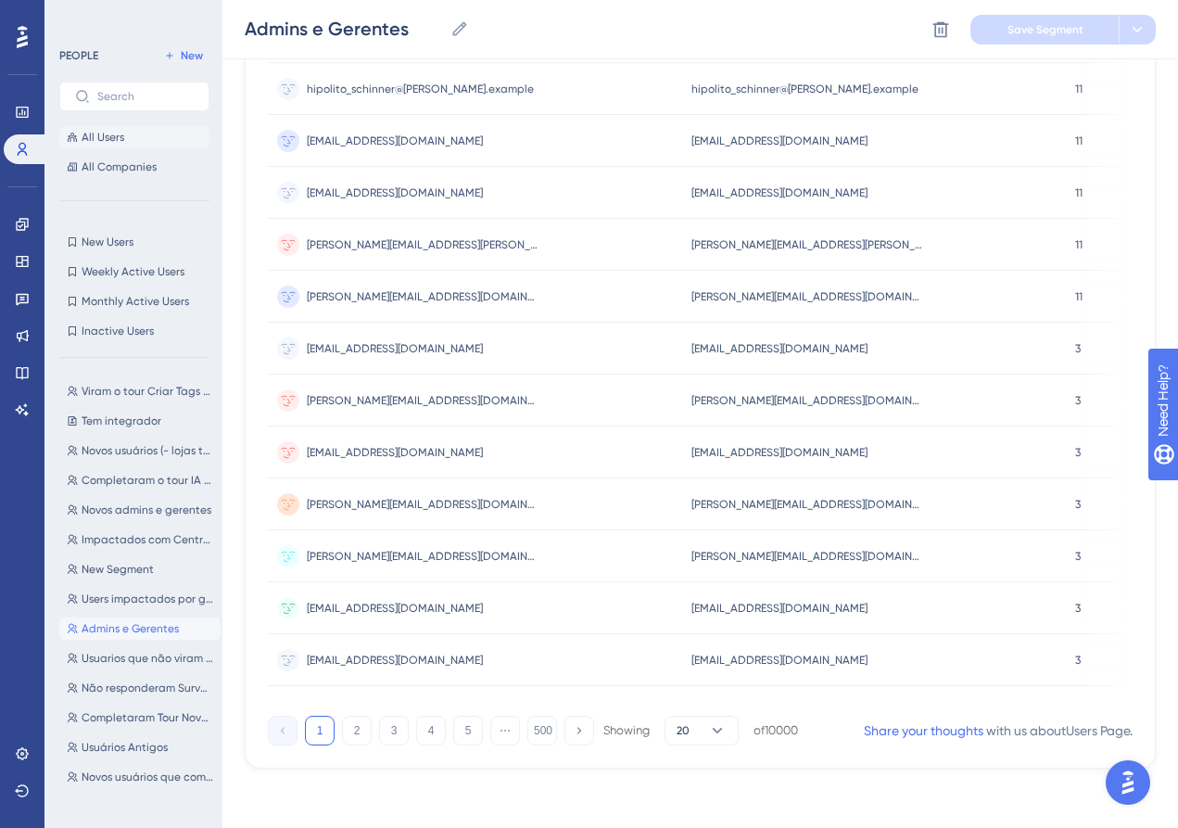
click at [107, 141] on span "All Users" at bounding box center [103, 137] width 43 height 15
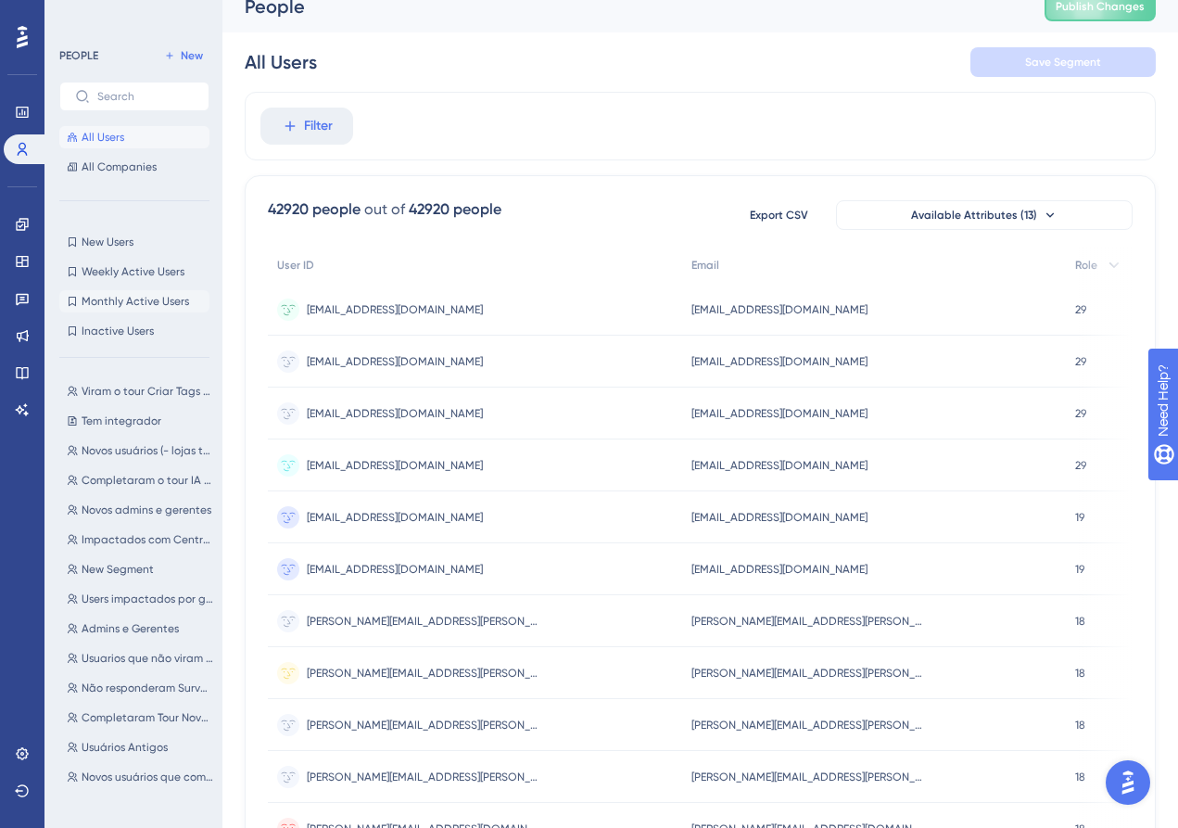
scroll to position [22, 0]
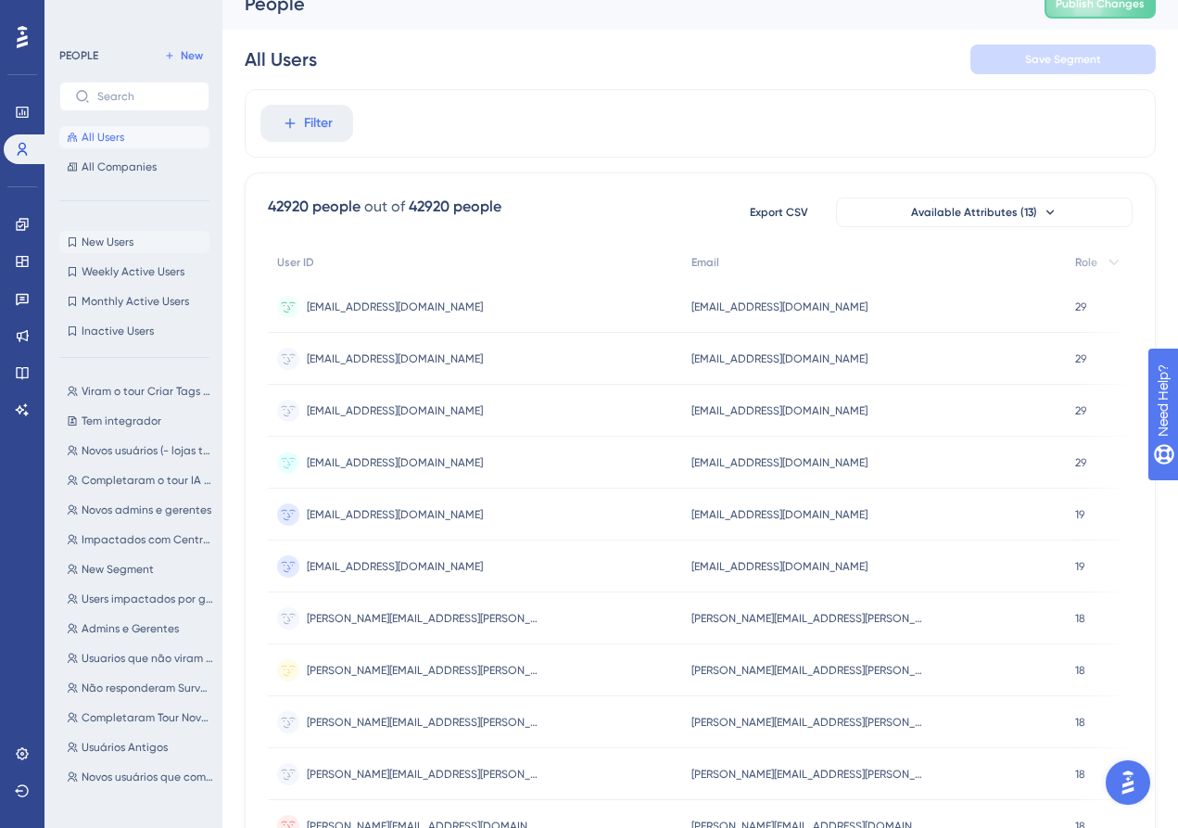
click at [73, 239] on icon at bounding box center [72, 241] width 11 height 11
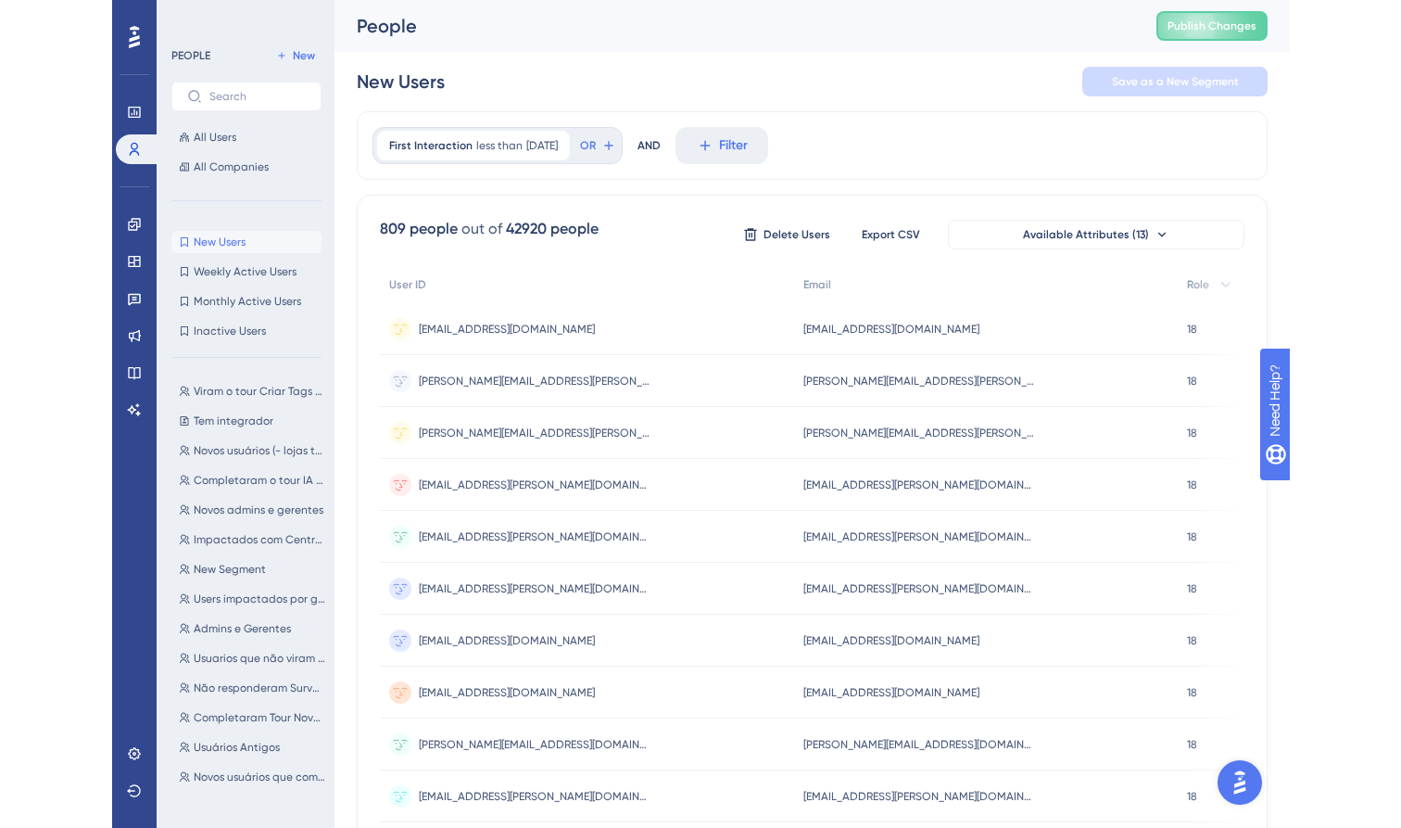
scroll to position [0, 0]
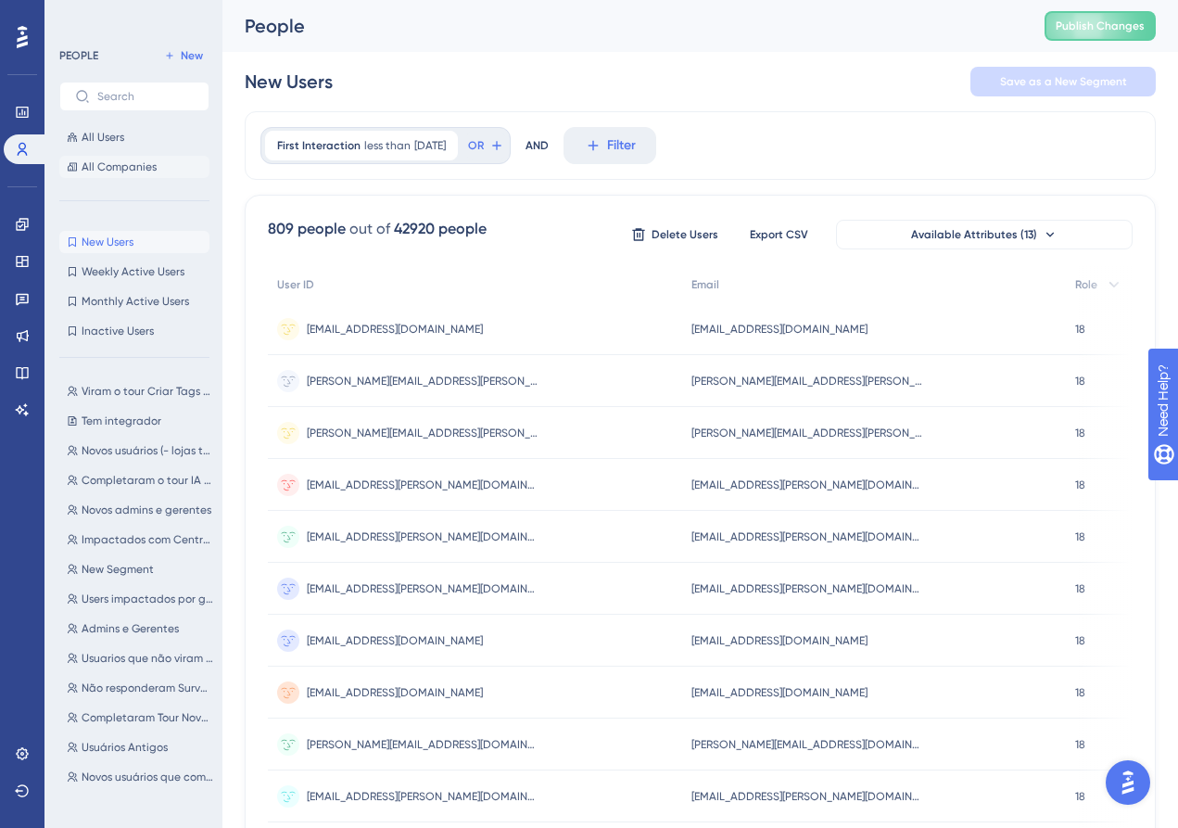
click at [120, 161] on span "All Companies" at bounding box center [119, 166] width 75 height 15
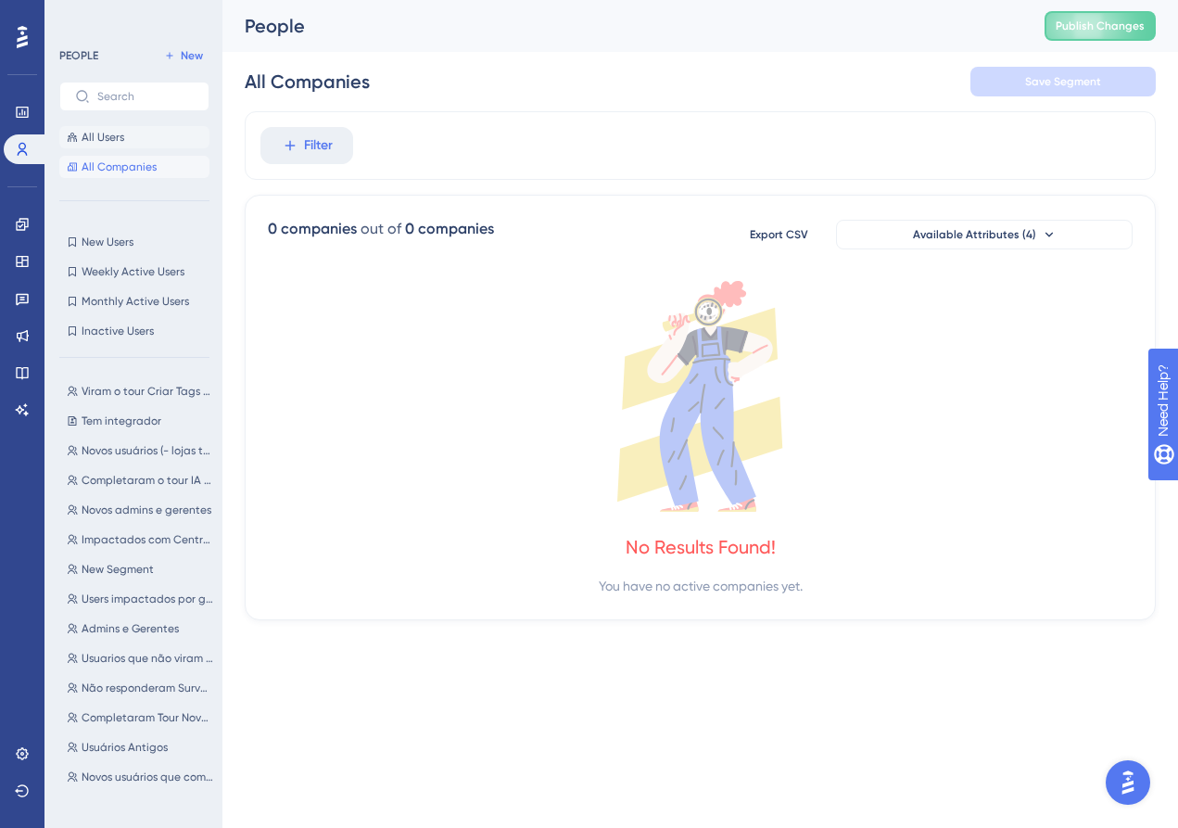
click at [115, 136] on span "All Users" at bounding box center [103, 137] width 43 height 15
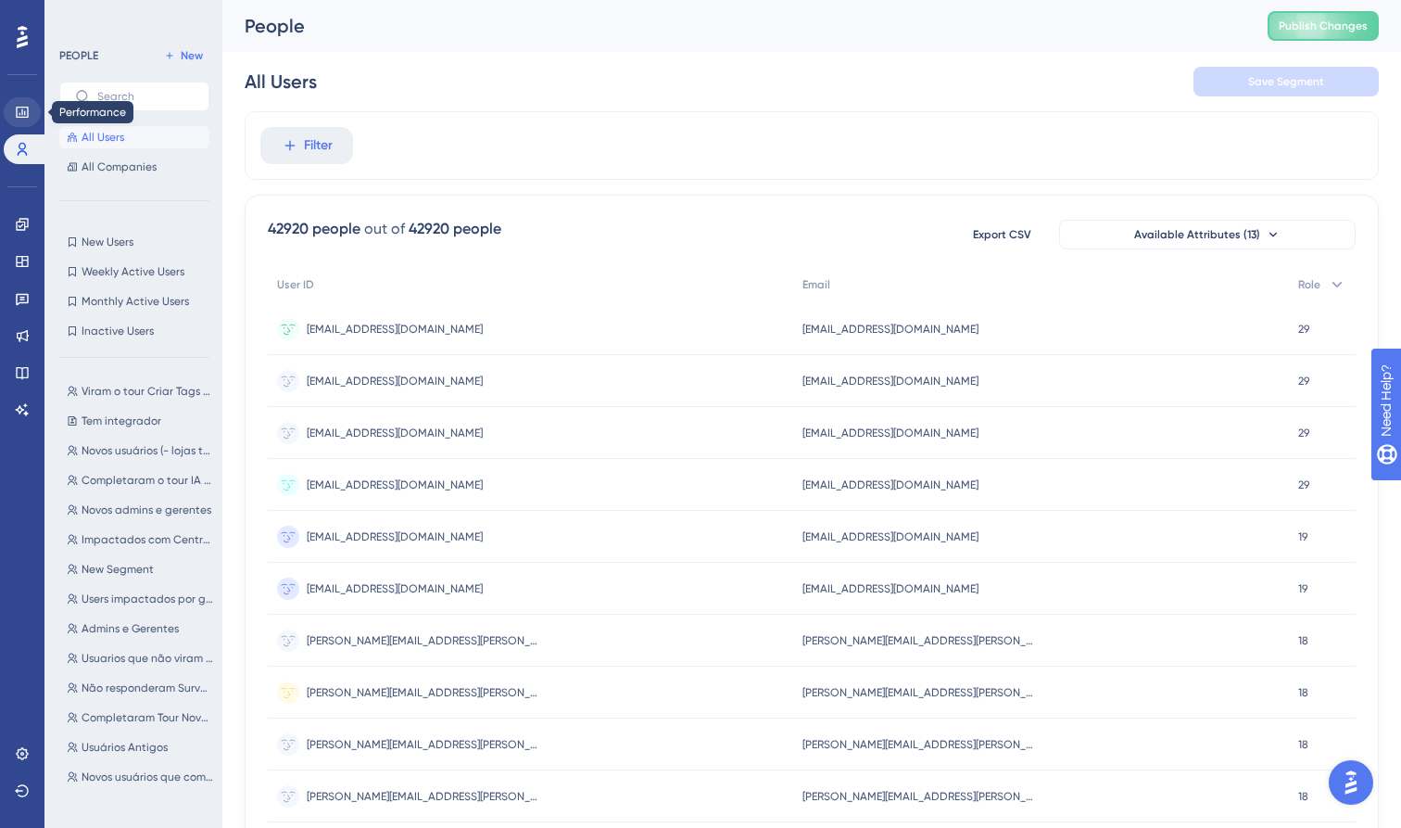
click at [12, 120] on link at bounding box center [22, 112] width 37 height 30
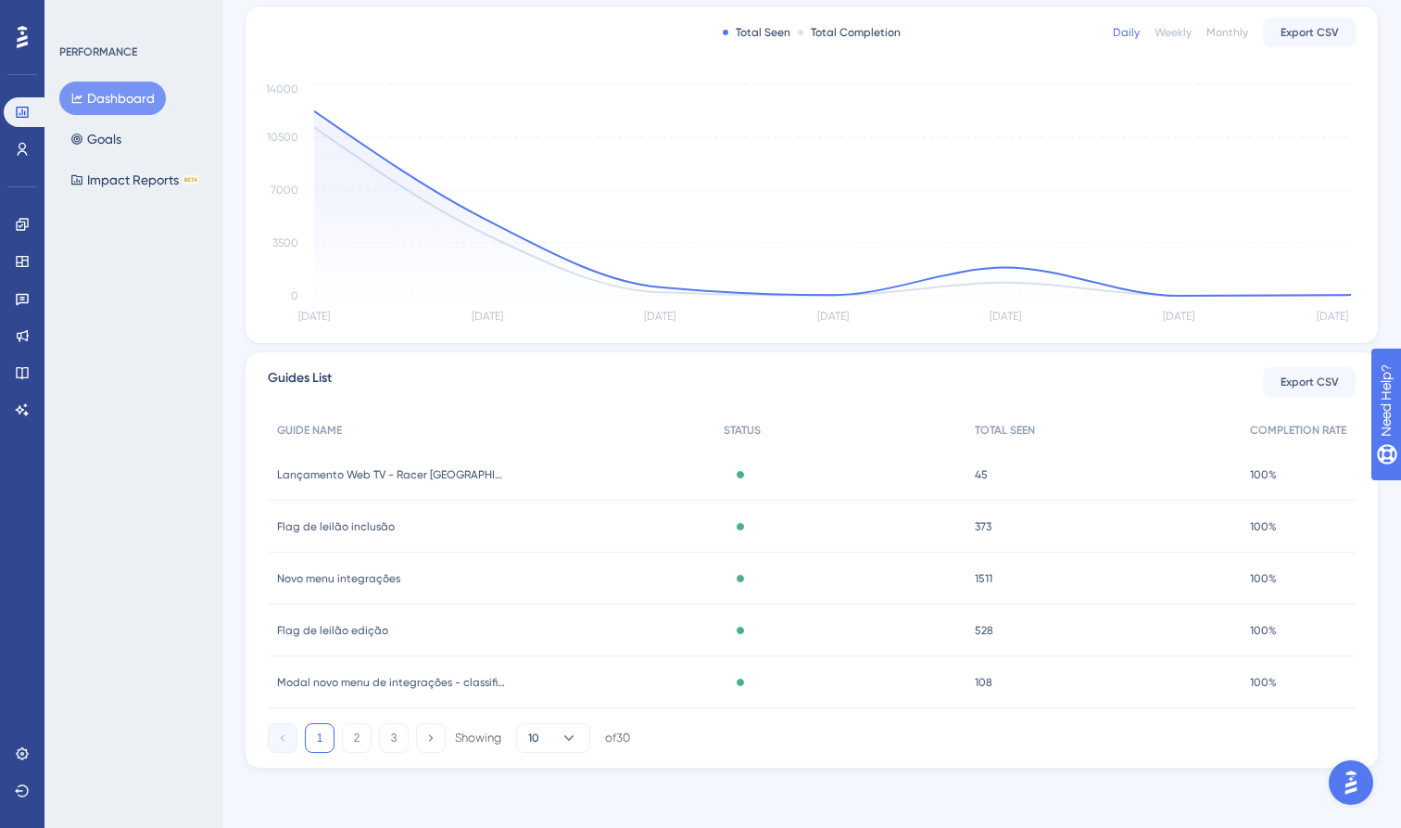
scroll to position [373, 0]
click at [144, 171] on button "Impact Reports BETA" at bounding box center [134, 179] width 151 height 33
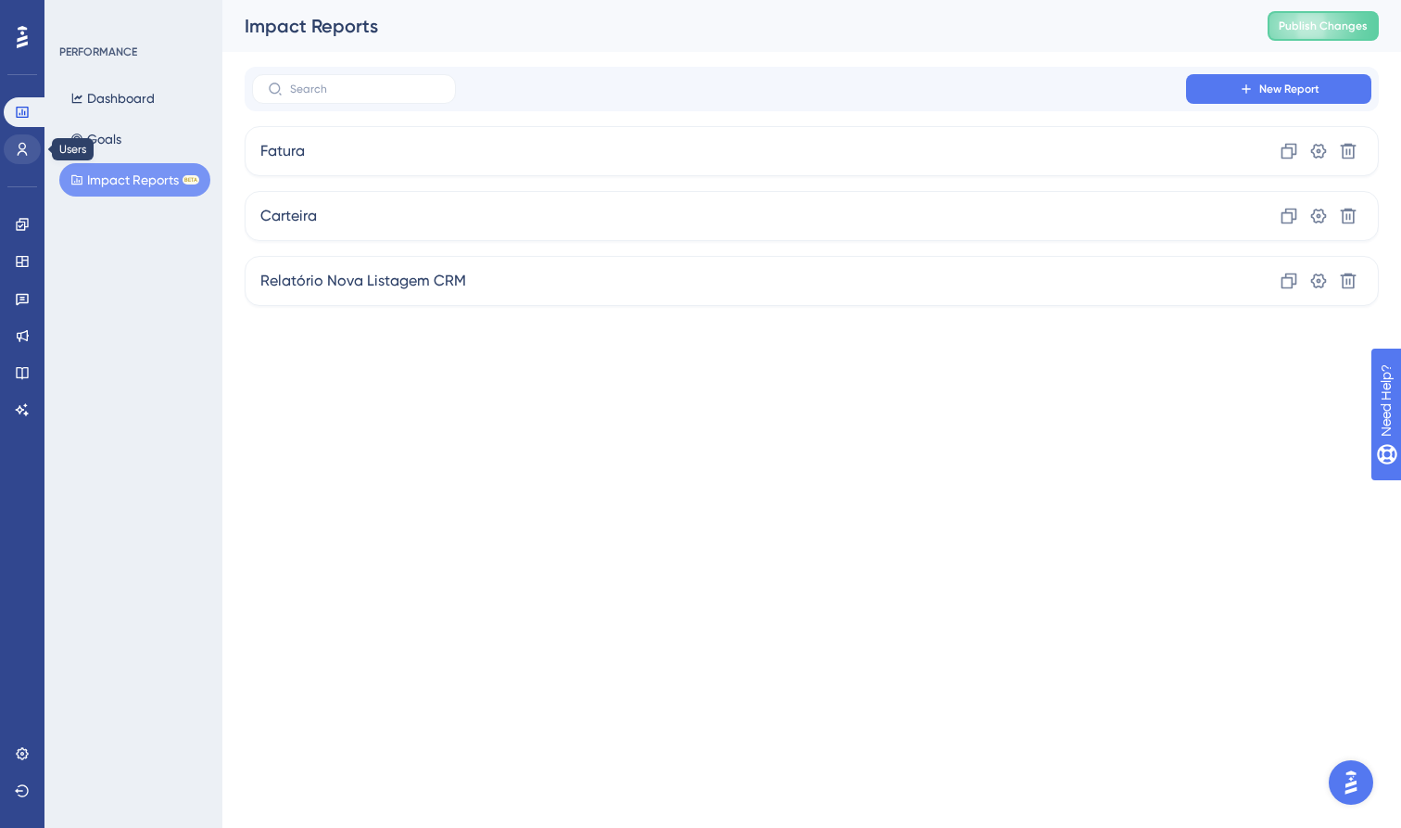
click at [8, 146] on link at bounding box center [22, 149] width 37 height 30
